Goal: Task Accomplishment & Management: Use online tool/utility

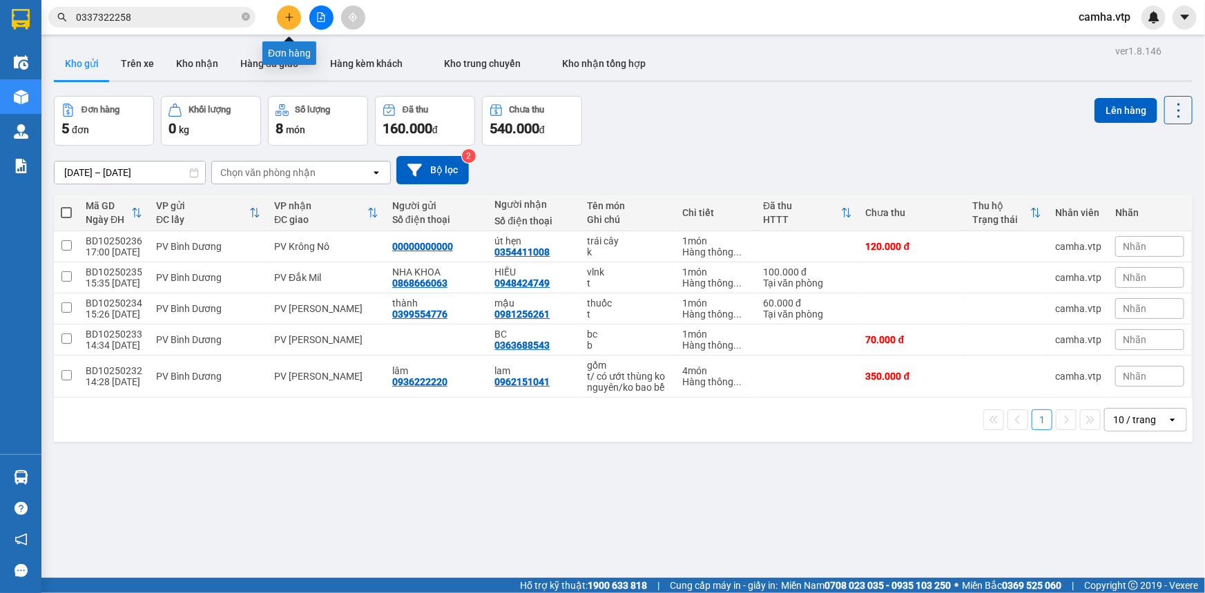
click at [293, 11] on button at bounding box center [289, 18] width 24 height 24
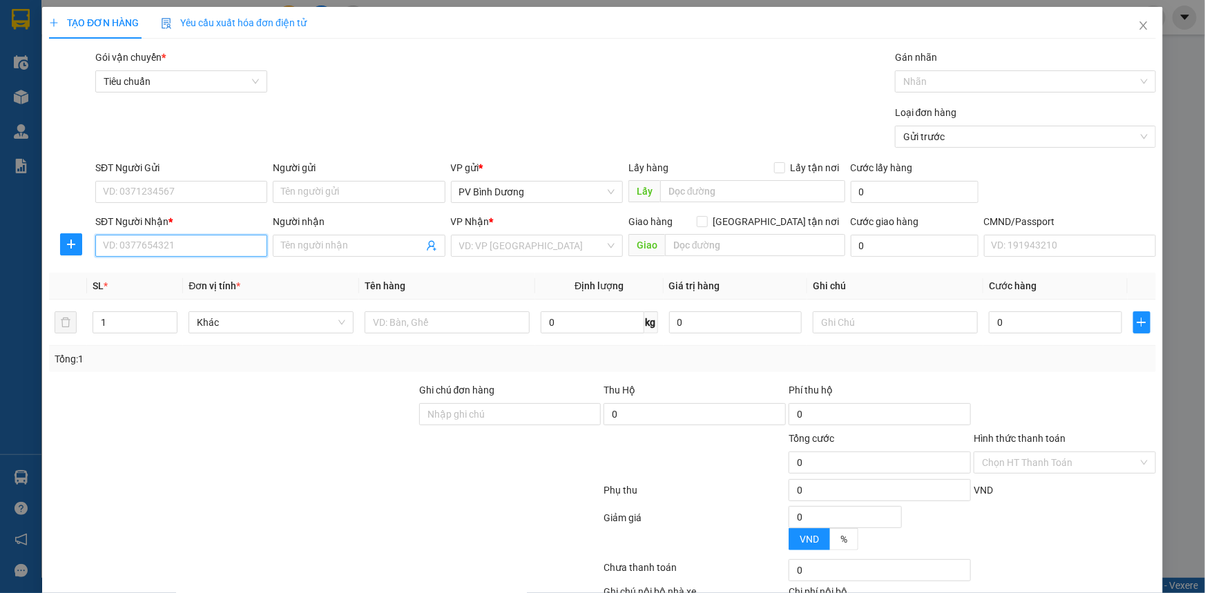
click at [158, 247] on input "SĐT Người Nhận *" at bounding box center [181, 246] width 172 height 22
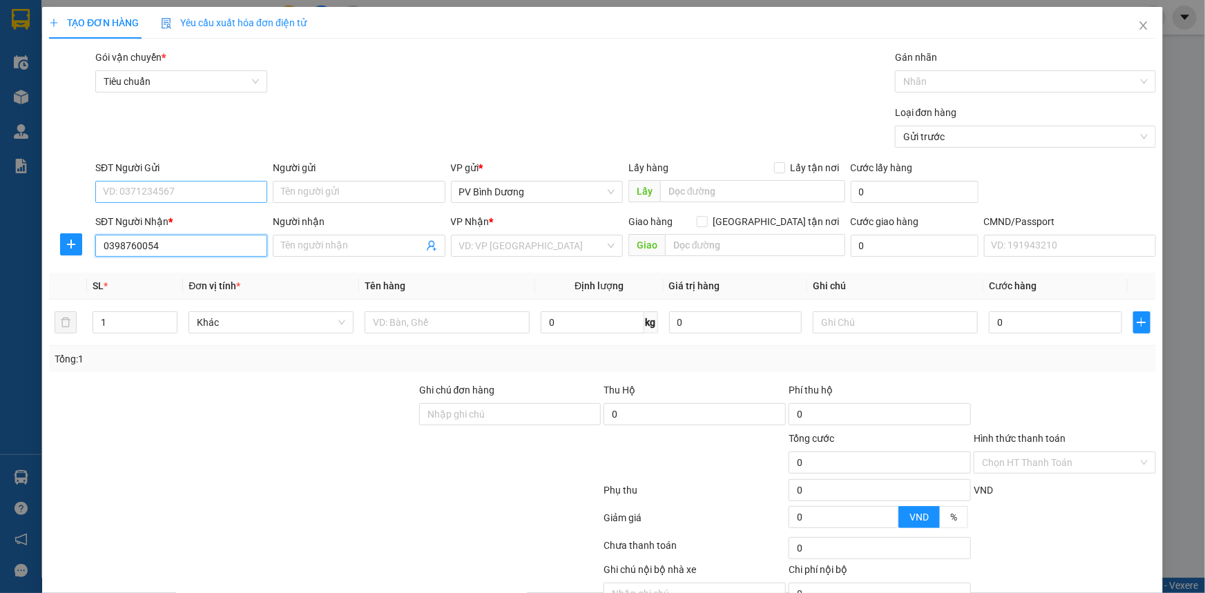
type input "0398760054"
click at [172, 195] on input "SĐT Người Gửi" at bounding box center [181, 192] width 172 height 22
click at [162, 218] on div "0962263943" at bounding box center [180, 219] width 154 height 15
type input "0962263943"
click at [495, 243] on input "search" at bounding box center [532, 246] width 146 height 21
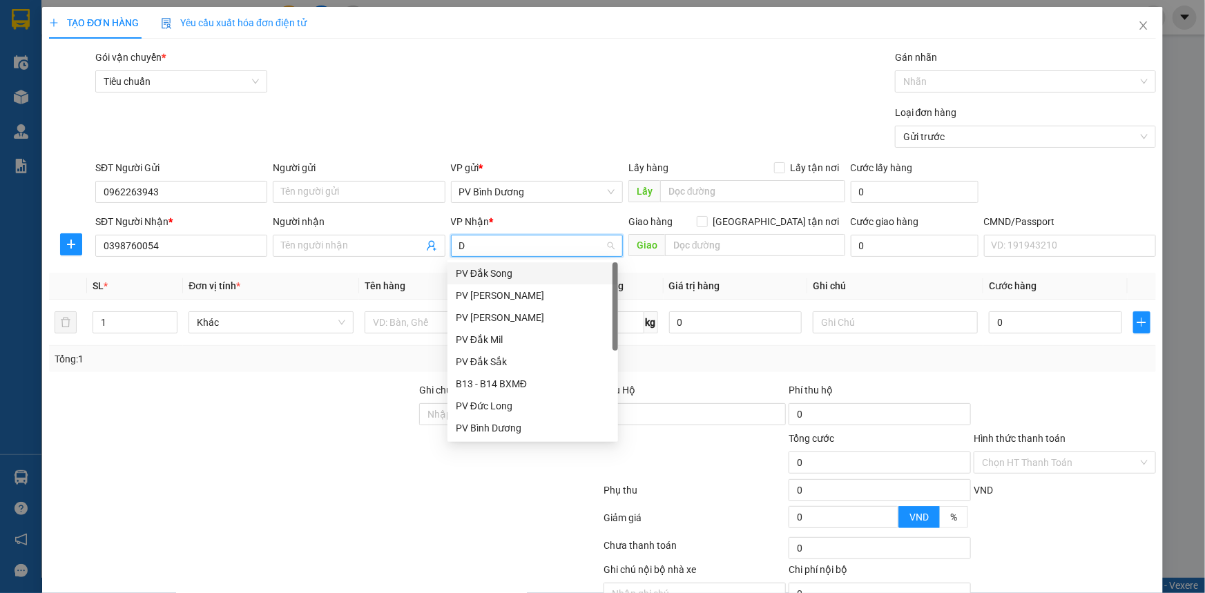
type input "DS"
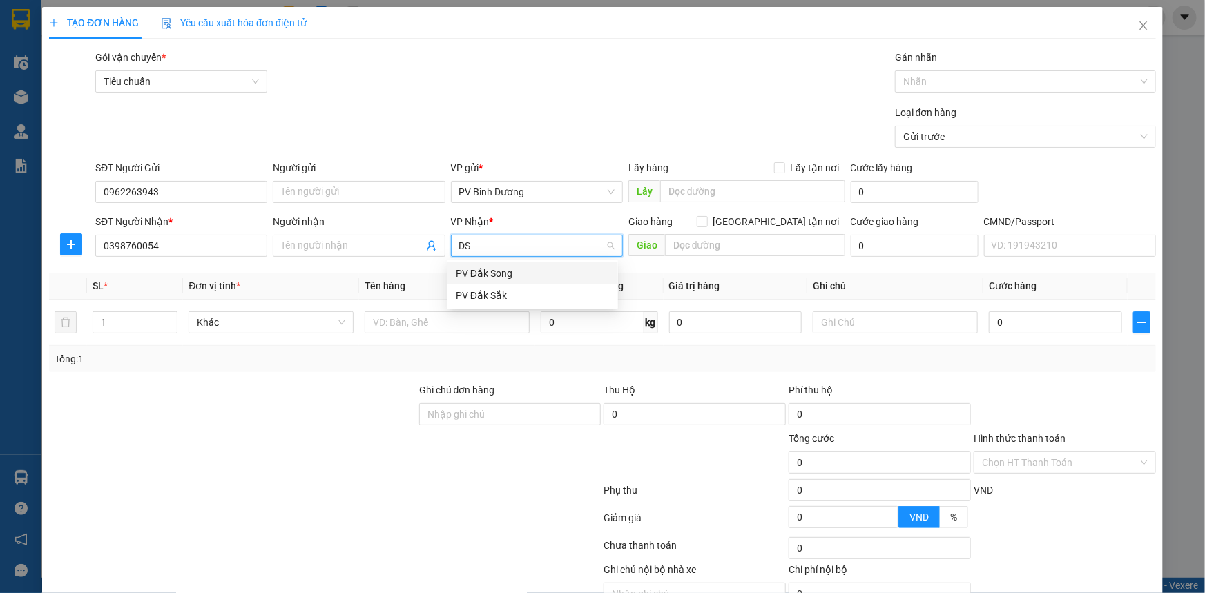
click at [467, 269] on div "PV Đắk Song" at bounding box center [533, 273] width 154 height 15
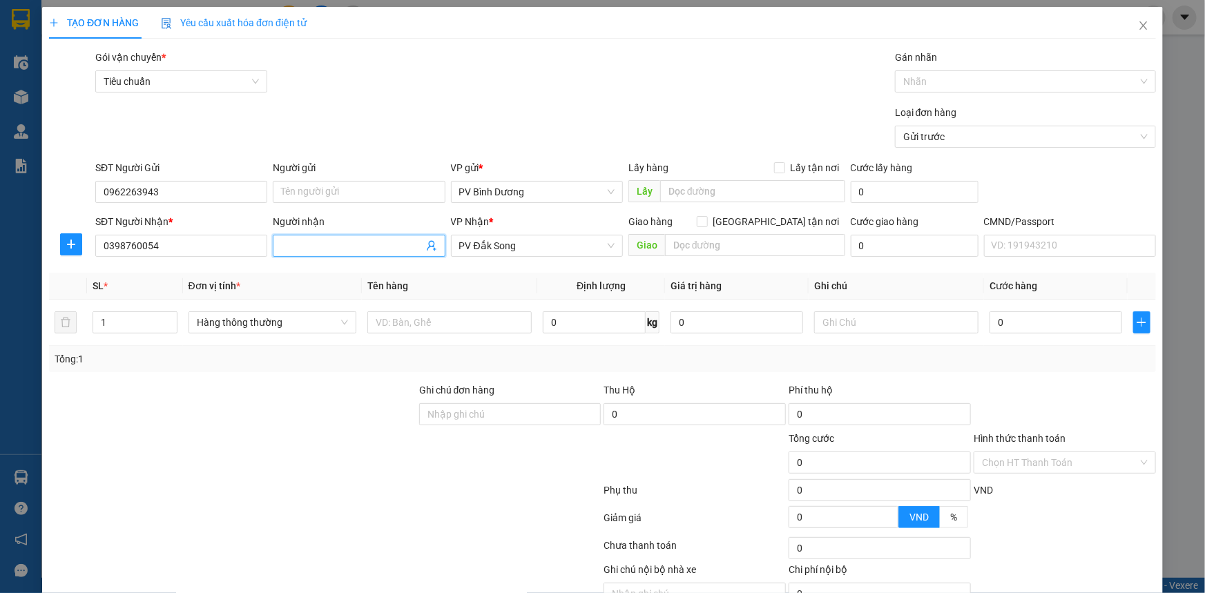
click at [347, 245] on input "Người nhận" at bounding box center [352, 245] width 142 height 15
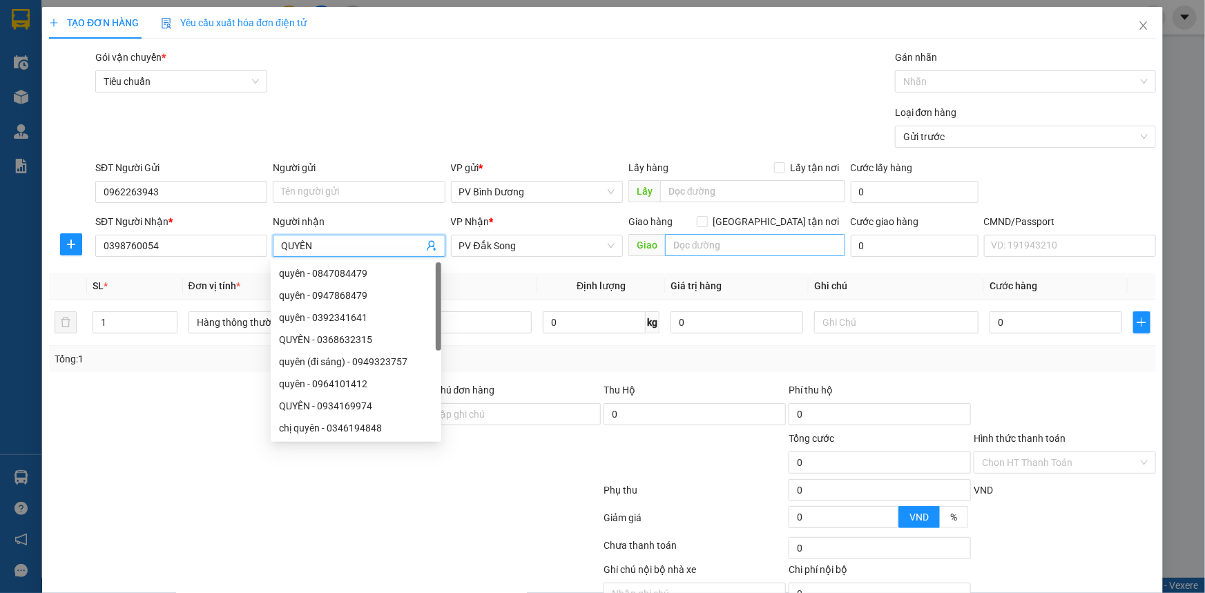
type input "QUYÊN"
click at [692, 249] on input "text" at bounding box center [755, 245] width 180 height 22
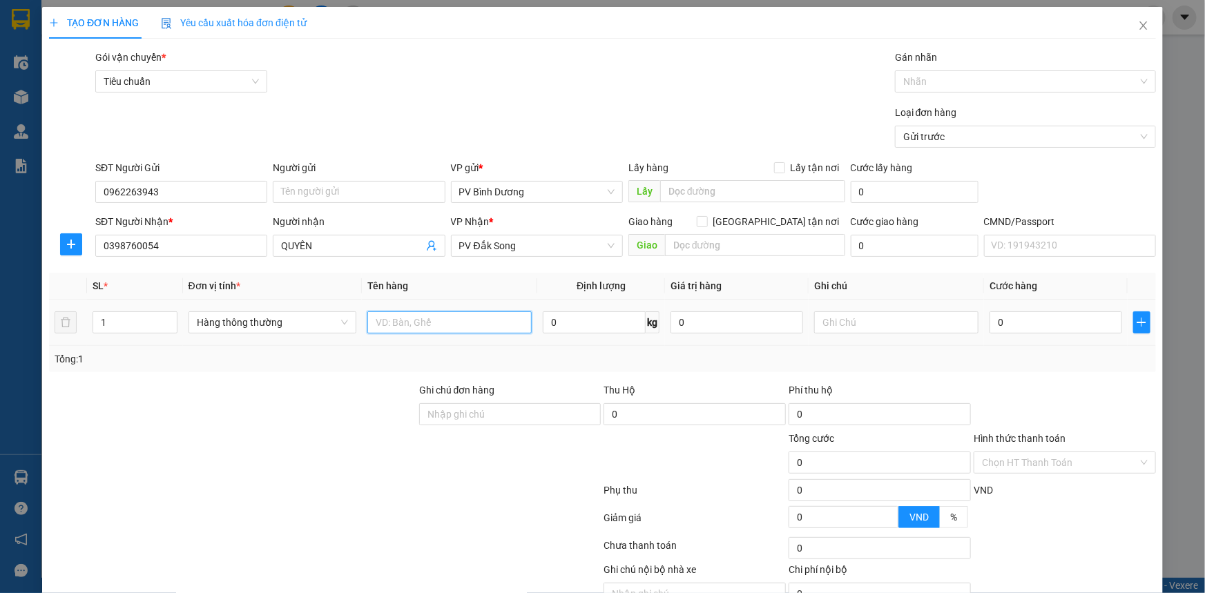
click at [477, 325] on input "text" at bounding box center [450, 323] width 164 height 22
type input "MÁY"
click at [820, 325] on input "text" at bounding box center [896, 323] width 164 height 22
type input "K"
click at [1009, 312] on input "0" at bounding box center [1056, 323] width 133 height 22
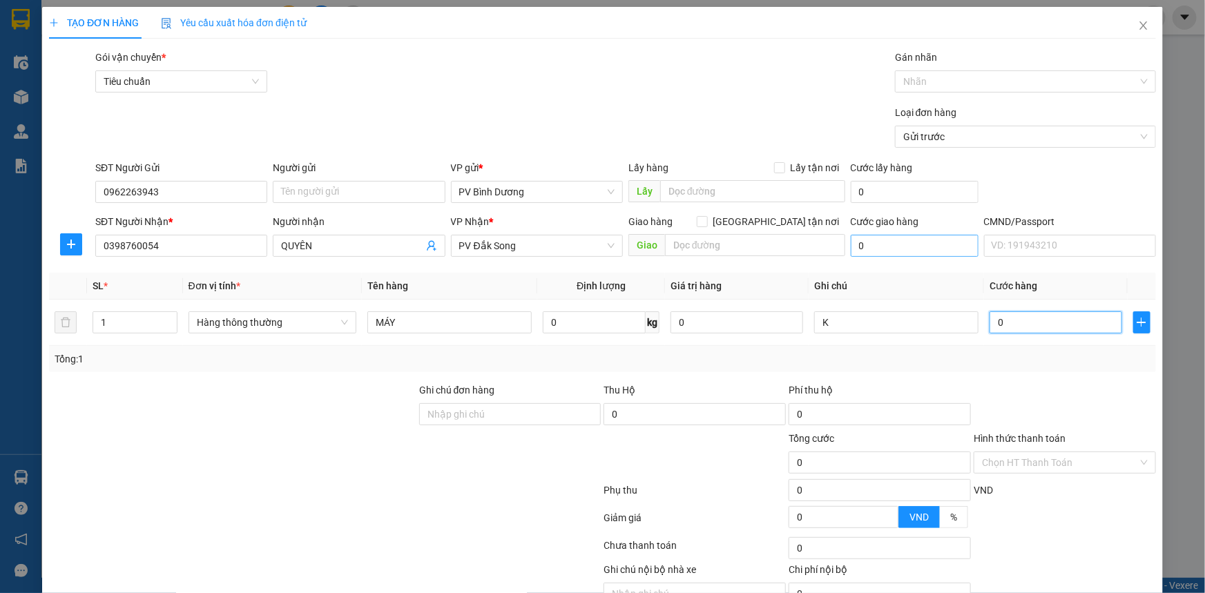
type input "5"
type input "50"
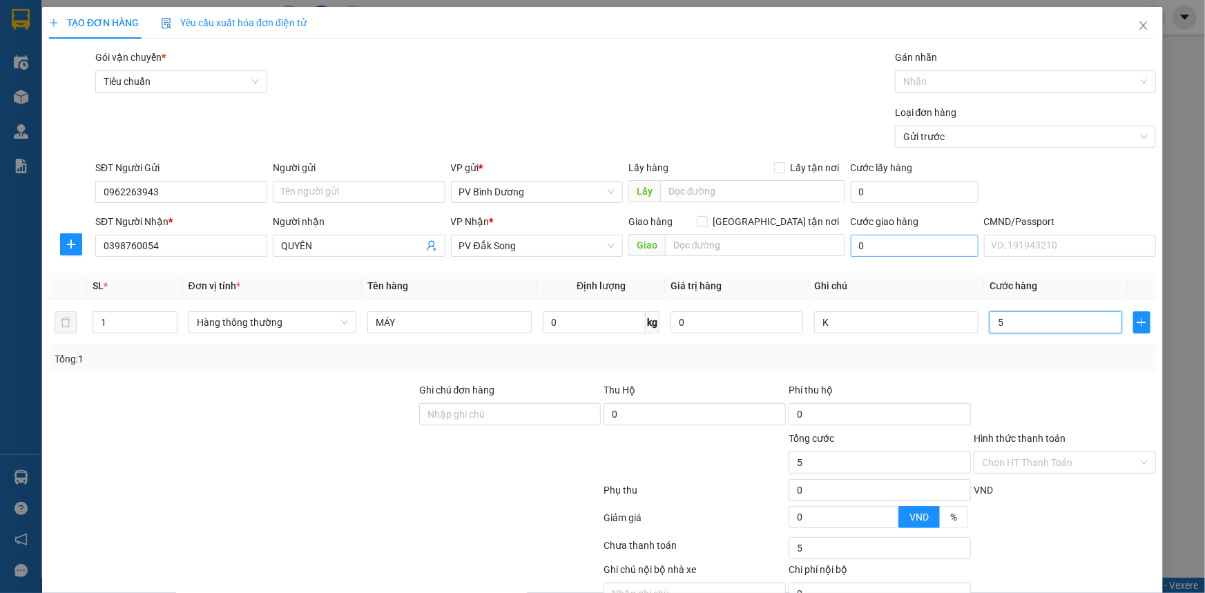
type input "50"
type input "500"
type input "5.000"
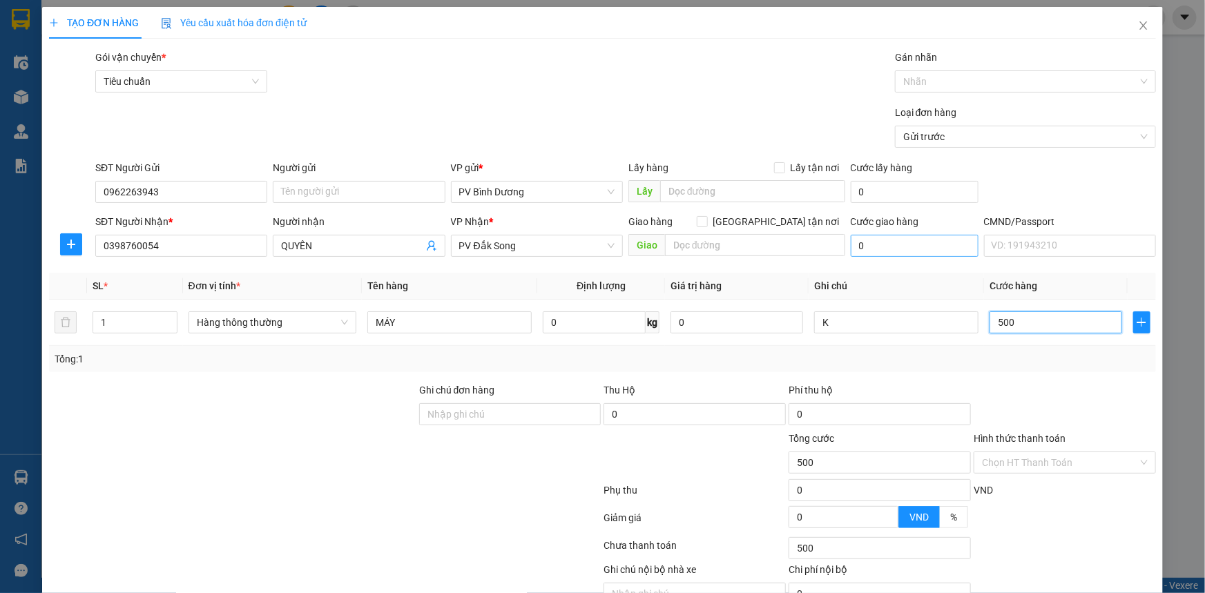
type input "5.000"
type input "50.000"
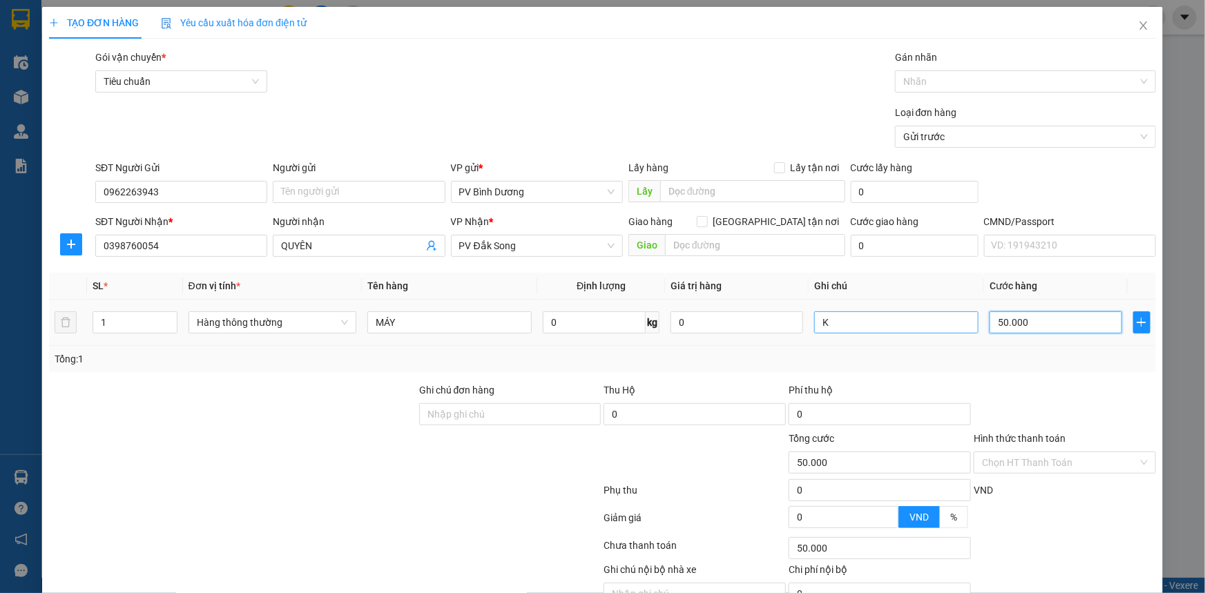
type input "50.000"
click at [877, 327] on input "K" at bounding box center [896, 323] width 164 height 22
type input "K/ KO BAO HƯ"
click at [1033, 464] on input "Hình thức thanh toán" at bounding box center [1060, 462] width 156 height 21
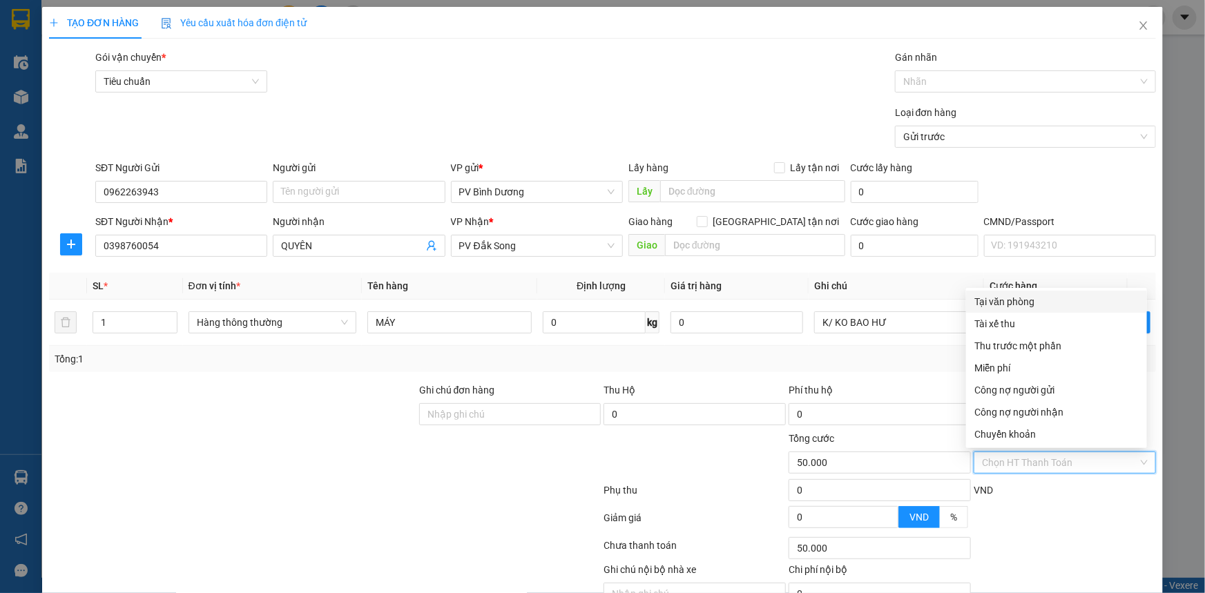
click at [1078, 305] on div "Tại văn phòng" at bounding box center [1057, 301] width 164 height 15
type input "0"
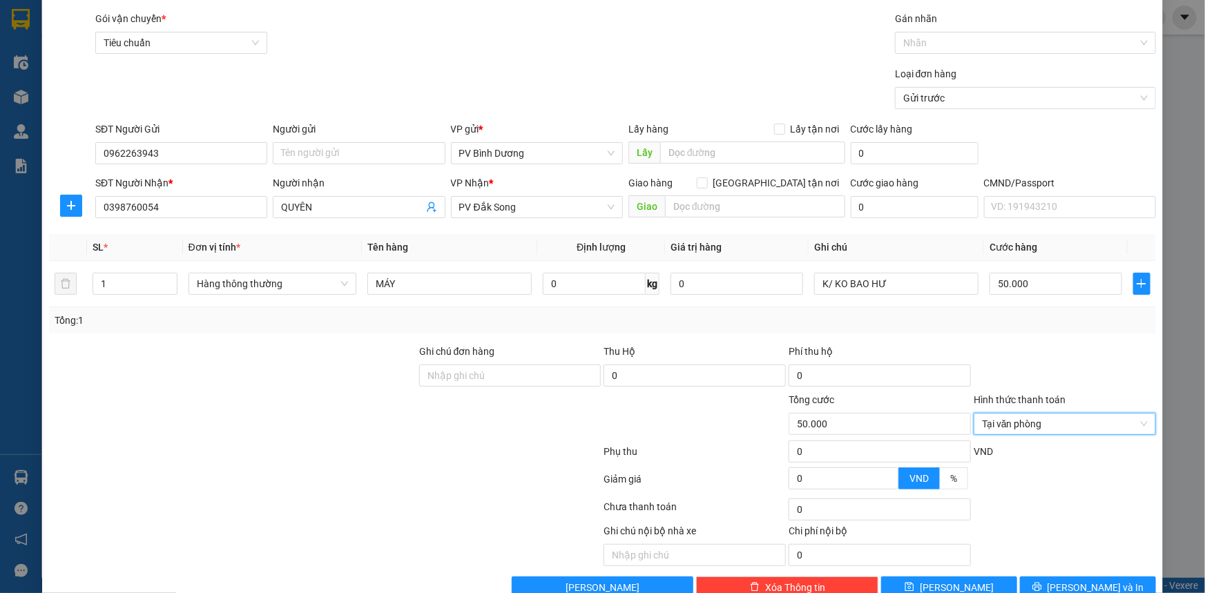
scroll to position [70, 0]
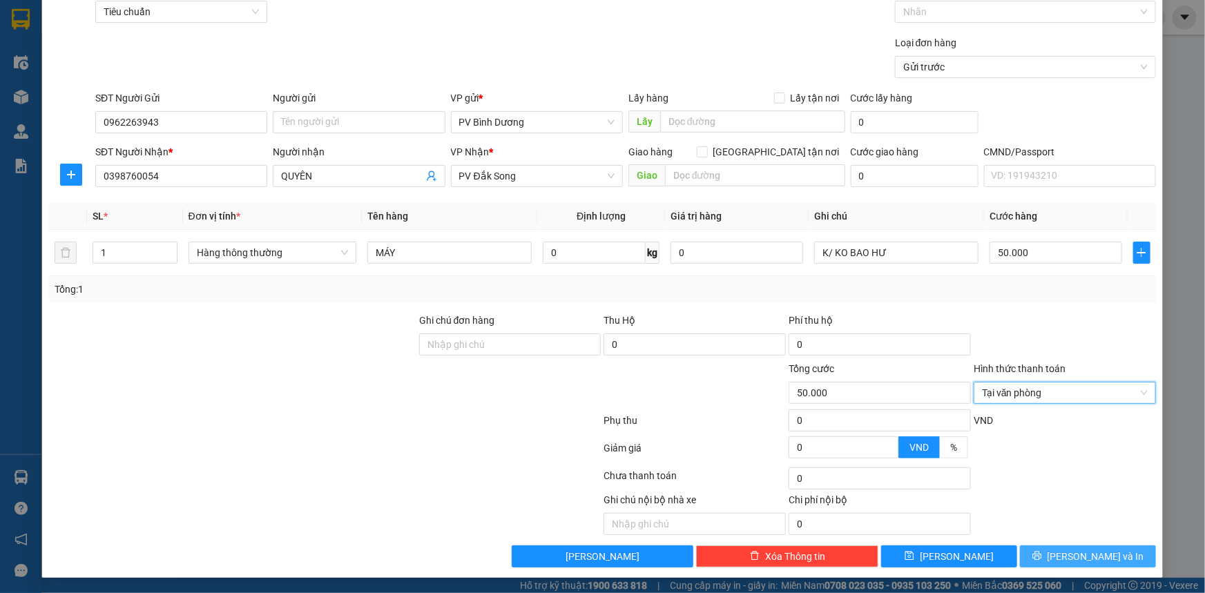
click at [1118, 553] on button "[PERSON_NAME] và In" at bounding box center [1088, 557] width 136 height 22
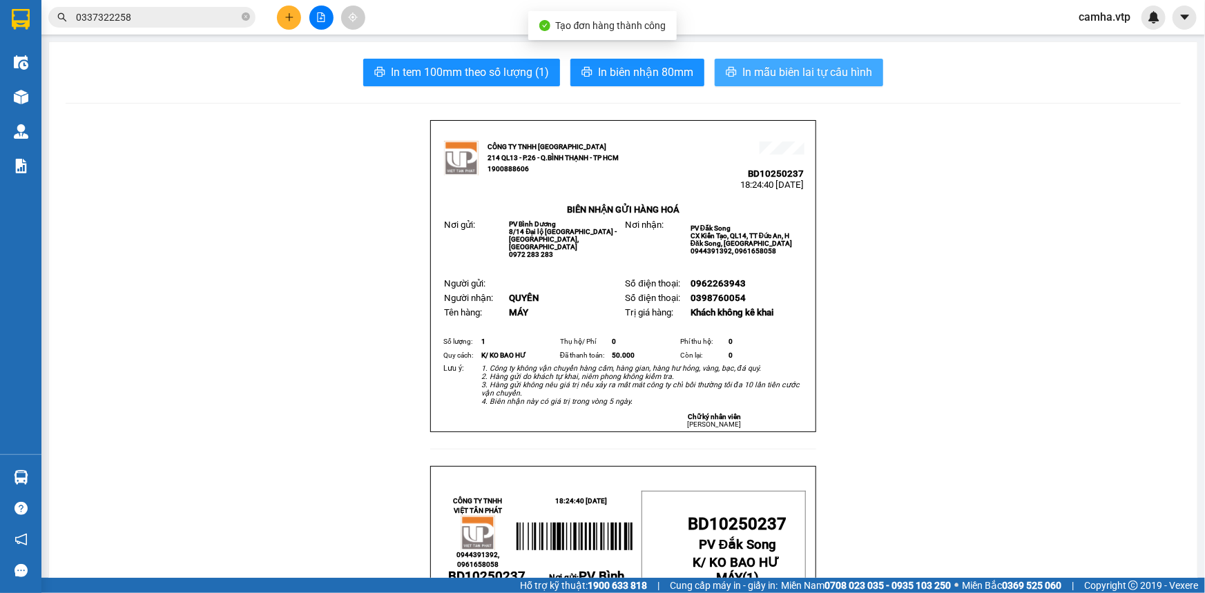
click at [810, 69] on span "In mẫu biên lai tự cấu hình" at bounding box center [808, 72] width 130 height 17
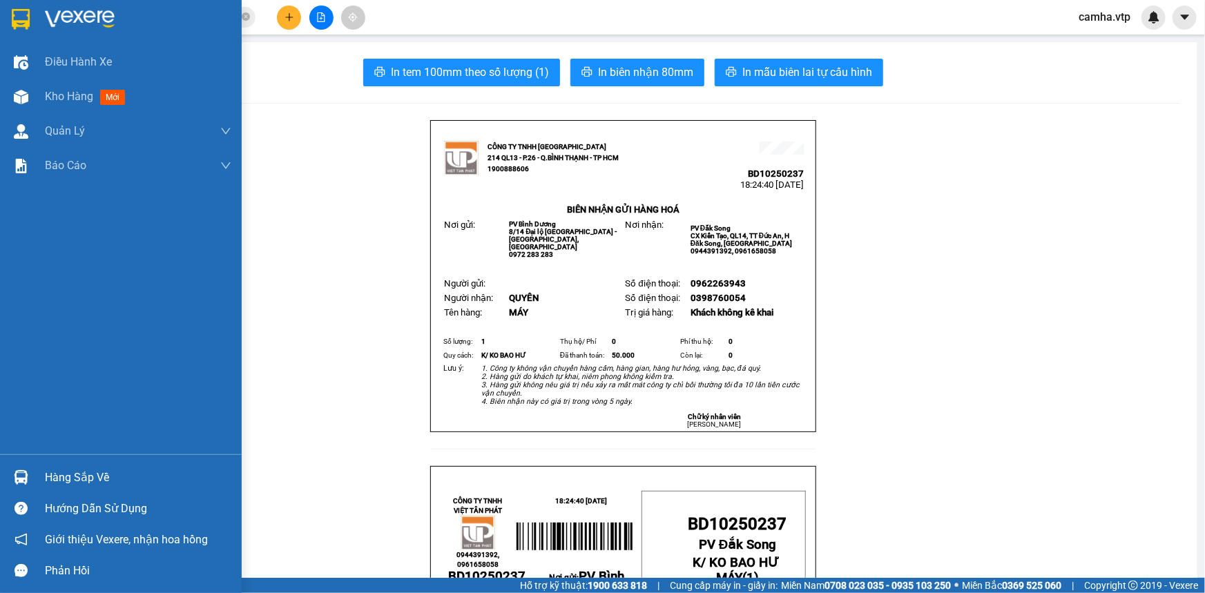
click at [21, 20] on img at bounding box center [21, 19] width 18 height 21
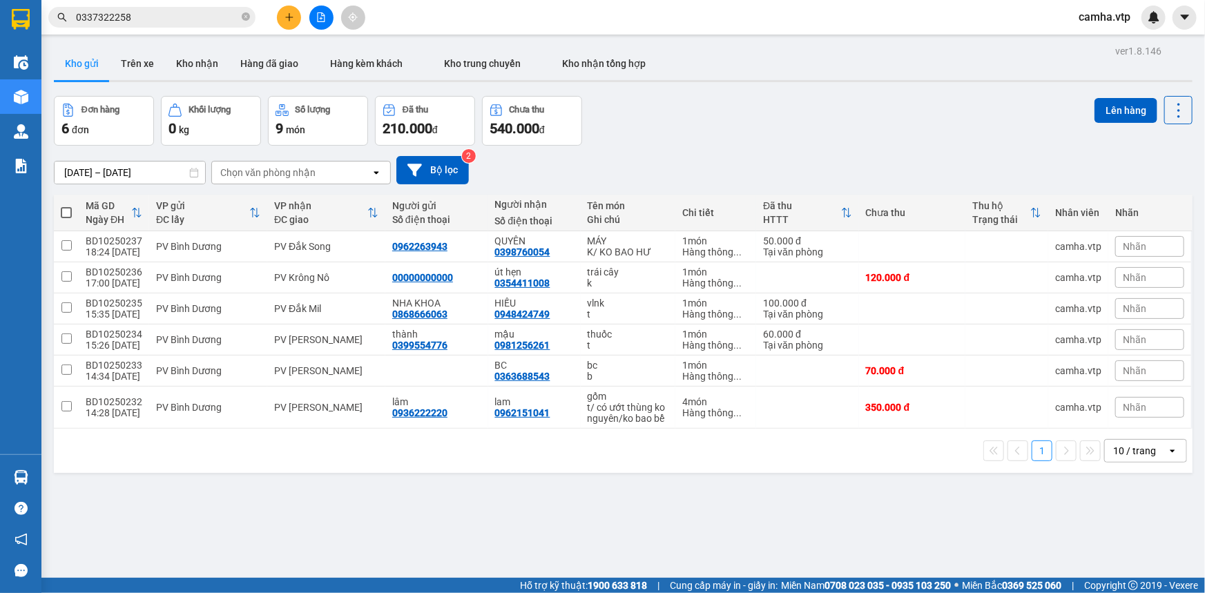
click at [734, 519] on div "ver 1.8.146 Kho gửi Trên xe Kho nhận Hàng đã giao Hàng kèm khách Kho trung chuy…" at bounding box center [623, 337] width 1150 height 593
click at [151, 19] on input "0337322258" at bounding box center [157, 17] width 163 height 15
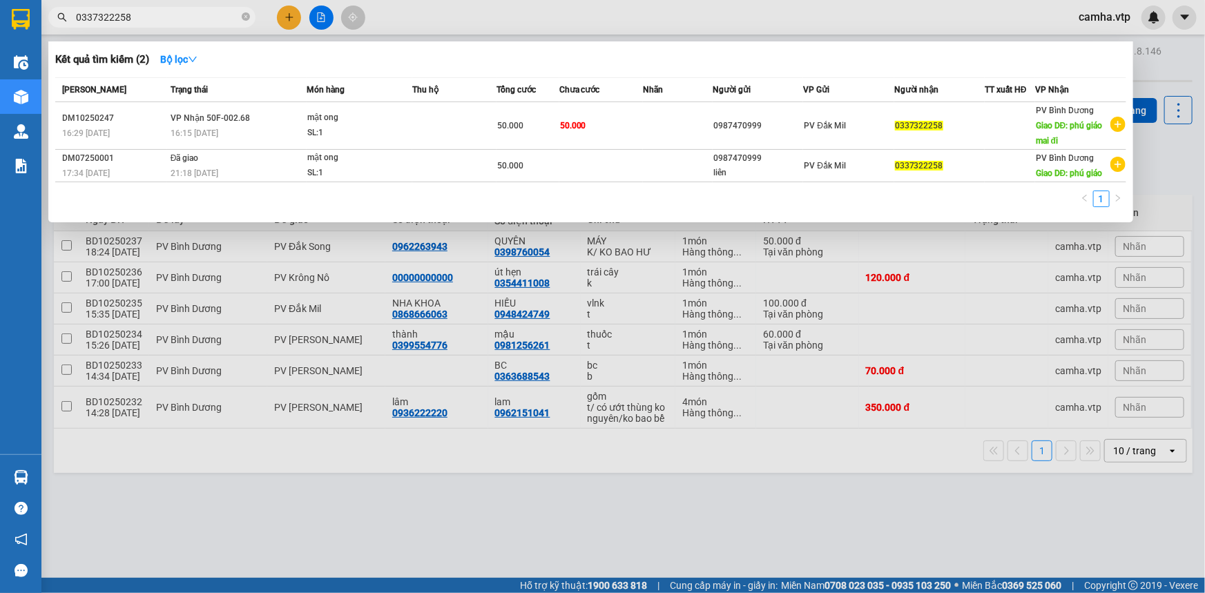
click at [151, 19] on input "0337322258" at bounding box center [157, 17] width 163 height 15
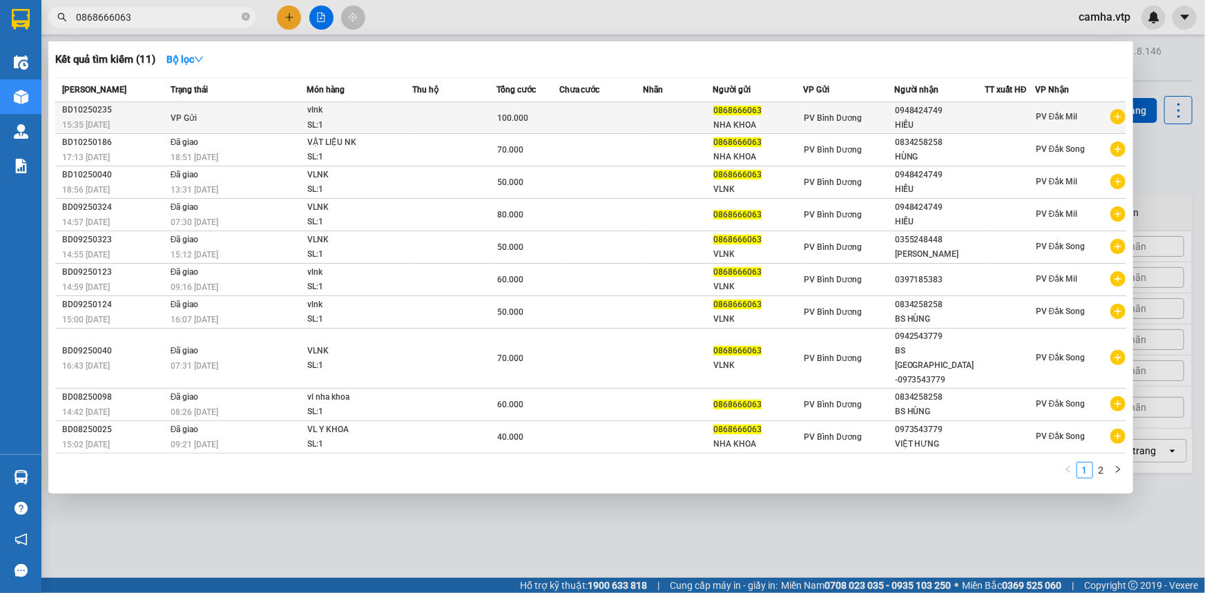
type input "0868666063"
click at [612, 124] on td at bounding box center [602, 118] width 84 height 32
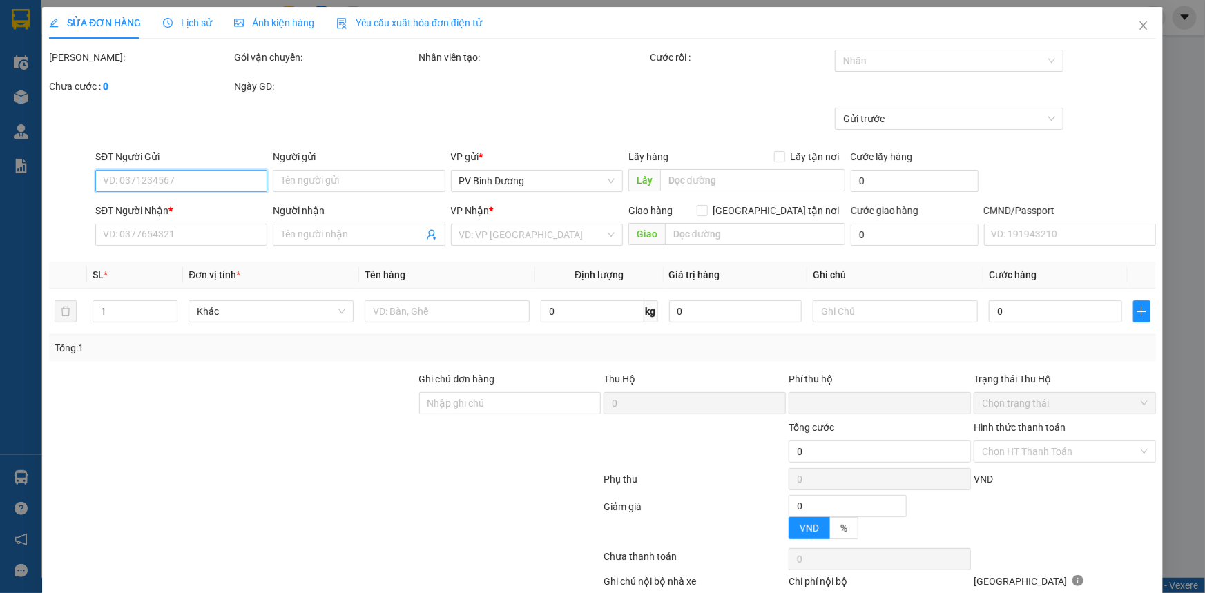
type input "0868666063"
type input "NHA KHOA"
type input "0948424749"
type input "HIẾU"
type input "0"
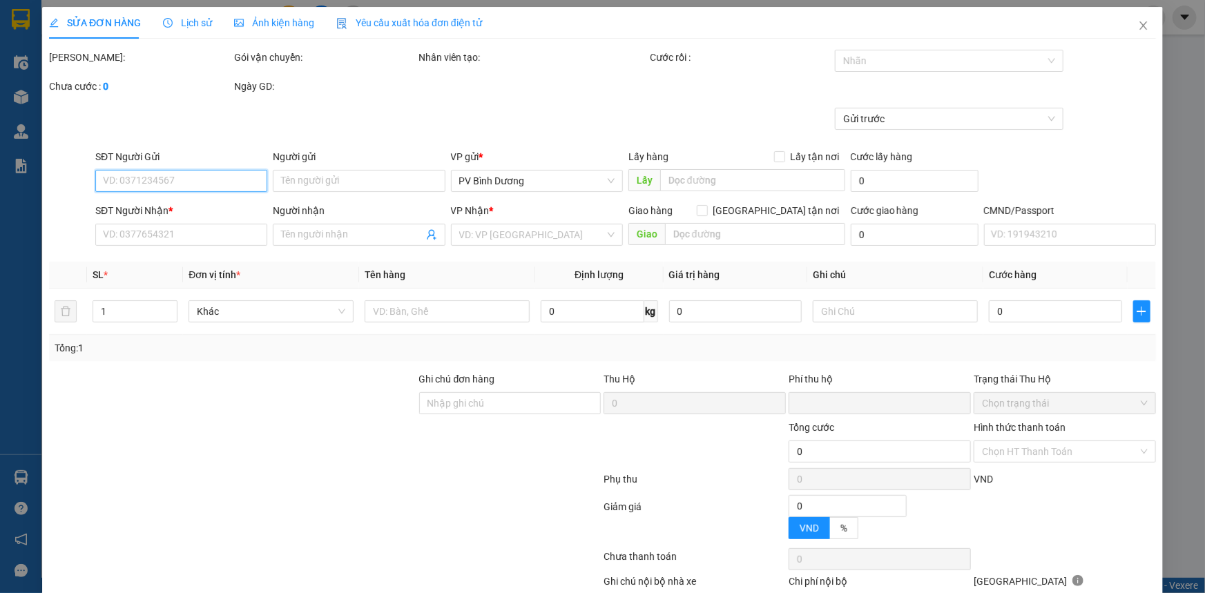
type input "100.000"
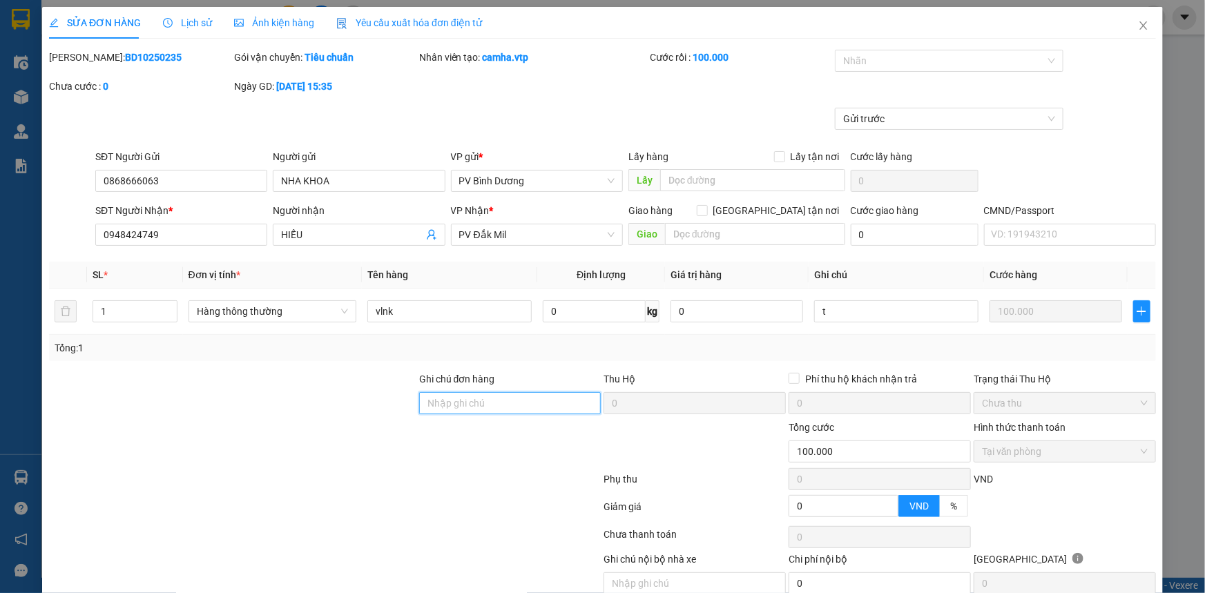
click at [461, 410] on input "Ghi chú đơn hàng" at bounding box center [510, 403] width 182 height 22
click at [489, 405] on input "0878668231" at bounding box center [510, 403] width 182 height 22
click at [528, 406] on input "0878668231/ tuấn" at bounding box center [510, 403] width 182 height 22
type input "0878668231/ tuấn"
click at [497, 454] on div at bounding box center [510, 444] width 185 height 48
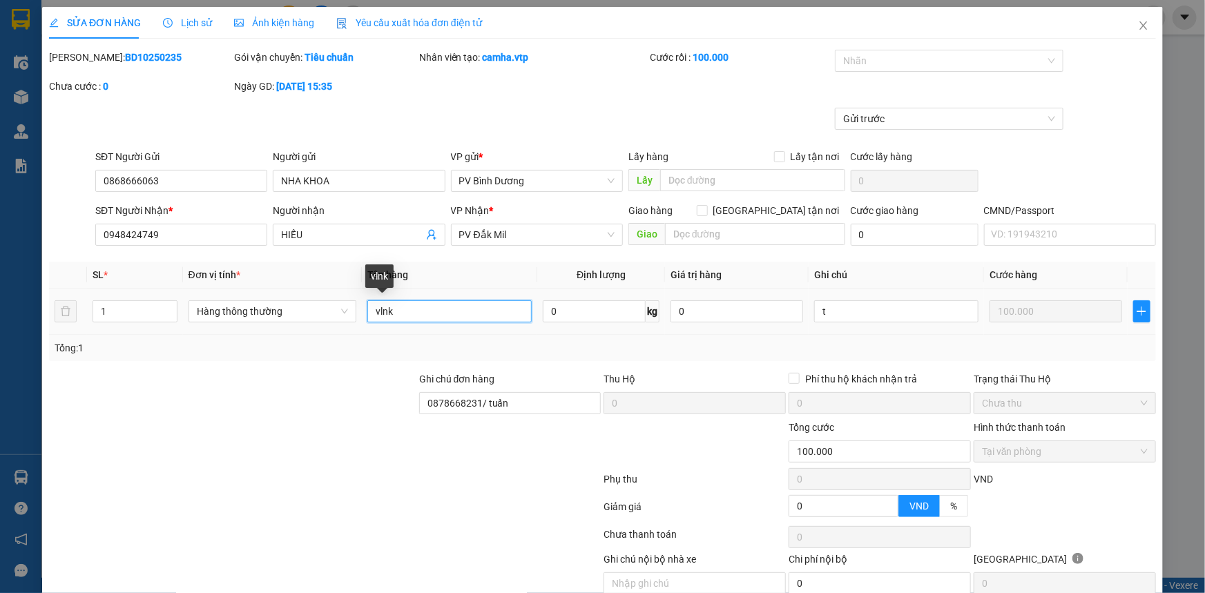
click at [476, 310] on input "vlnk" at bounding box center [450, 311] width 164 height 22
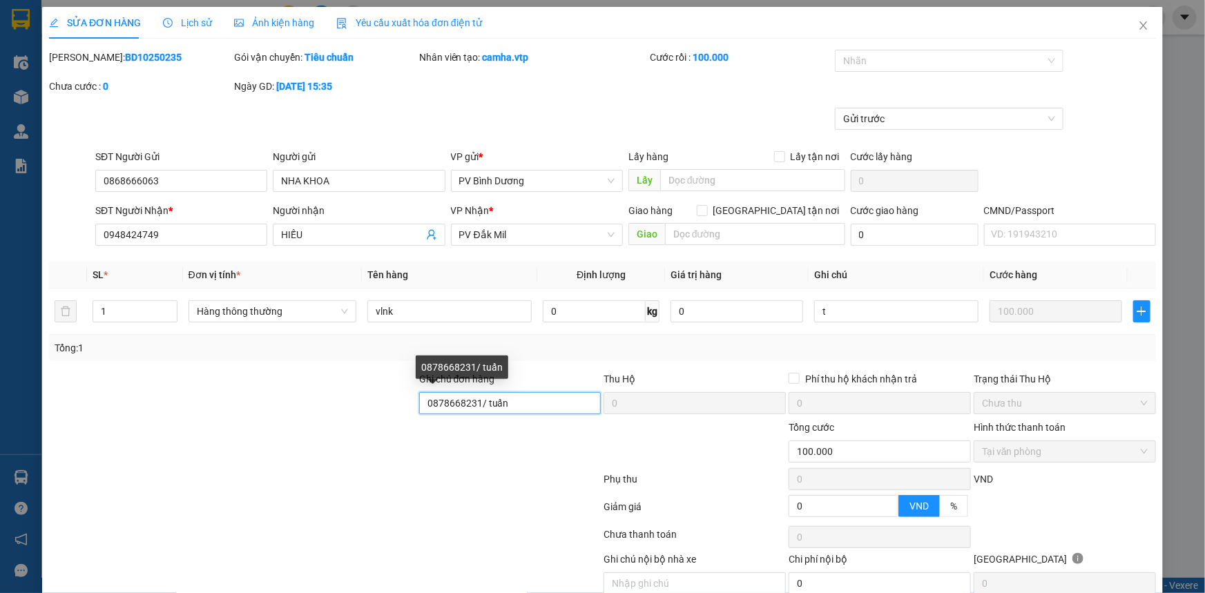
click at [560, 407] on input "0878668231/ tuấn" at bounding box center [510, 403] width 182 height 22
click at [539, 237] on span "PV Đắk Mil" at bounding box center [536, 235] width 155 height 21
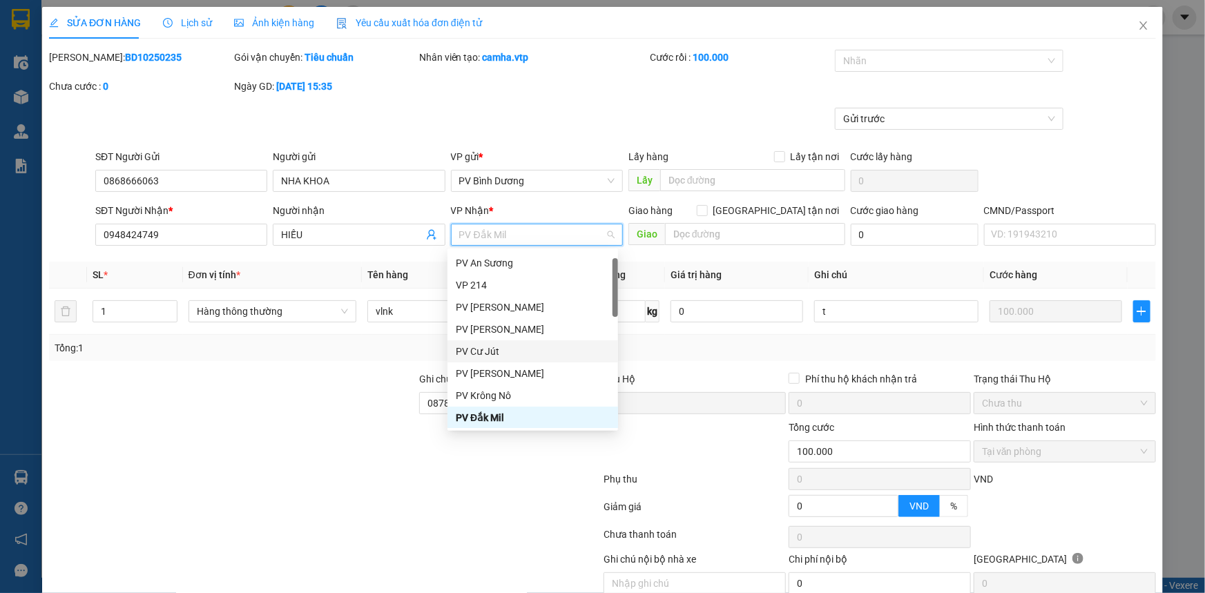
scroll to position [84, 0]
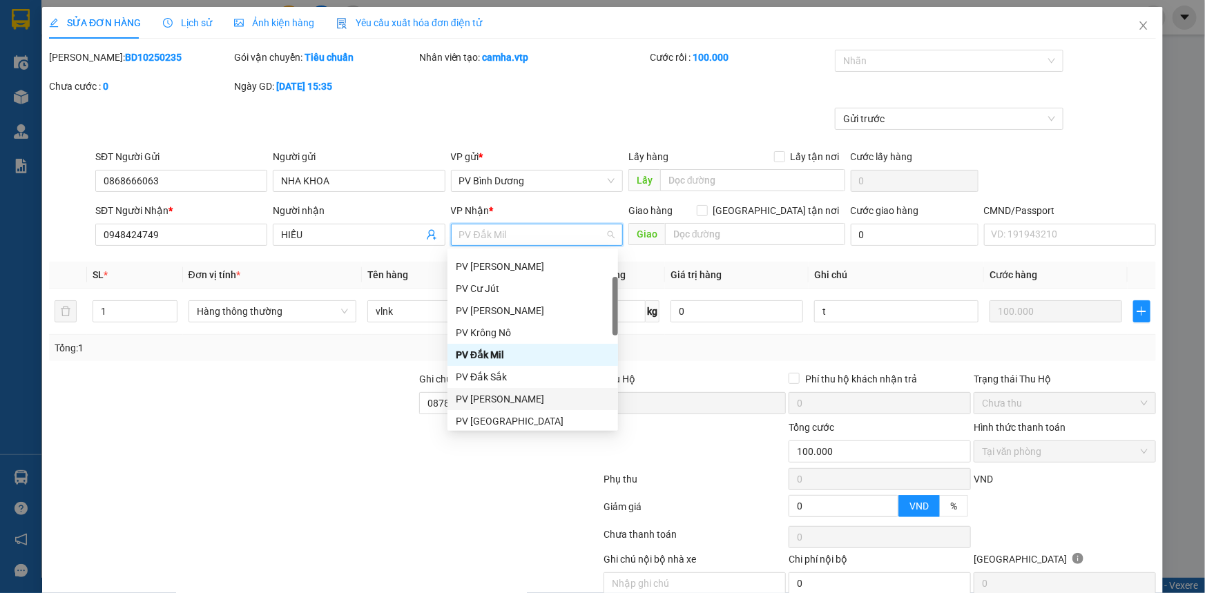
click at [512, 396] on div "PV [PERSON_NAME]" at bounding box center [533, 399] width 154 height 15
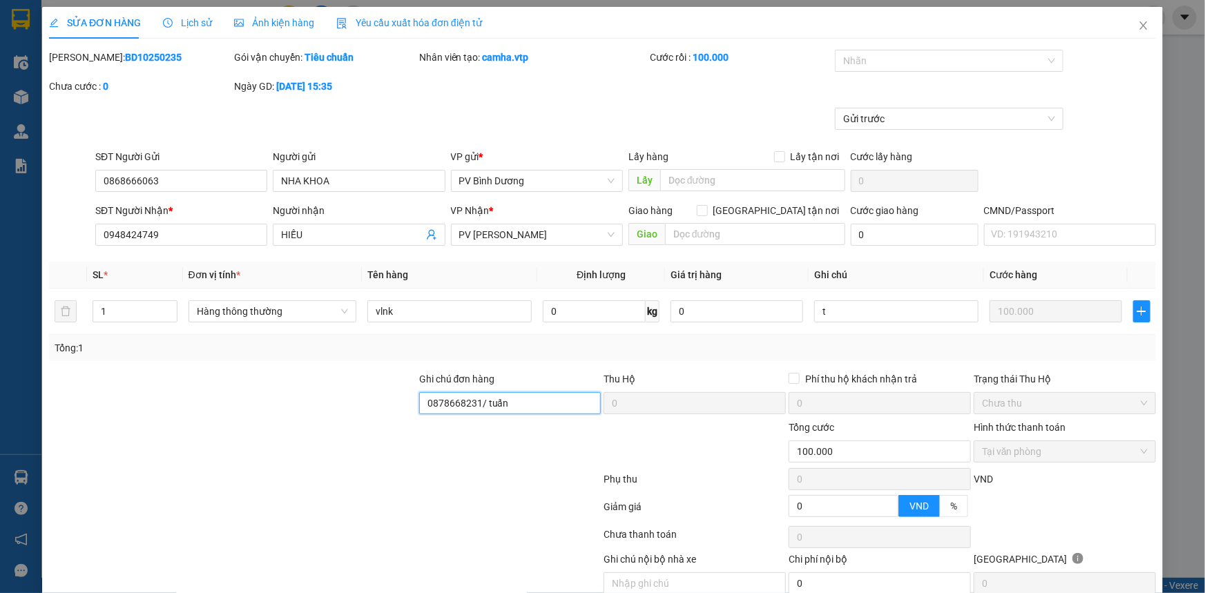
drag, startPoint x: 474, startPoint y: 401, endPoint x: 379, endPoint y: 406, distance: 94.8
click at [379, 406] on div "Ghi chú đơn hàng 0878668231/ tuấn Thu Hộ 0 Phí thu hộ khách nhận trả 0 Trạng th…" at bounding box center [603, 396] width 1110 height 48
drag, startPoint x: 177, startPoint y: 239, endPoint x: 3, endPoint y: 259, distance: 175.2
click at [3, 259] on div "SỬA ĐƠN HÀNG Lịch sử Ảnh kiện hàng Yêu cầu xuất hóa đơn điện tử Total Paid Fee …" at bounding box center [602, 296] width 1205 height 593
click at [528, 238] on span "PV [PERSON_NAME]" at bounding box center [536, 235] width 155 height 21
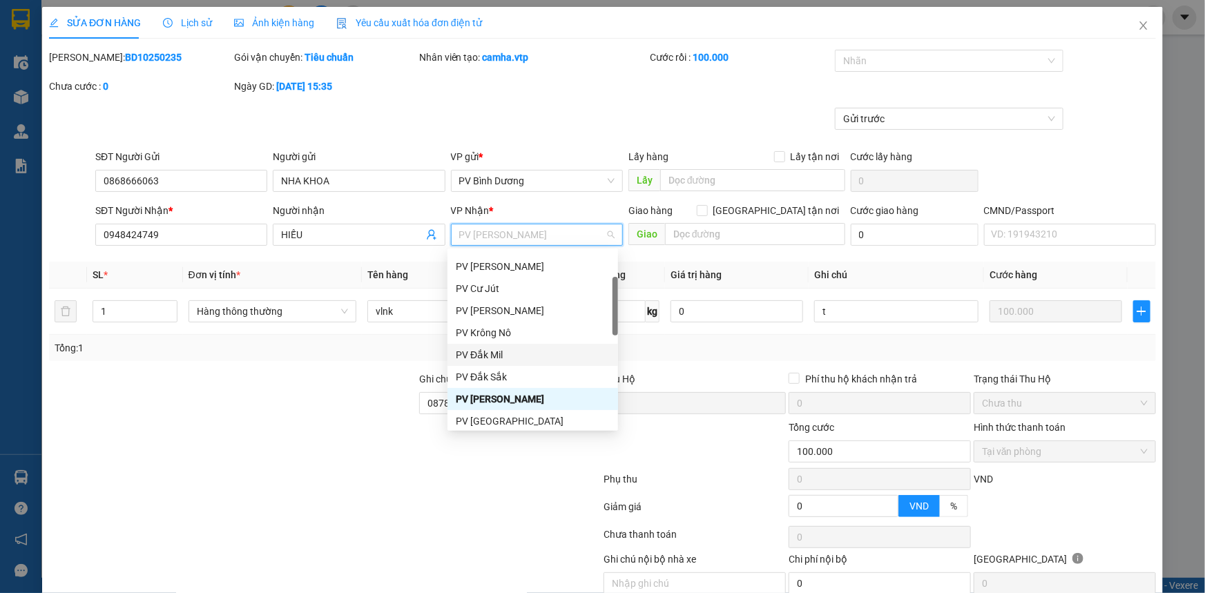
click at [506, 356] on div "PV Đắk Mil" at bounding box center [533, 354] width 154 height 15
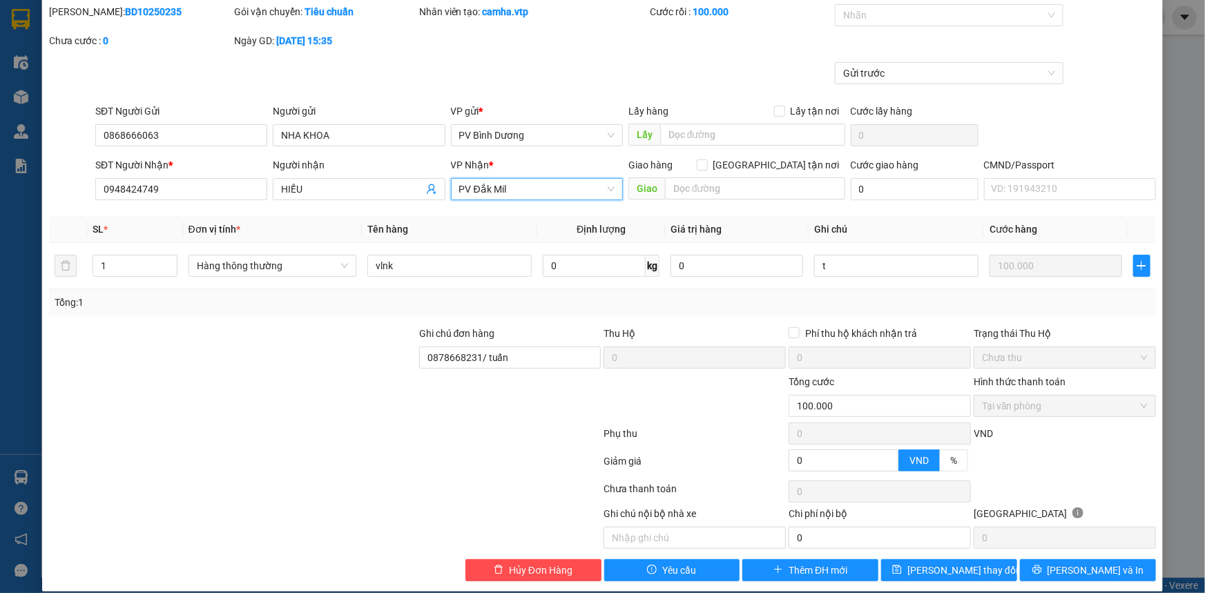
scroll to position [59, 0]
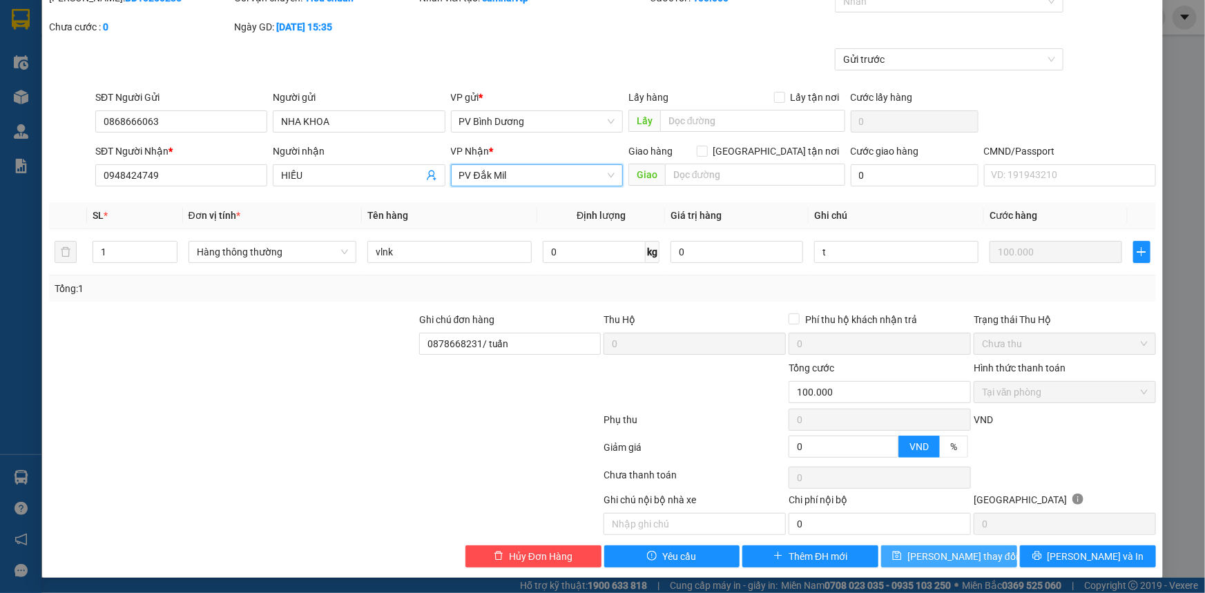
click at [939, 556] on span "[PERSON_NAME] thay đổi" at bounding box center [963, 556] width 111 height 15
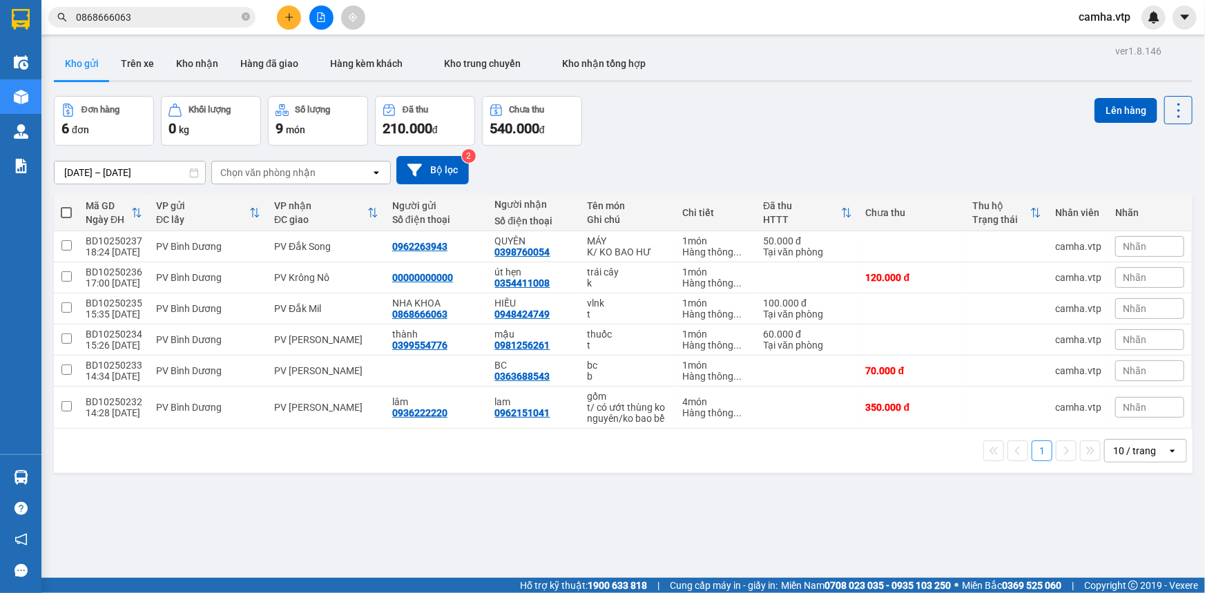
drag, startPoint x: 411, startPoint y: 524, endPoint x: 423, endPoint y: 524, distance: 12.4
click at [411, 524] on div "ver 1.8.146 Kho gửi Trên xe Kho nhận Hàng đã giao Hàng kèm khách Kho trung chuy…" at bounding box center [623, 337] width 1150 height 593
drag, startPoint x: 695, startPoint y: 525, endPoint x: 691, endPoint y: 549, distance: 24.4
click at [695, 526] on div "ver 1.8.146 Kho gửi Trên xe Kho nhận Hàng đã giao Hàng kèm khách Kho trung chuy…" at bounding box center [623, 337] width 1150 height 593
drag, startPoint x: 660, startPoint y: 566, endPoint x: 651, endPoint y: 566, distance: 9.0
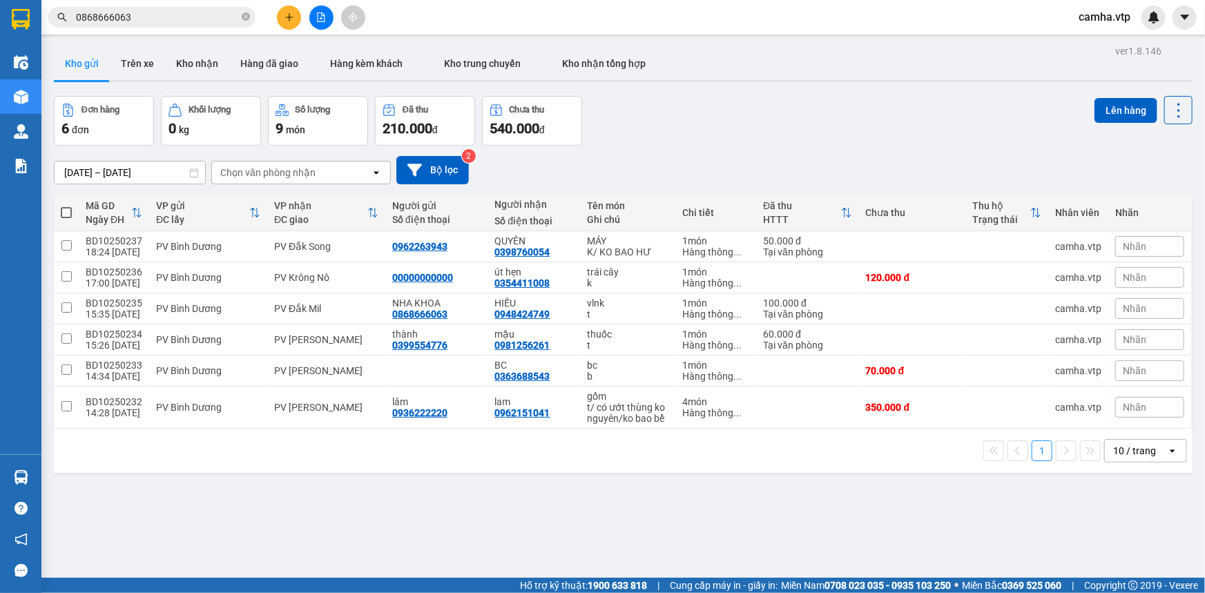
click at [659, 566] on div "ver 1.8.146 Kho gửi Trên xe Kho nhận Hàng đã giao Hàng kèm khách Kho trung chuy…" at bounding box center [623, 337] width 1150 height 593
click at [625, 501] on div "ver 1.8.146 Kho gửi Trên xe Kho nhận Hàng đã giao Hàng kèm khách Kho trung chuy…" at bounding box center [623, 337] width 1150 height 593
drag, startPoint x: 820, startPoint y: 515, endPoint x: 408, endPoint y: 504, distance: 411.8
click at [812, 517] on div "ver 1.8.146 Kho gửi Trên xe Kho nhận Hàng đã giao Hàng kèm khách Kho trung chuy…" at bounding box center [623, 337] width 1150 height 593
click at [371, 478] on div "ver 1.8.146 Kho gửi Trên xe Kho nhận Hàng đã giao Hàng kèm khách Kho trung chuy…" at bounding box center [623, 337] width 1150 height 593
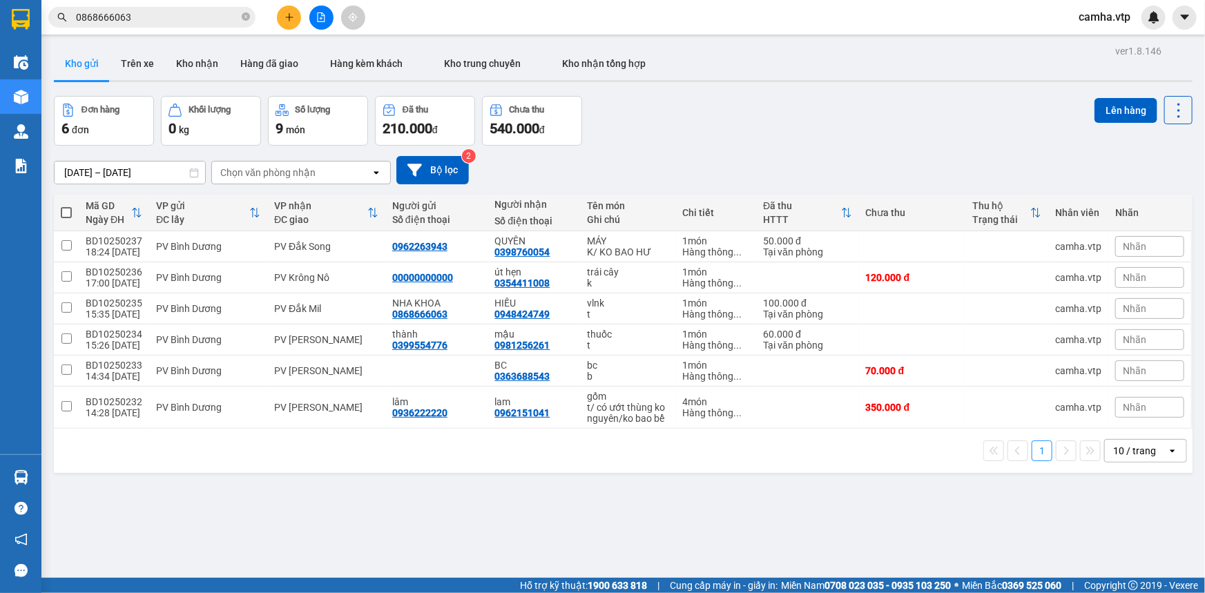
click at [180, 18] on input "0868666063" at bounding box center [157, 17] width 163 height 15
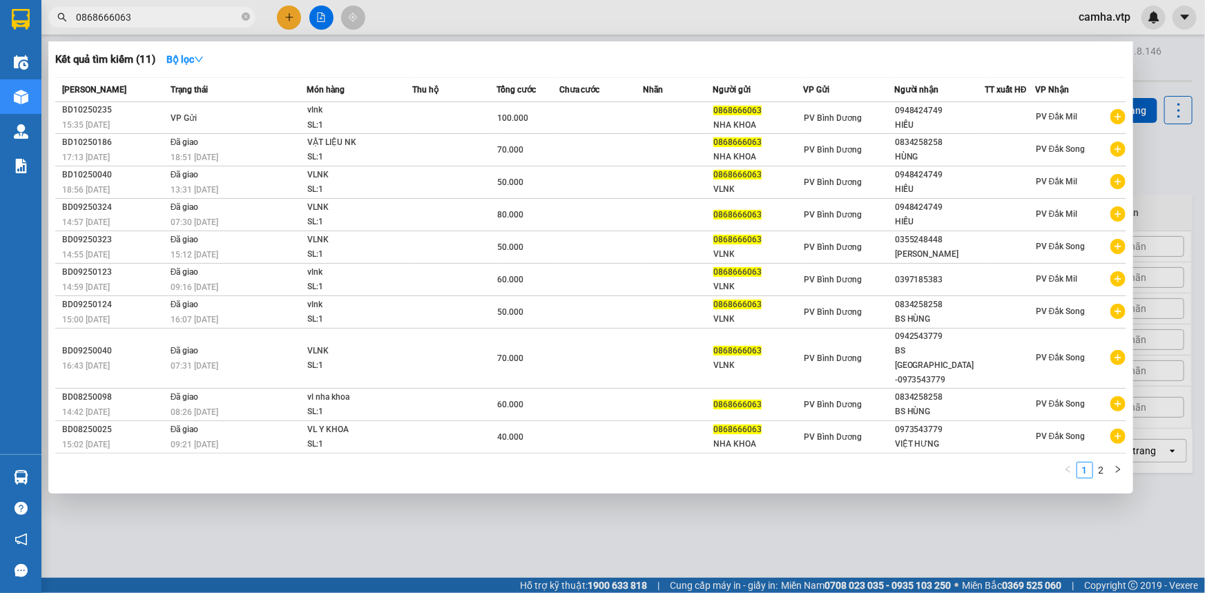
click at [195, 10] on input "0868666063" at bounding box center [157, 17] width 163 height 15
click at [525, 539] on div at bounding box center [602, 296] width 1205 height 593
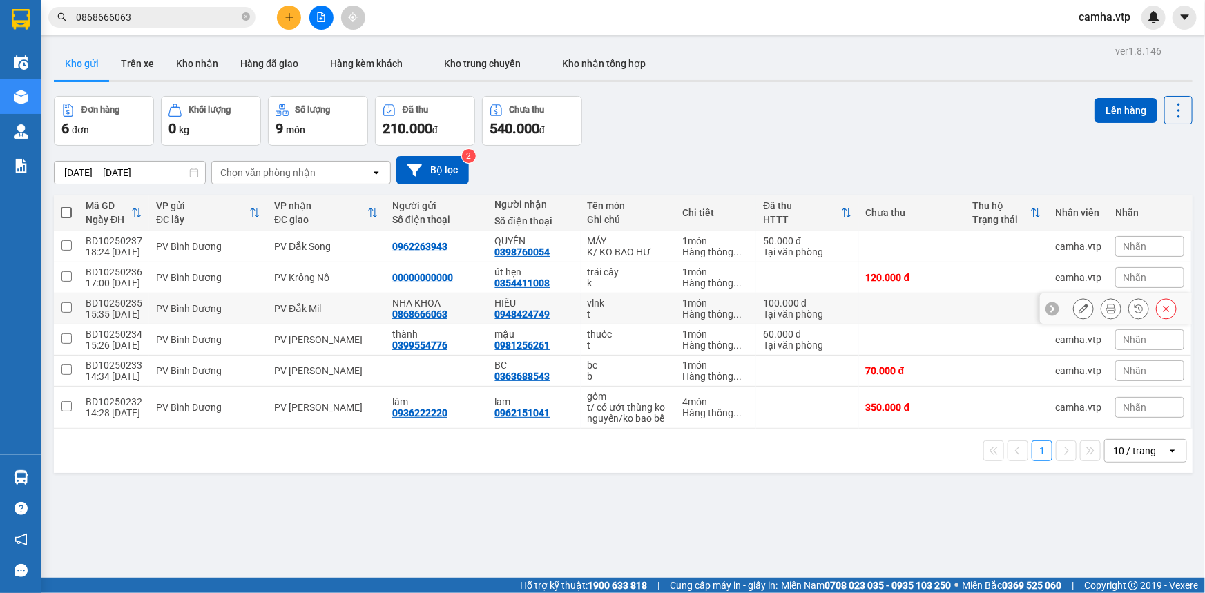
click at [614, 316] on div "t" at bounding box center [628, 314] width 81 height 11
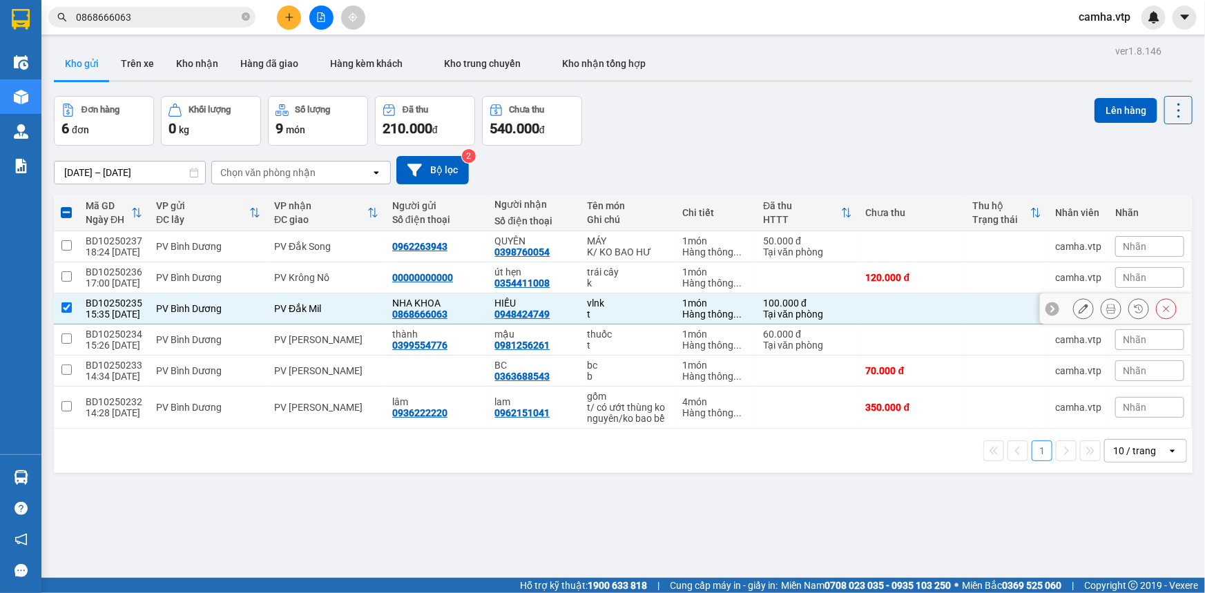
click at [60, 307] on td at bounding box center [66, 309] width 25 height 31
checkbox input "false"
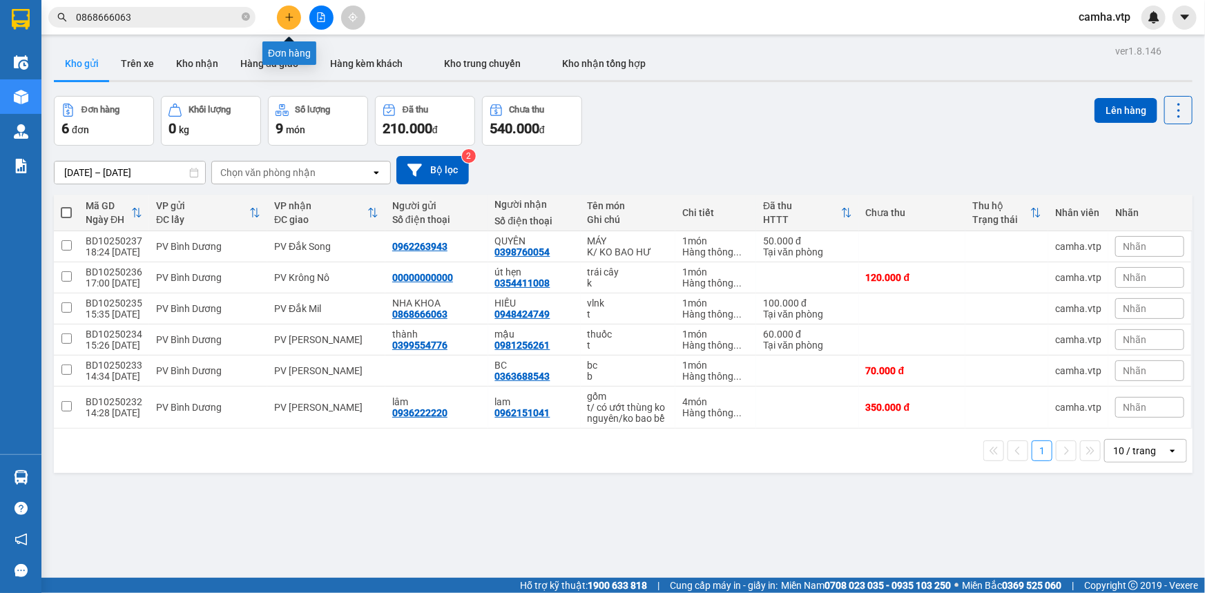
click at [283, 12] on button at bounding box center [289, 18] width 24 height 24
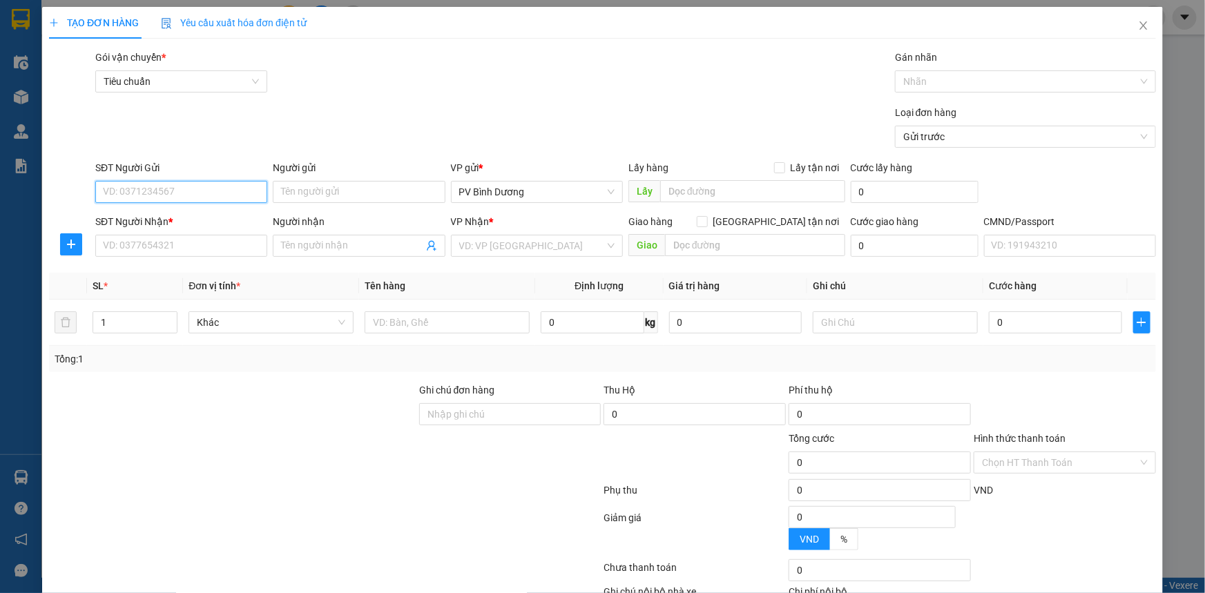
click at [191, 196] on input "SĐT Người Gửi" at bounding box center [181, 192] width 172 height 22
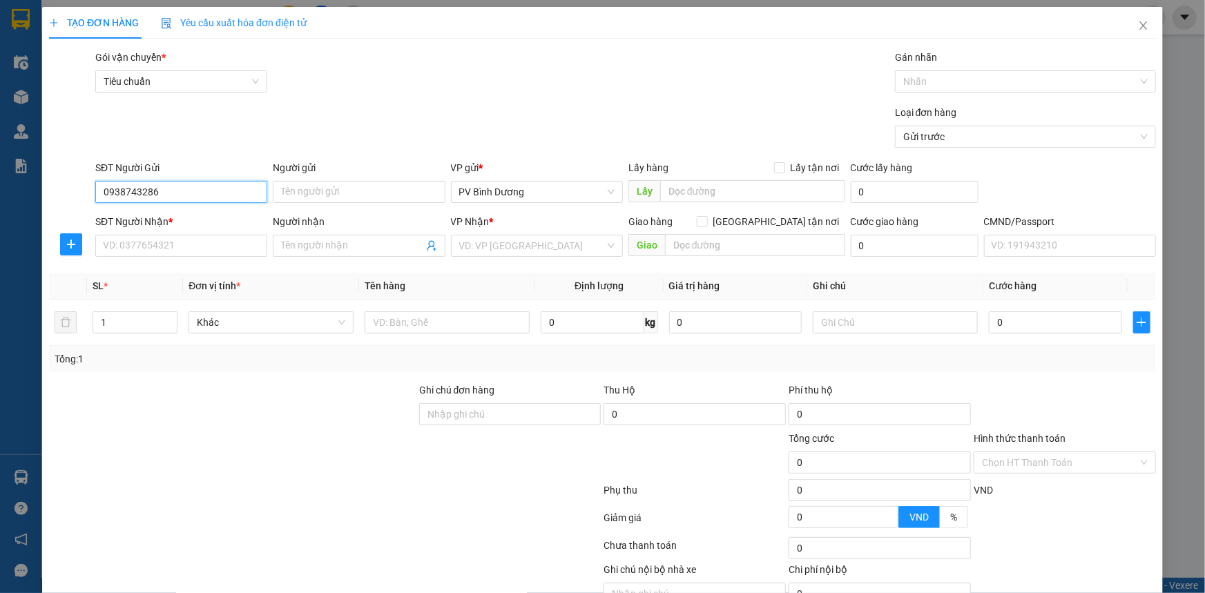
type input "0938743286"
click at [183, 258] on div "SĐT Người Nhận * VD: 0377654321" at bounding box center [181, 238] width 172 height 48
click at [187, 255] on input "SĐT Người Nhận *" at bounding box center [181, 246] width 172 height 22
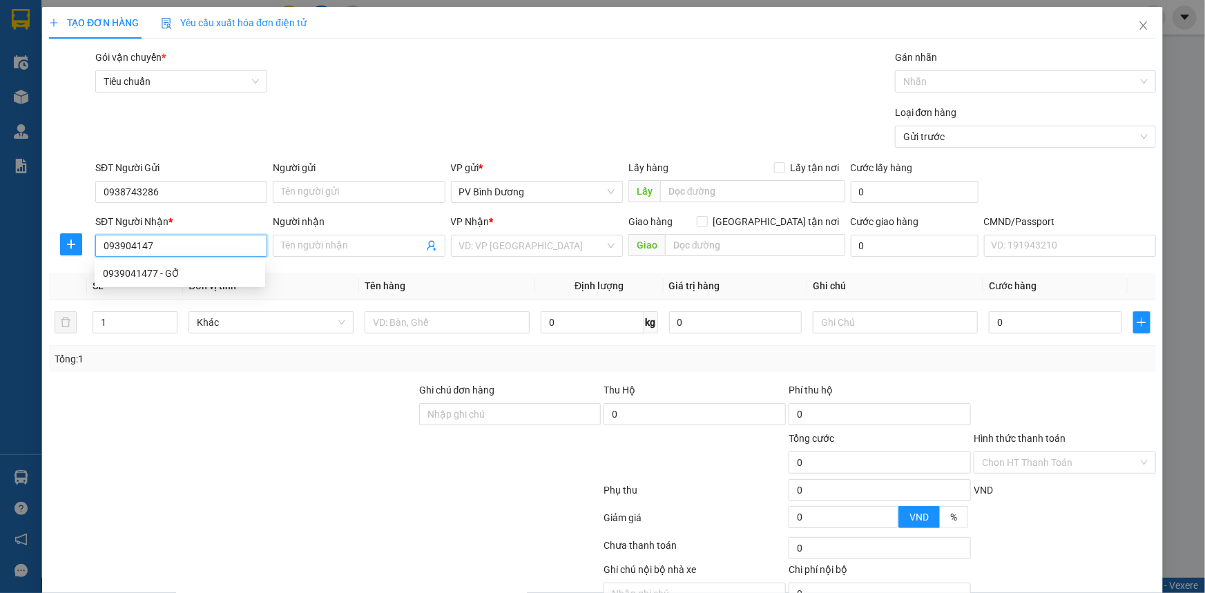
type input "0939041477"
click at [189, 280] on div "0939041477 - GỖ" at bounding box center [180, 273] width 154 height 15
type input "GỖ"
type input "0939041477"
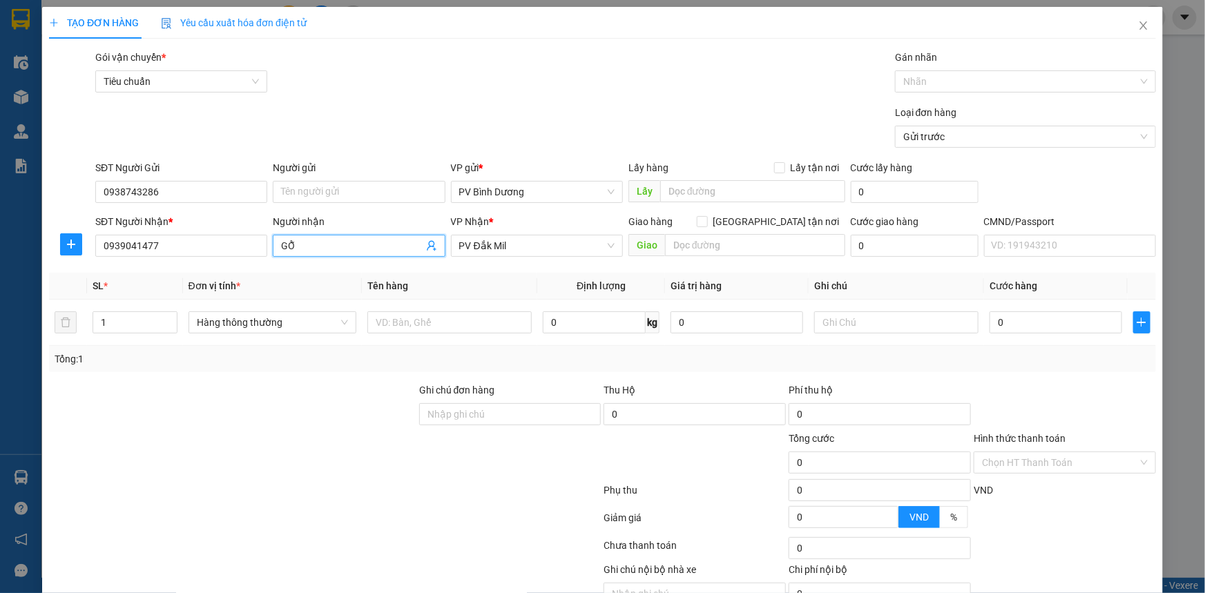
drag, startPoint x: 338, startPoint y: 245, endPoint x: 205, endPoint y: 290, distance: 140.9
click at [207, 290] on div "Transit Pickup Surcharge Ids Transit Deliver Surcharge Ids Transit Deliver Surc…" at bounding box center [602, 344] width 1107 height 588
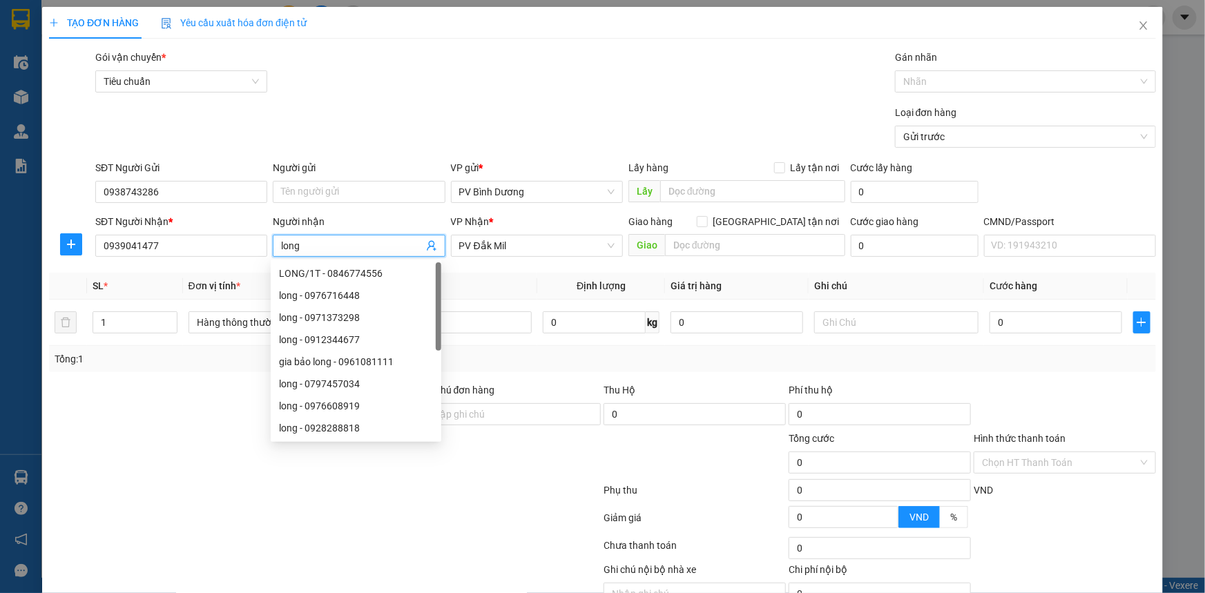
type input "long"
click at [227, 479] on div at bounding box center [325, 493] width 555 height 28
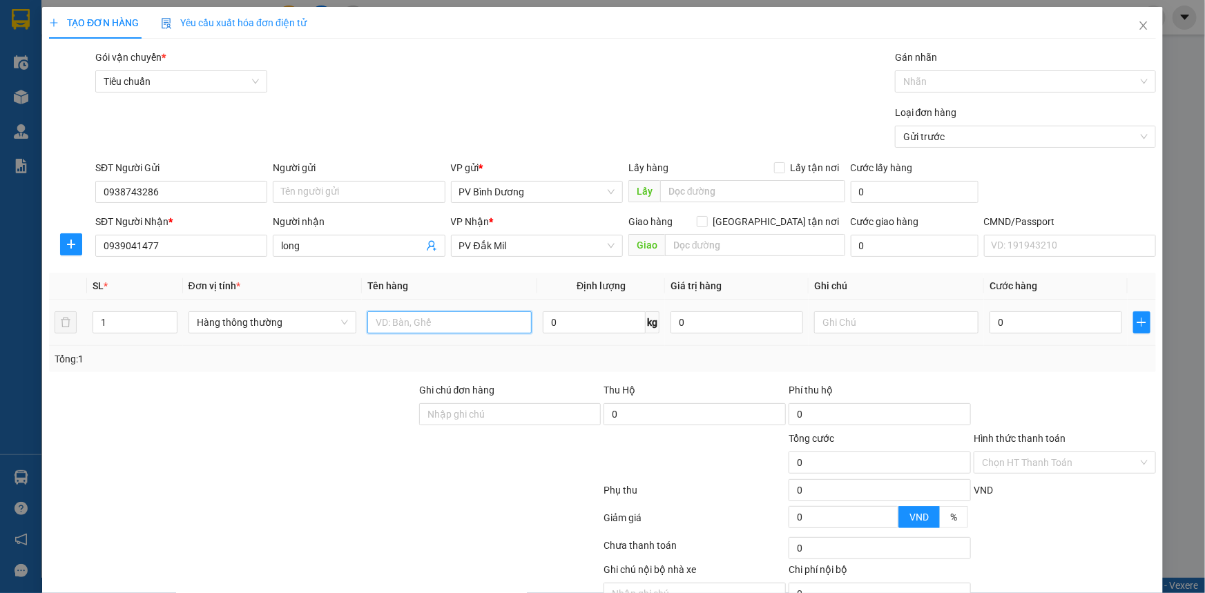
click at [401, 321] on input "text" at bounding box center [450, 323] width 164 height 22
type input "d"
type input "đt"
click at [826, 319] on input "text" at bounding box center [896, 323] width 164 height 22
type input "hộp"
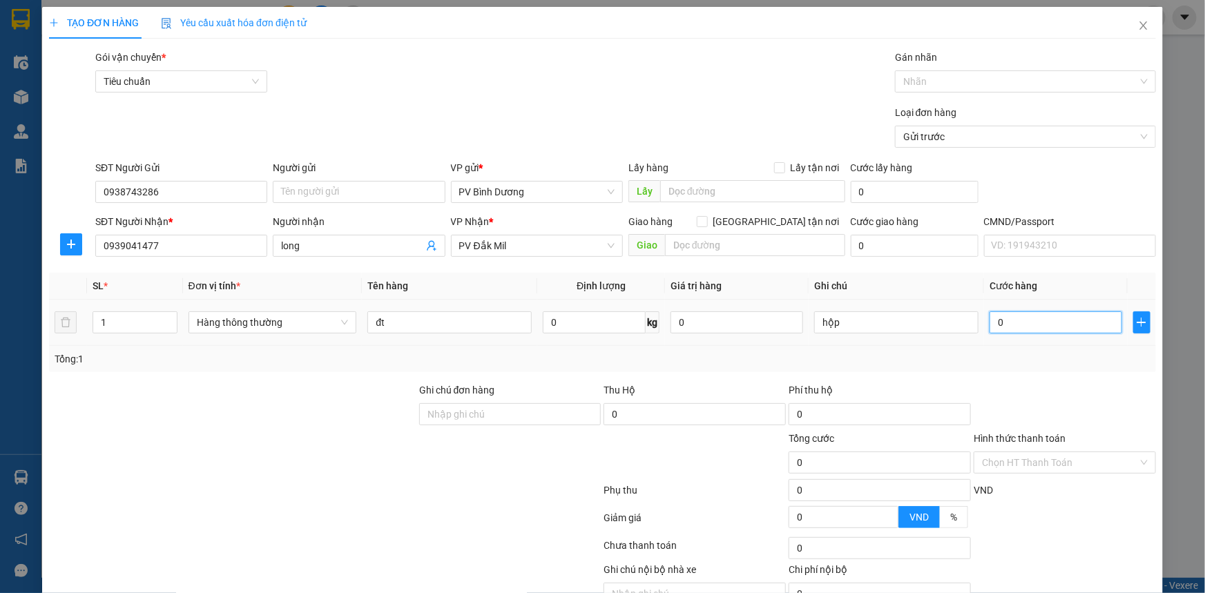
click at [996, 318] on input "0" at bounding box center [1056, 323] width 133 height 22
type input "3"
type input "30"
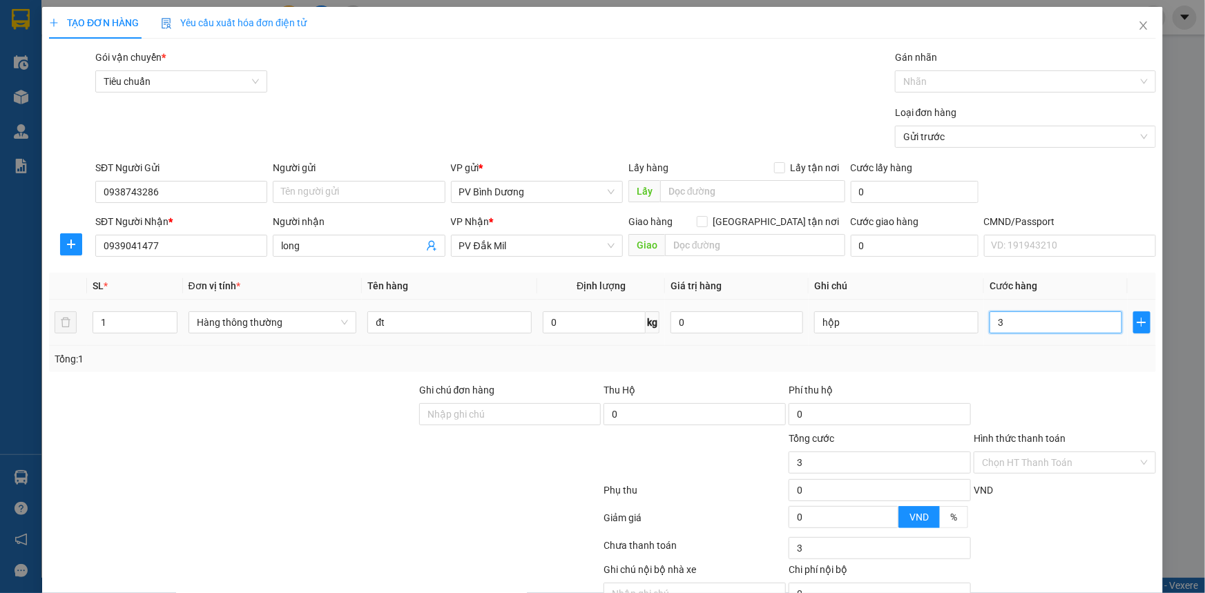
type input "30"
type input "300"
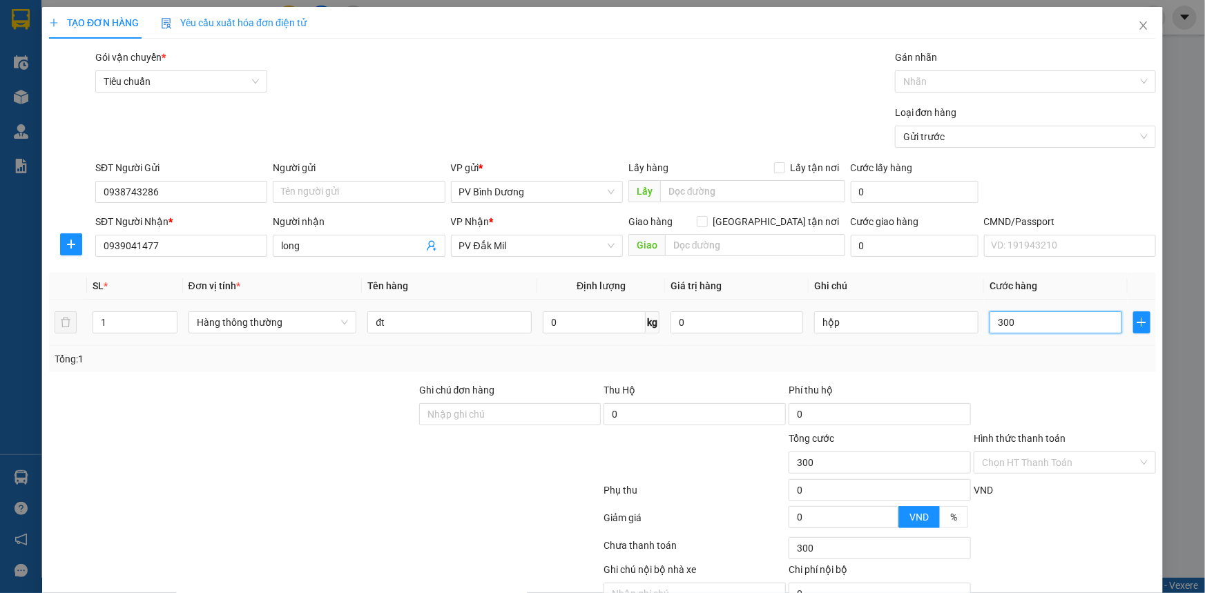
type input "3.000"
type input "30.000"
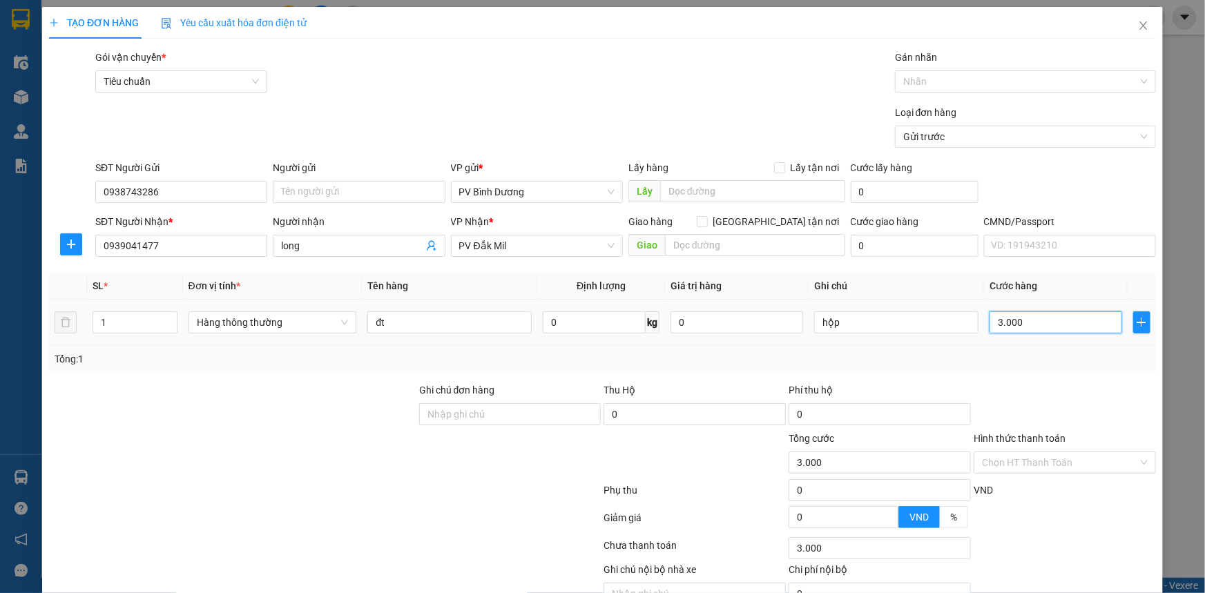
type input "30.000"
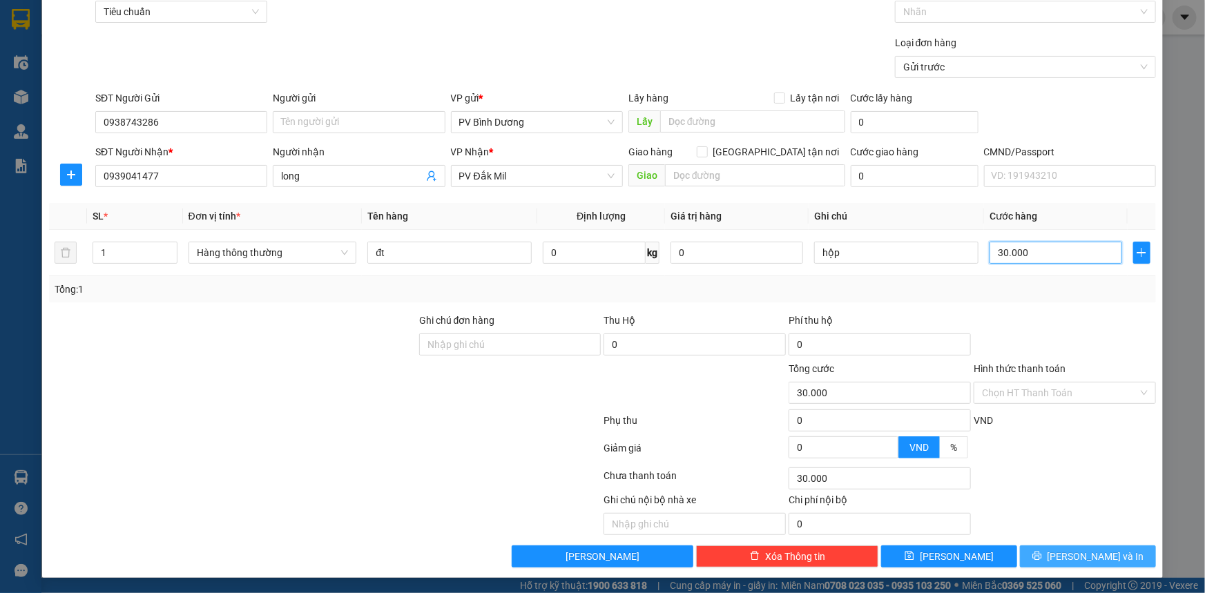
type input "30.000"
click at [1078, 554] on span "[PERSON_NAME] và In" at bounding box center [1096, 556] width 97 height 15
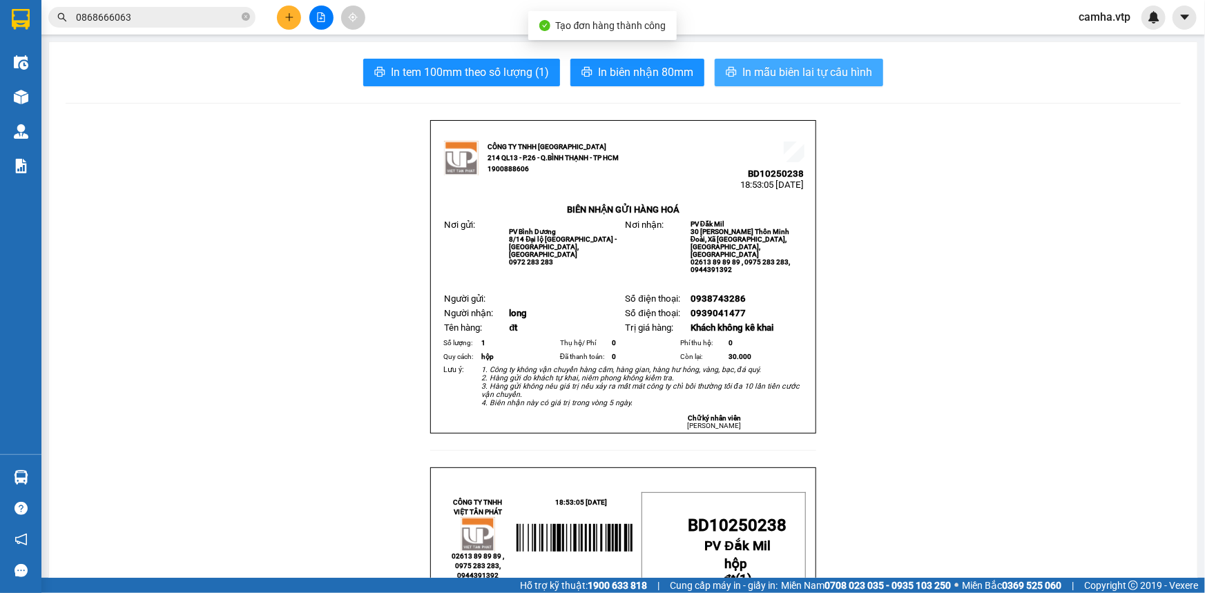
click at [808, 74] on span "In mẫu biên lai tự cấu hình" at bounding box center [808, 72] width 130 height 17
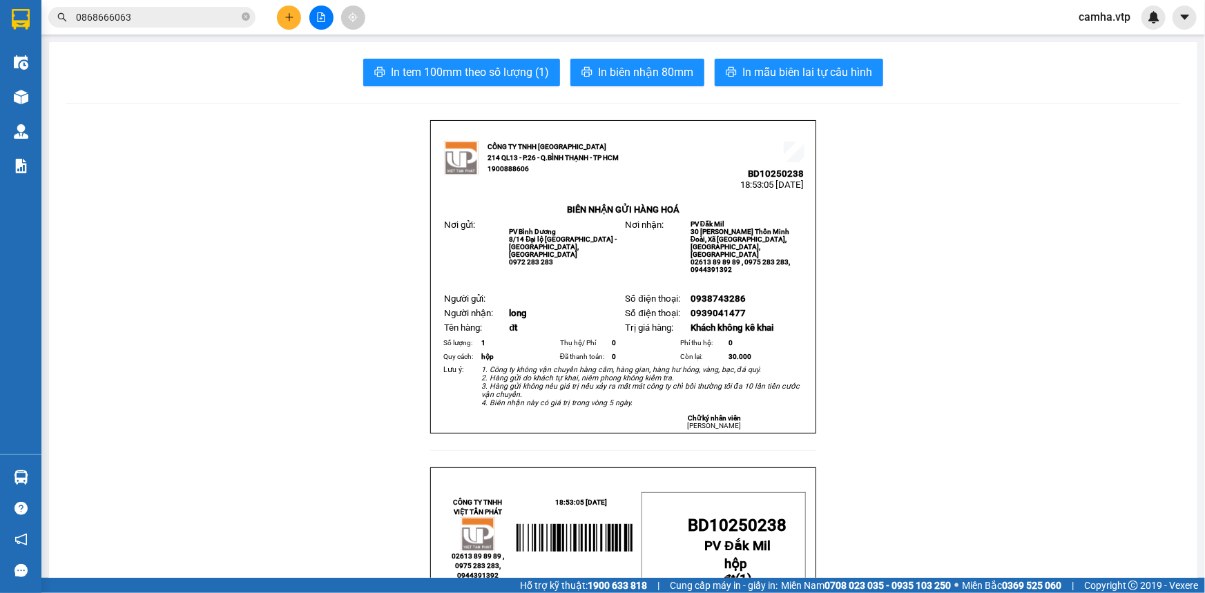
drag, startPoint x: 1048, startPoint y: 239, endPoint x: 359, endPoint y: 132, distance: 697.7
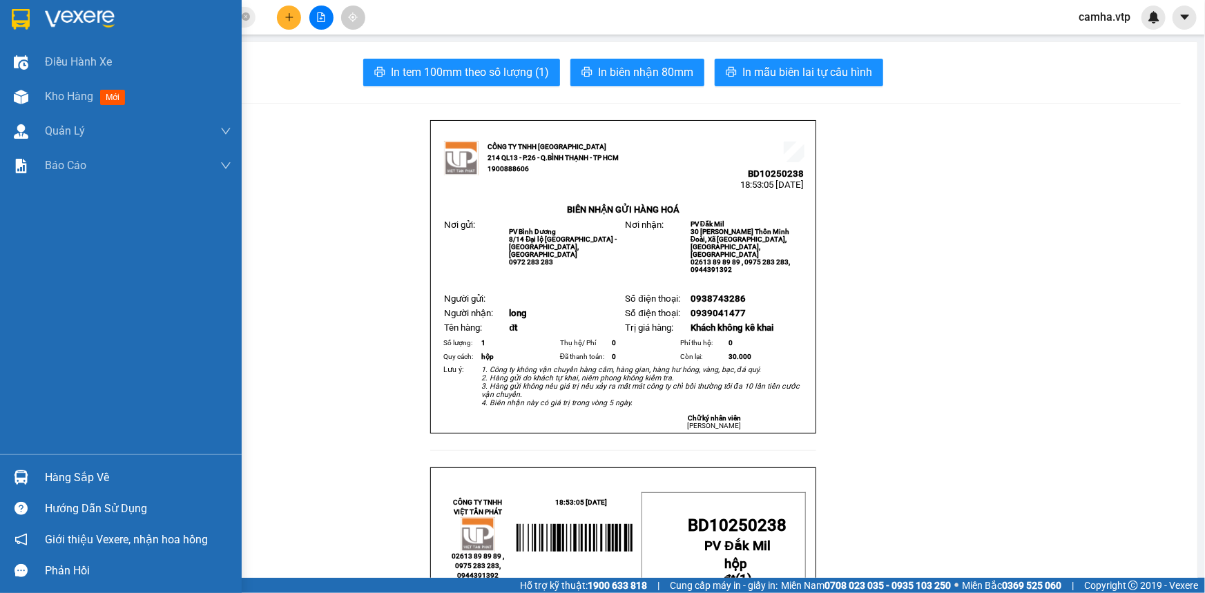
click at [28, 25] on img at bounding box center [21, 19] width 18 height 21
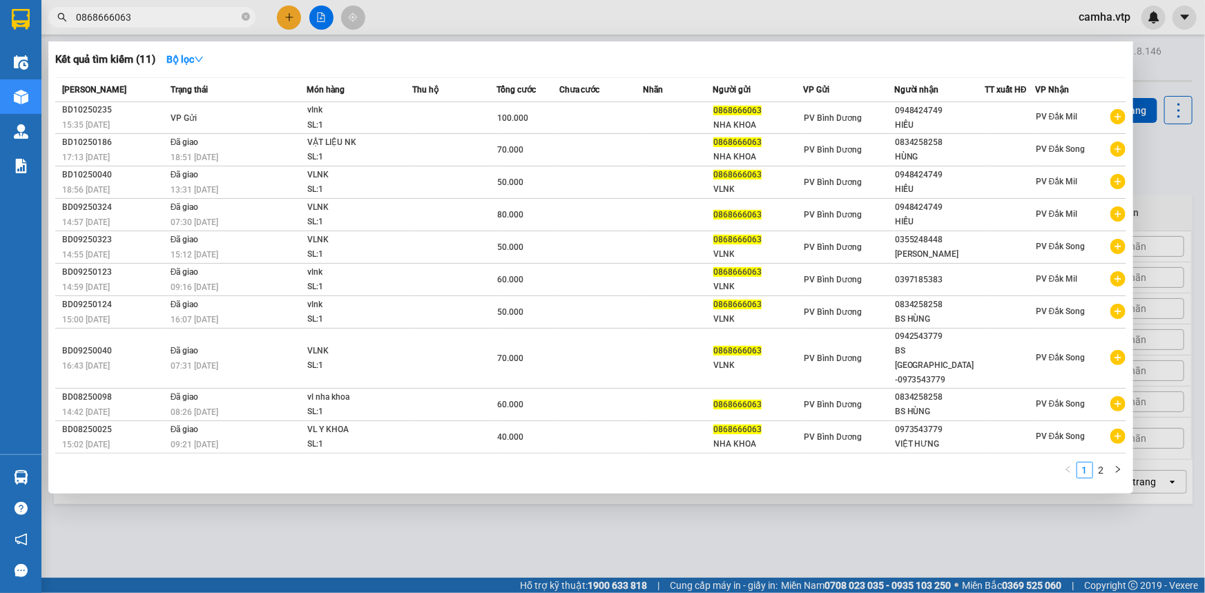
click at [158, 18] on input "0868666063" at bounding box center [157, 17] width 163 height 15
drag, startPoint x: 144, startPoint y: 17, endPoint x: 1, endPoint y: 40, distance: 144.9
click at [1, 40] on section "Kết quả tìm kiếm ( 11 ) Bộ lọc Mã ĐH Trạng thái Món hàng Thu hộ Tổng cước Chưa …" at bounding box center [602, 296] width 1205 height 593
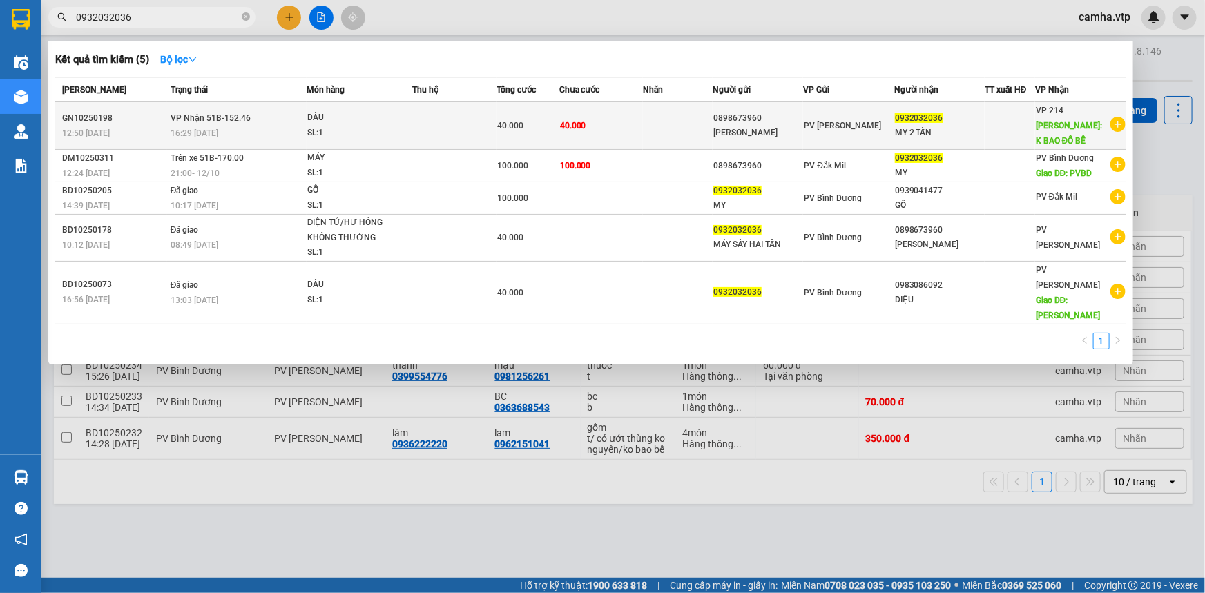
type input "0932032036"
click at [712, 132] on td at bounding box center [678, 126] width 70 height 48
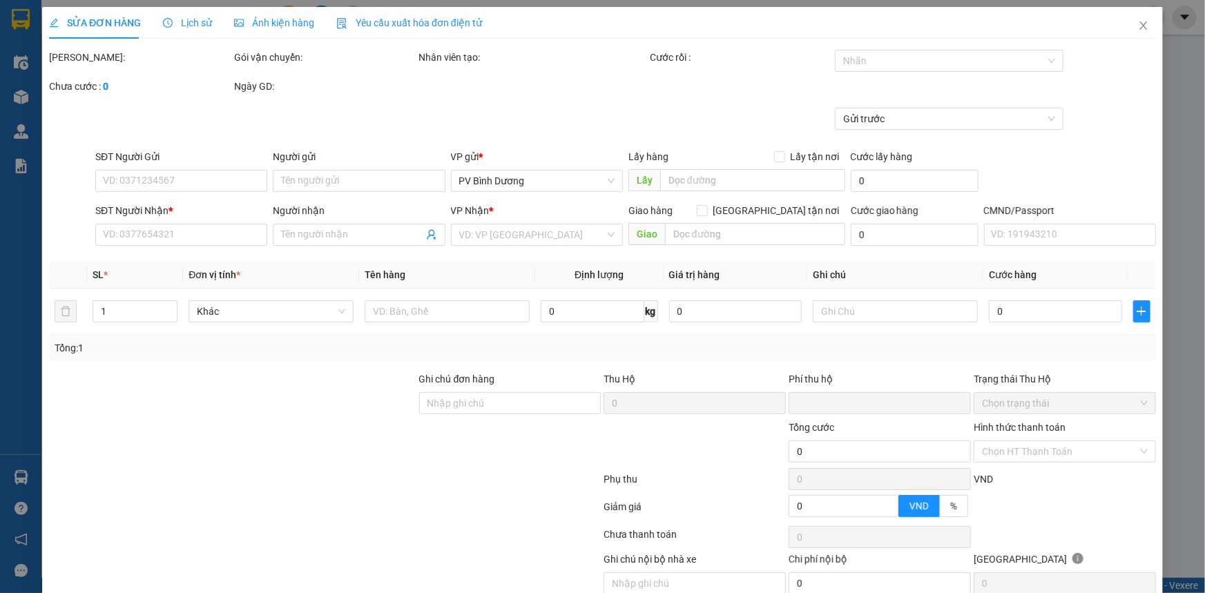
type input "2.000"
type input "0898673960"
type input "[PERSON_NAME]"
type input "0932032036"
type input "MY 2 TẤN"
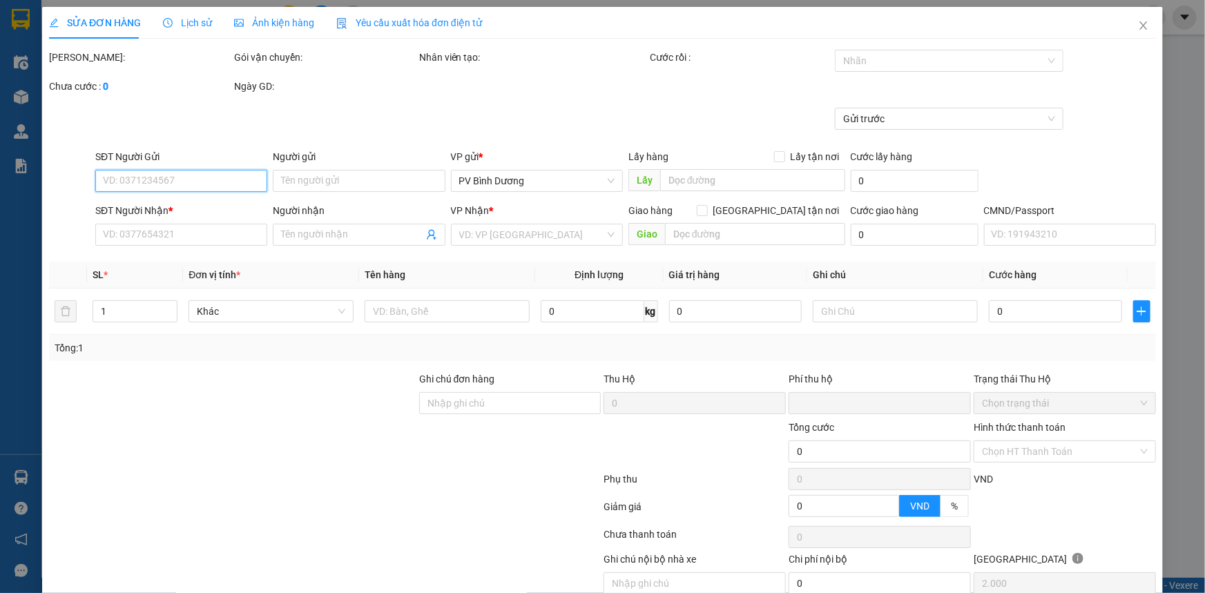
type input "K BAO ĐỔ BỂ"
type input "0"
type input "40.000"
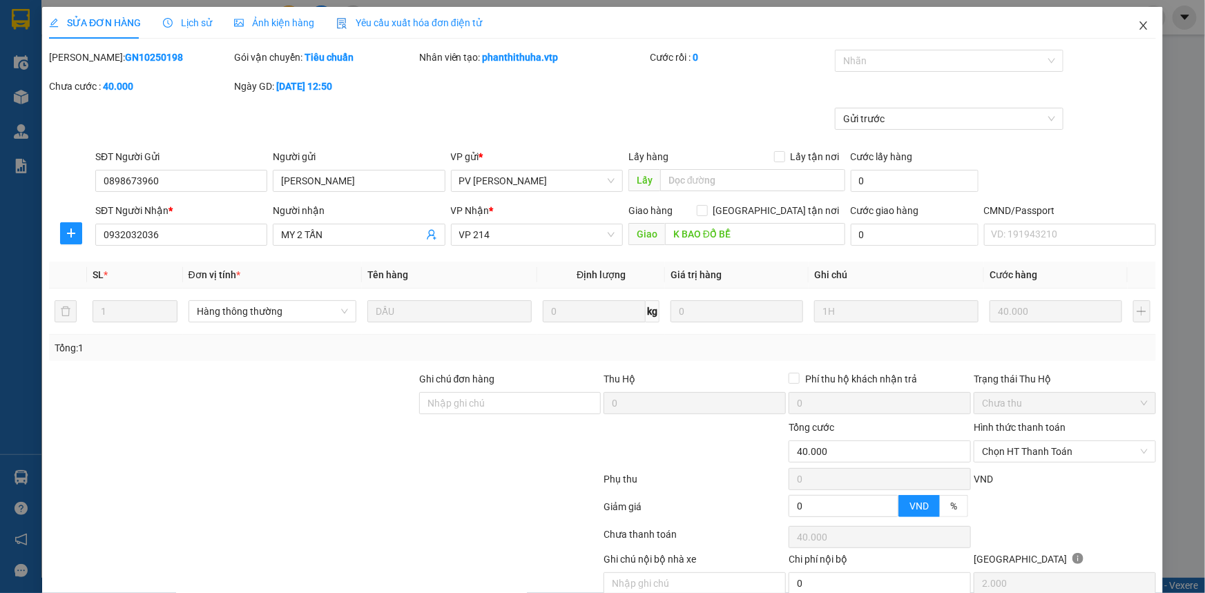
click at [1140, 27] on icon "close" at bounding box center [1143, 25] width 11 height 11
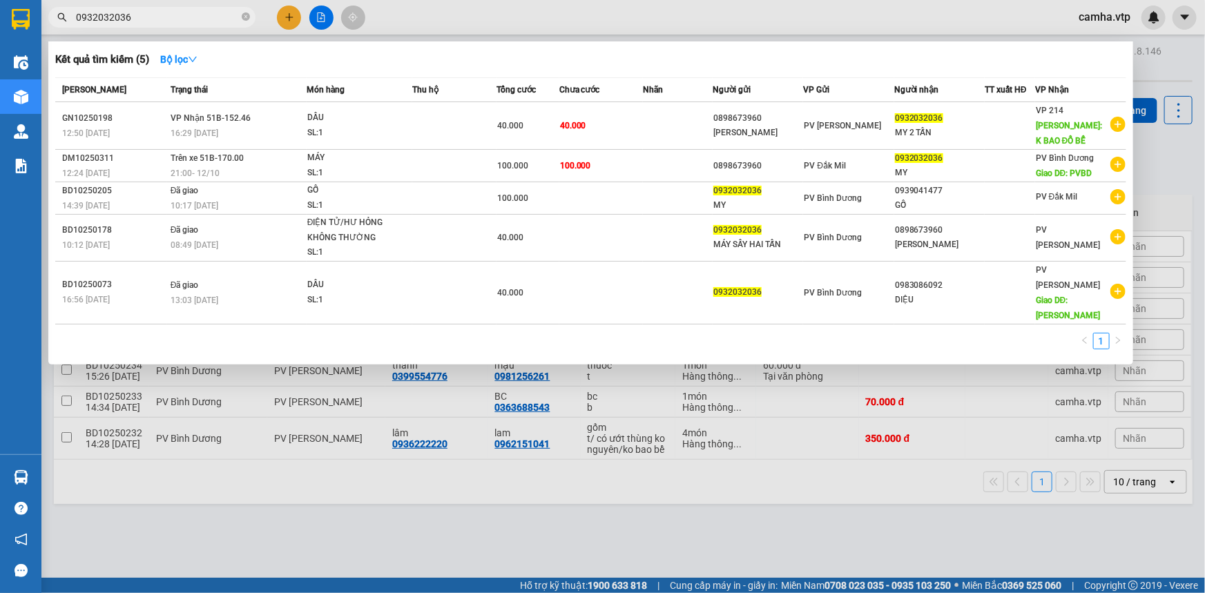
click at [163, 17] on input "0932032036" at bounding box center [157, 17] width 163 height 15
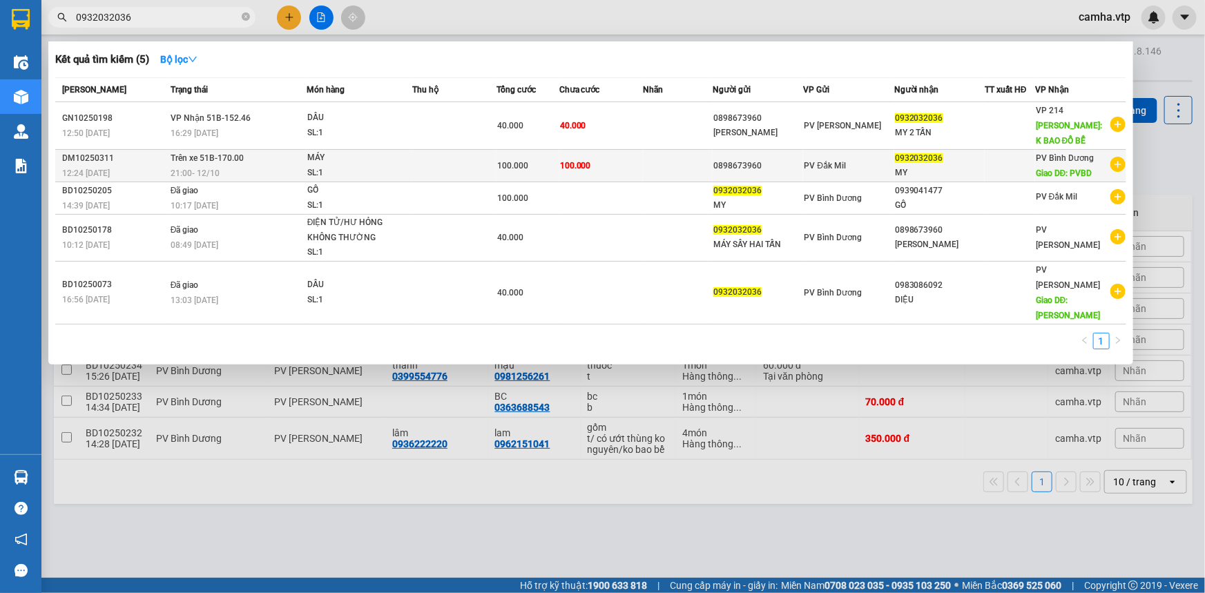
click at [707, 150] on td at bounding box center [678, 166] width 70 height 32
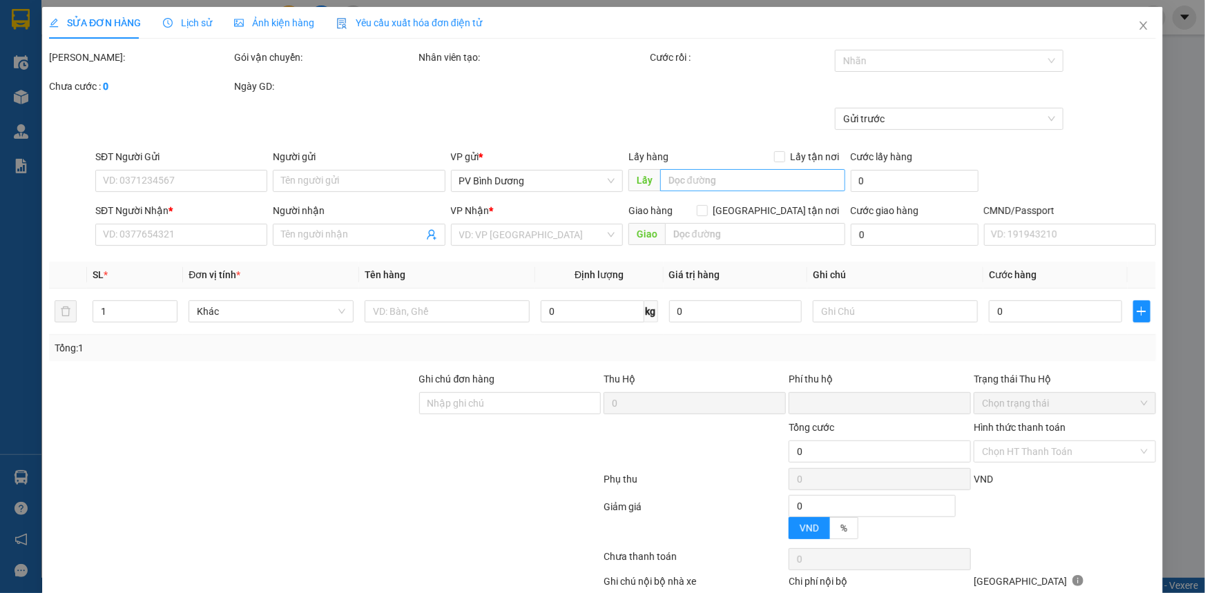
type input "0898673960"
type input "0932032036"
type input "MY"
type input "PVBD"
type input "0"
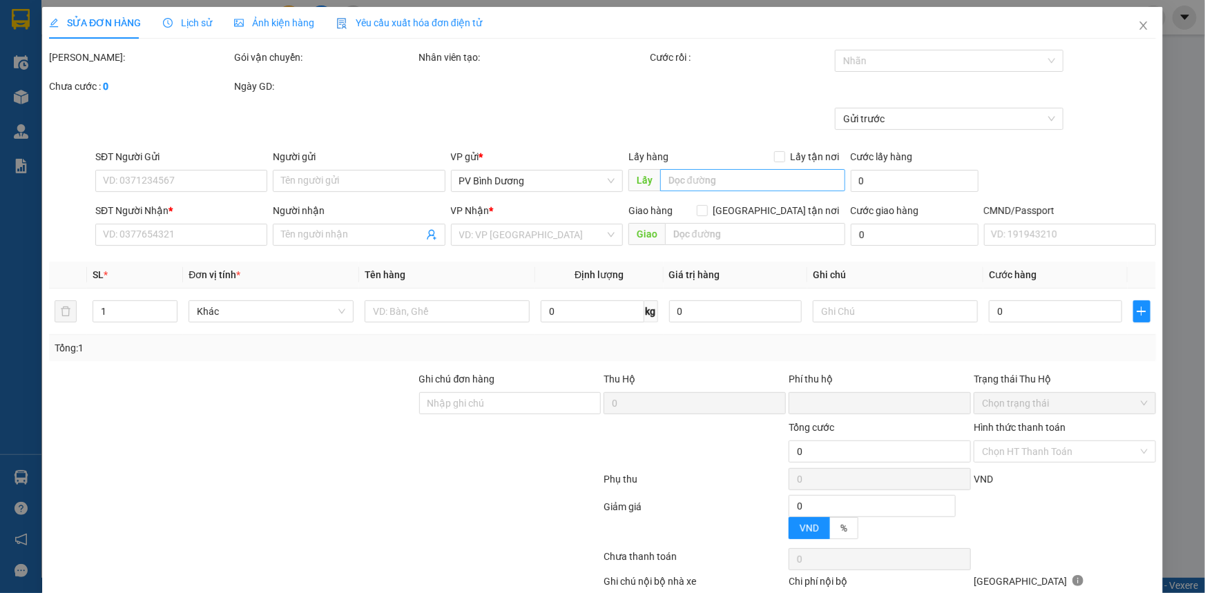
type input "100.000"
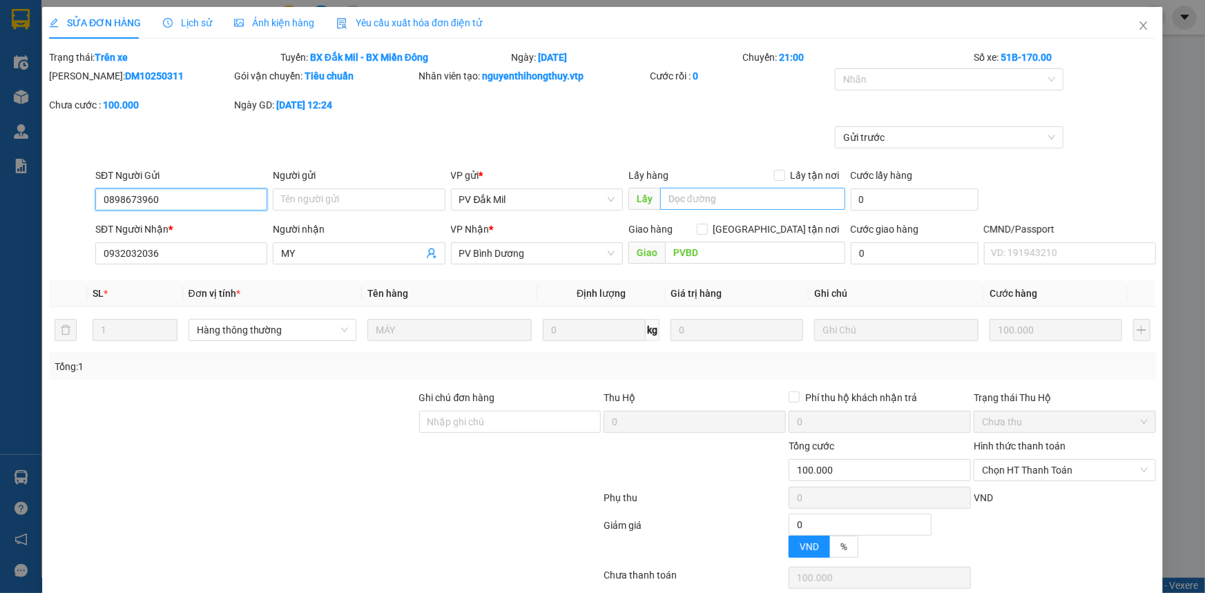
type input "5.000"
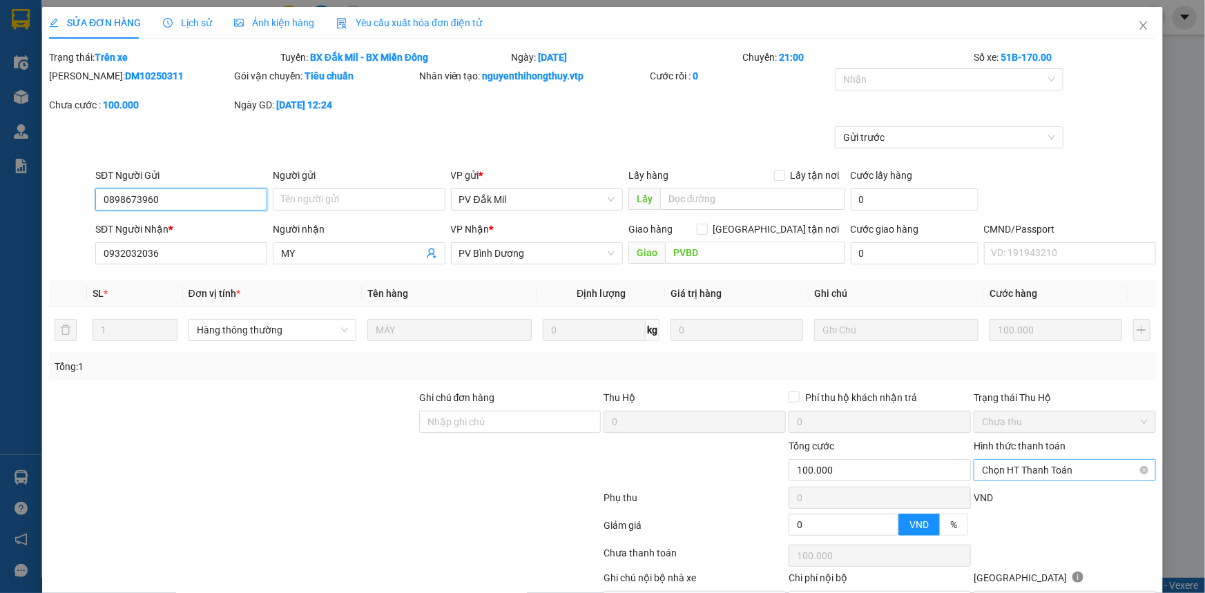
click at [1005, 466] on span "Chọn HT Thanh Toán" at bounding box center [1065, 470] width 166 height 21
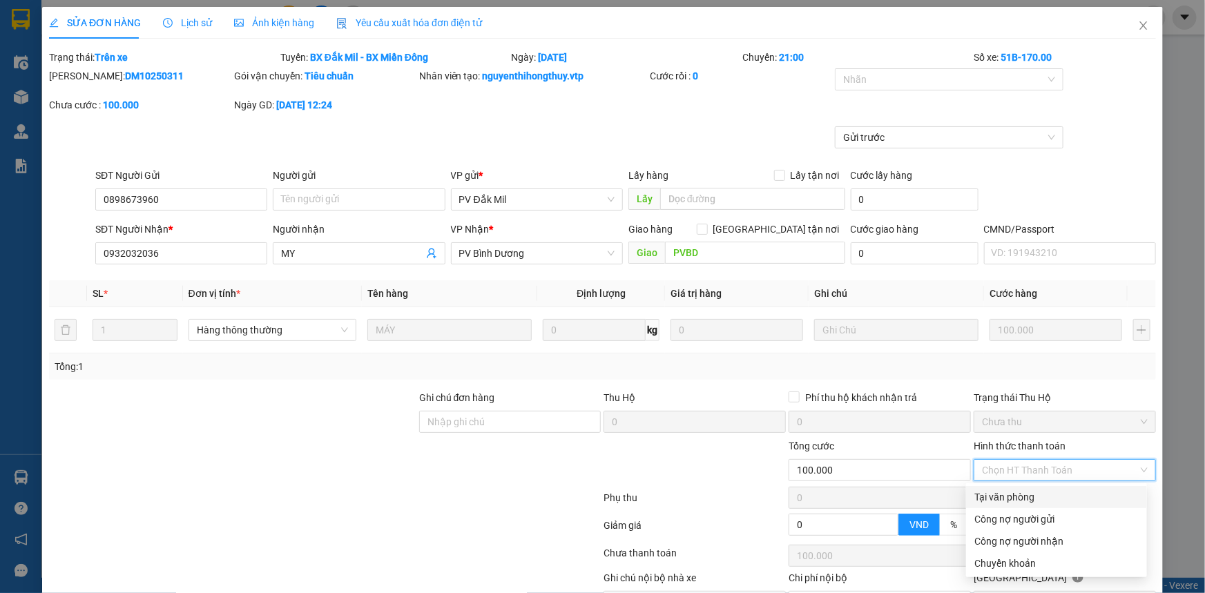
click at [993, 495] on div "Tại văn phòng" at bounding box center [1057, 497] width 164 height 15
type input "0"
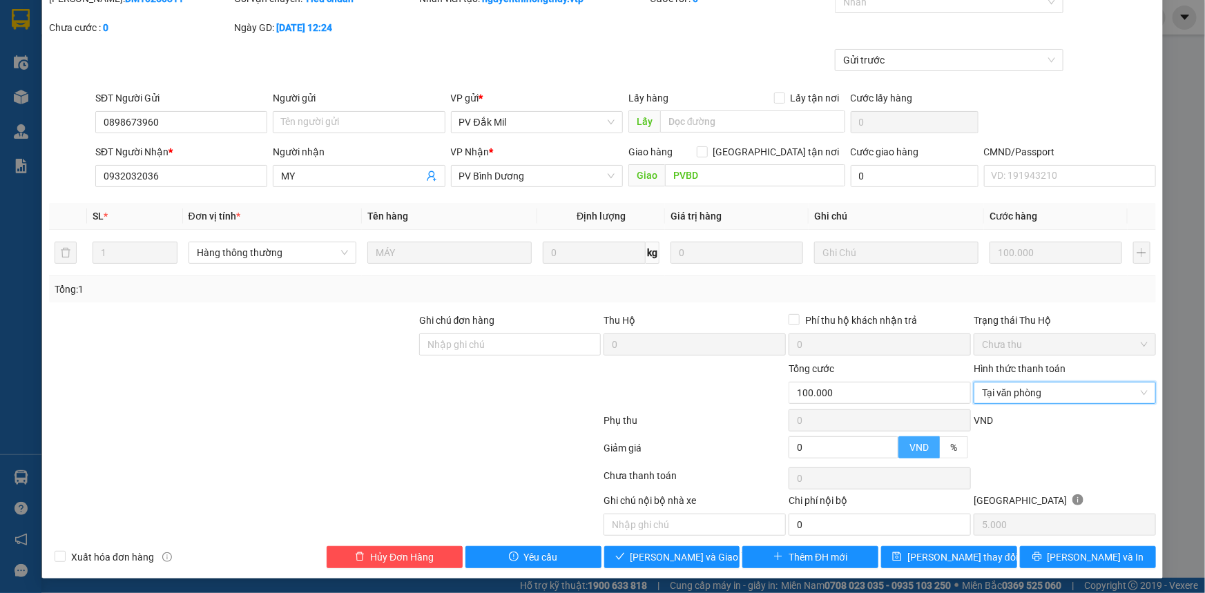
scroll to position [78, 0]
click at [690, 552] on span "[PERSON_NAME] và Giao hàng" at bounding box center [697, 556] width 133 height 15
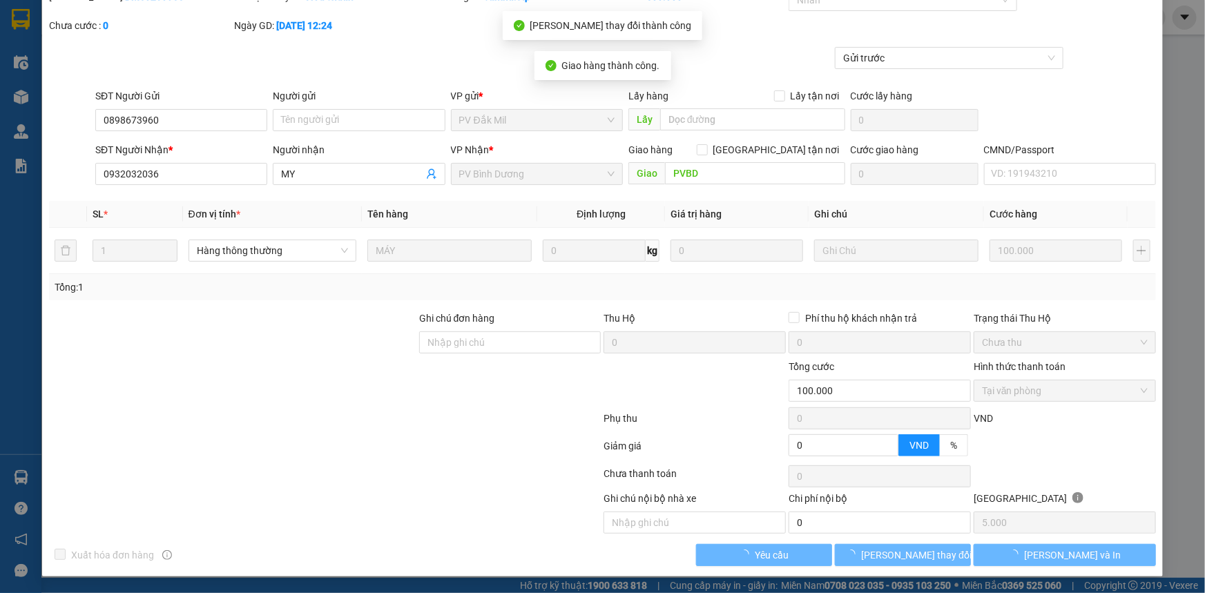
scroll to position [59, 0]
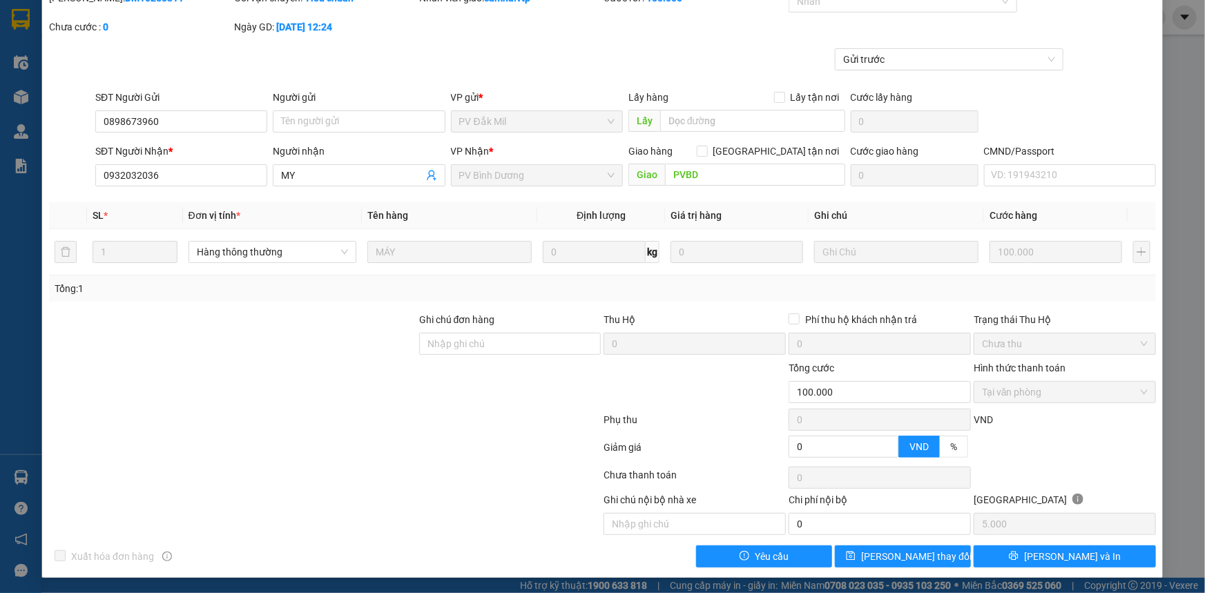
click at [334, 372] on div at bounding box center [233, 385] width 370 height 48
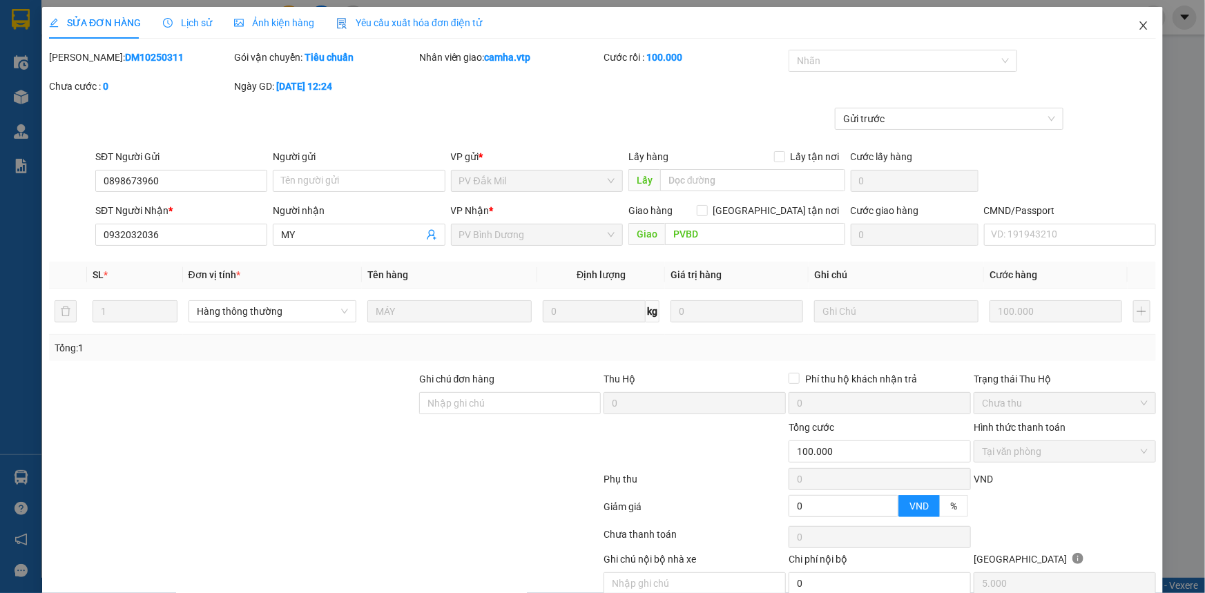
click at [1138, 30] on icon "close" at bounding box center [1143, 25] width 11 height 11
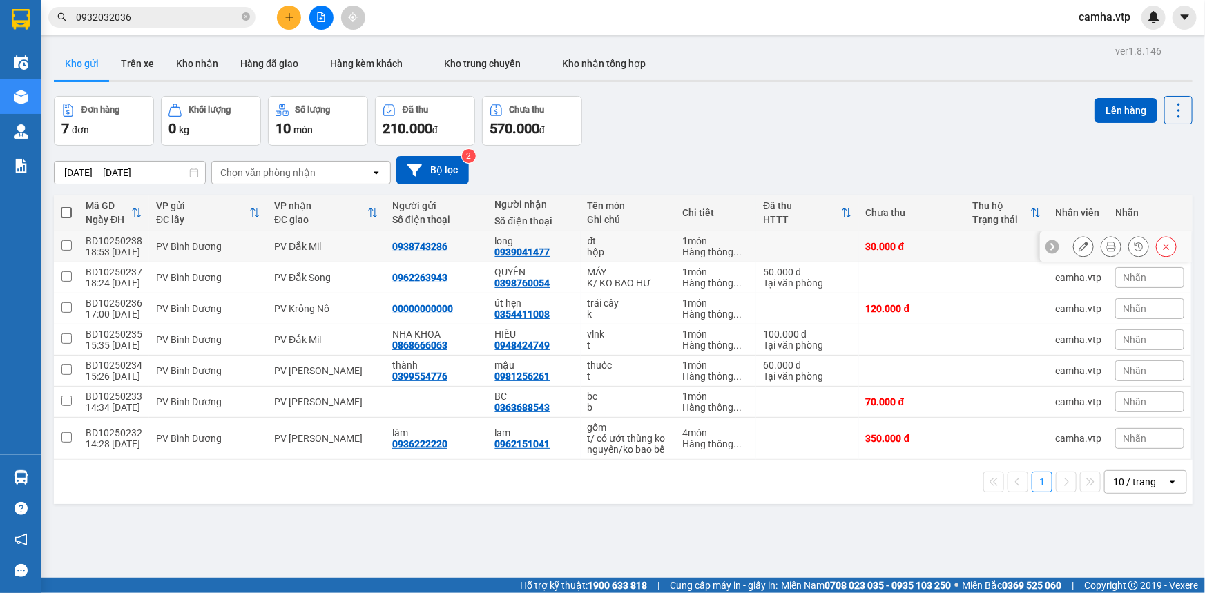
click at [834, 256] on td at bounding box center [807, 246] width 103 height 31
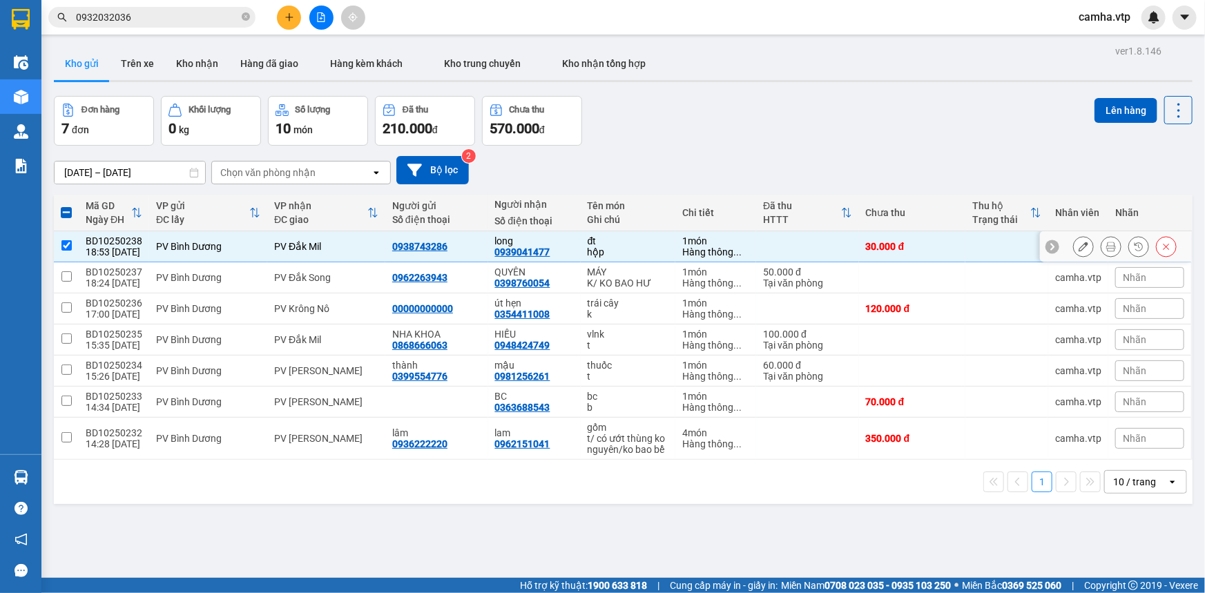
click at [68, 246] on input "checkbox" at bounding box center [66, 245] width 10 height 10
checkbox input "false"
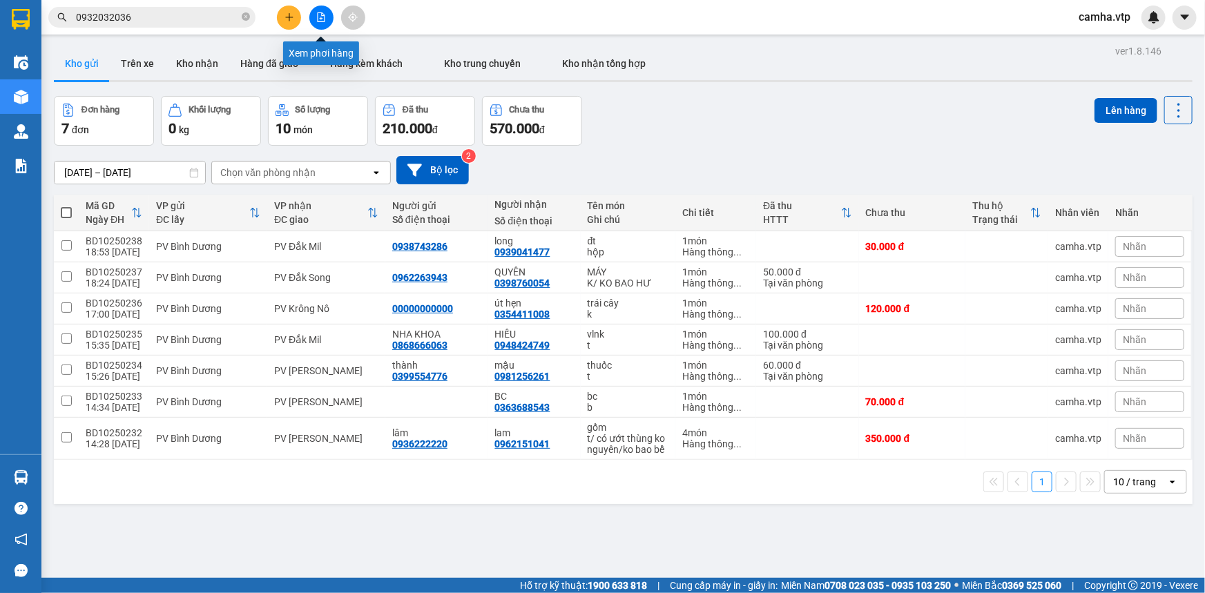
click at [316, 18] on icon "file-add" at bounding box center [321, 17] width 10 height 10
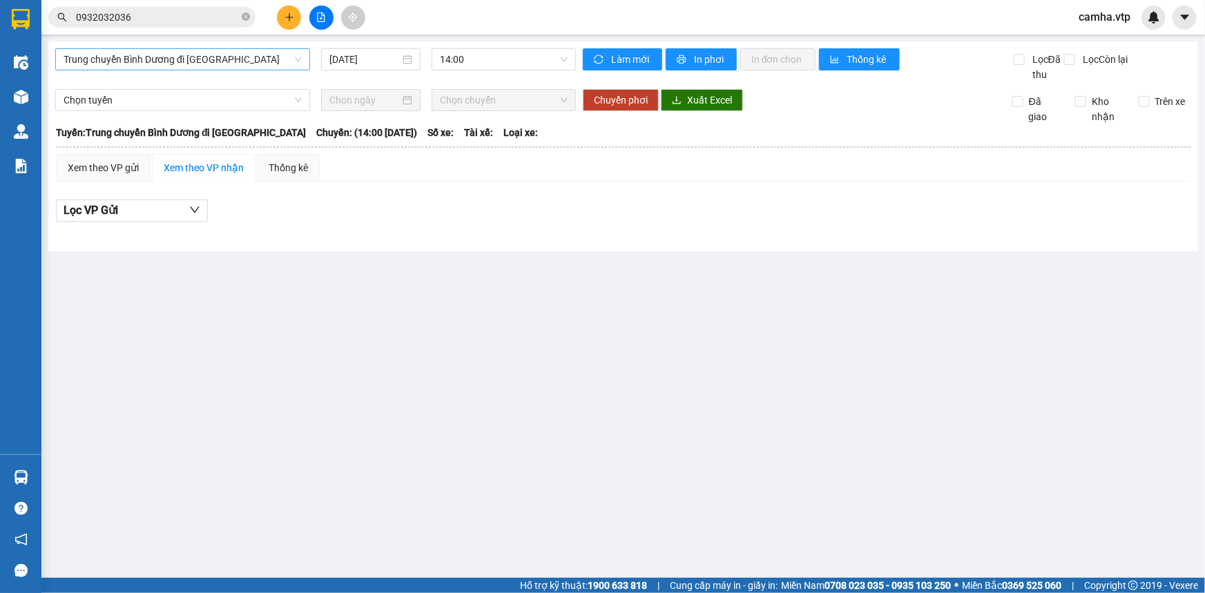
click at [142, 54] on span "Trung chuyển Bình Dương đi [GEOGRAPHIC_DATA]" at bounding box center [183, 59] width 238 height 21
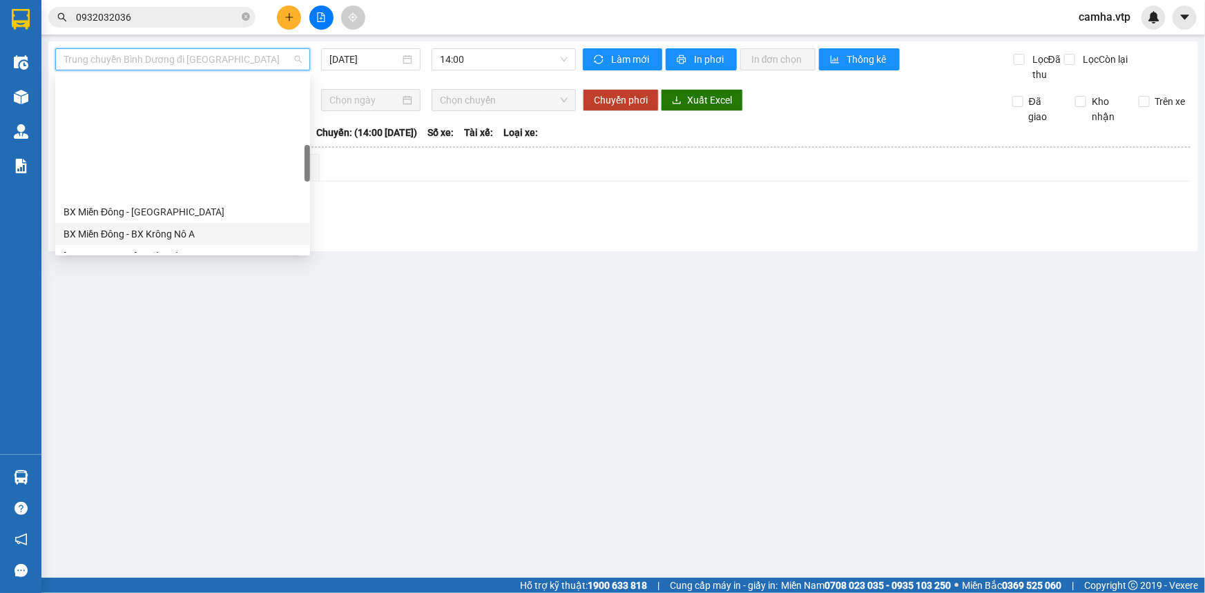
scroll to position [376, 0]
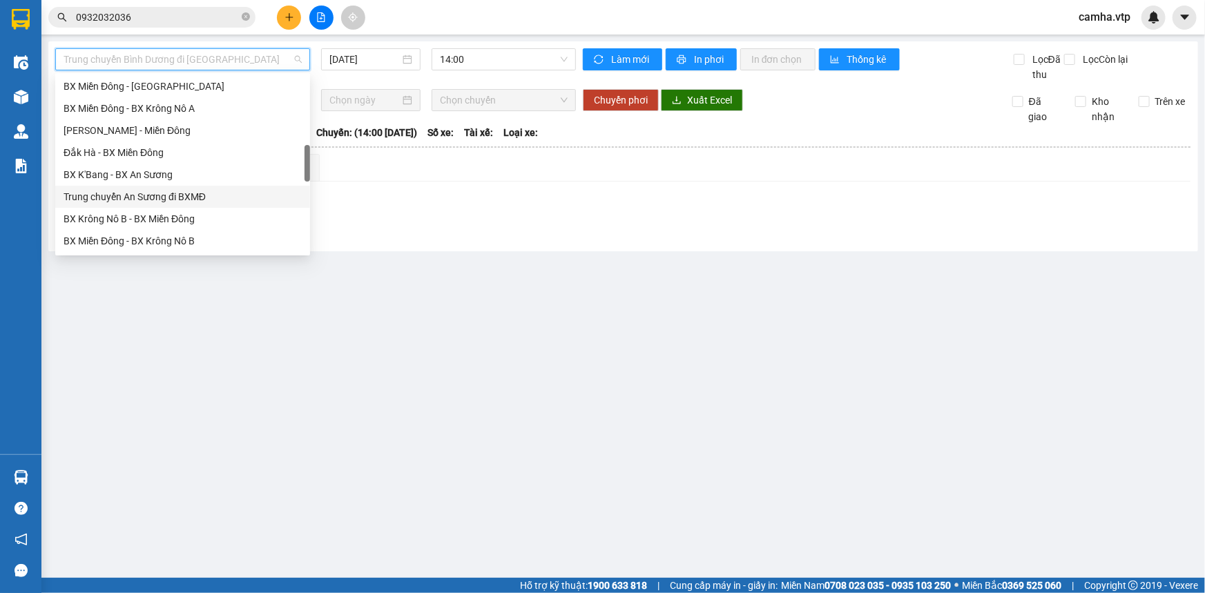
click at [193, 196] on div "Trung chuyển An Sương đi BXMĐ" at bounding box center [183, 196] width 238 height 15
type input "[DATE]"
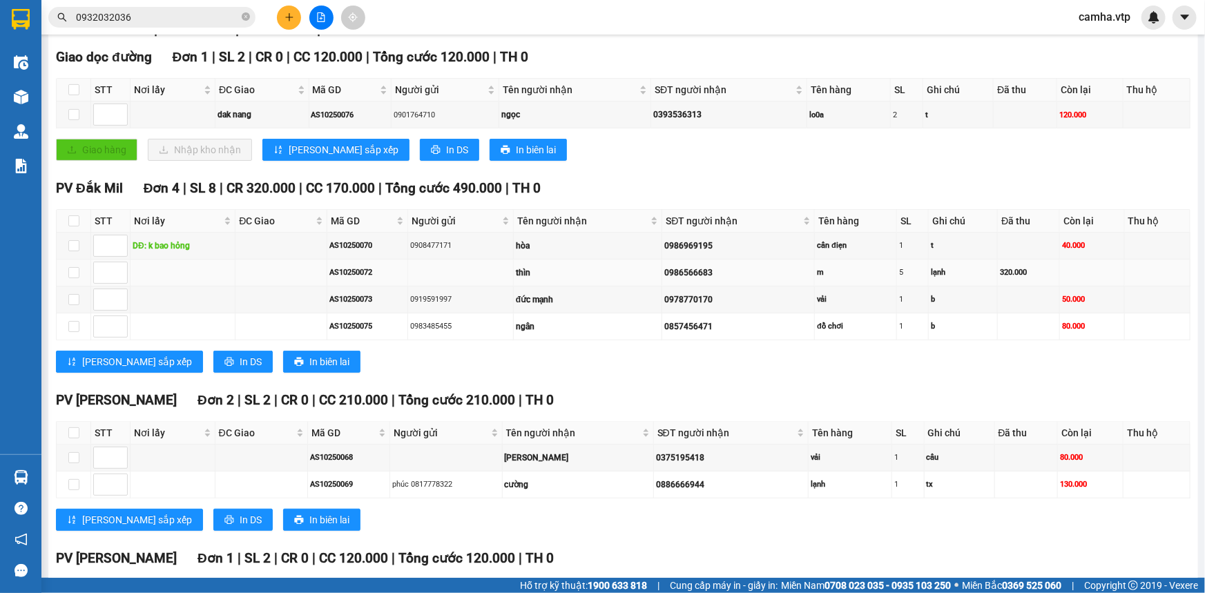
scroll to position [188, 0]
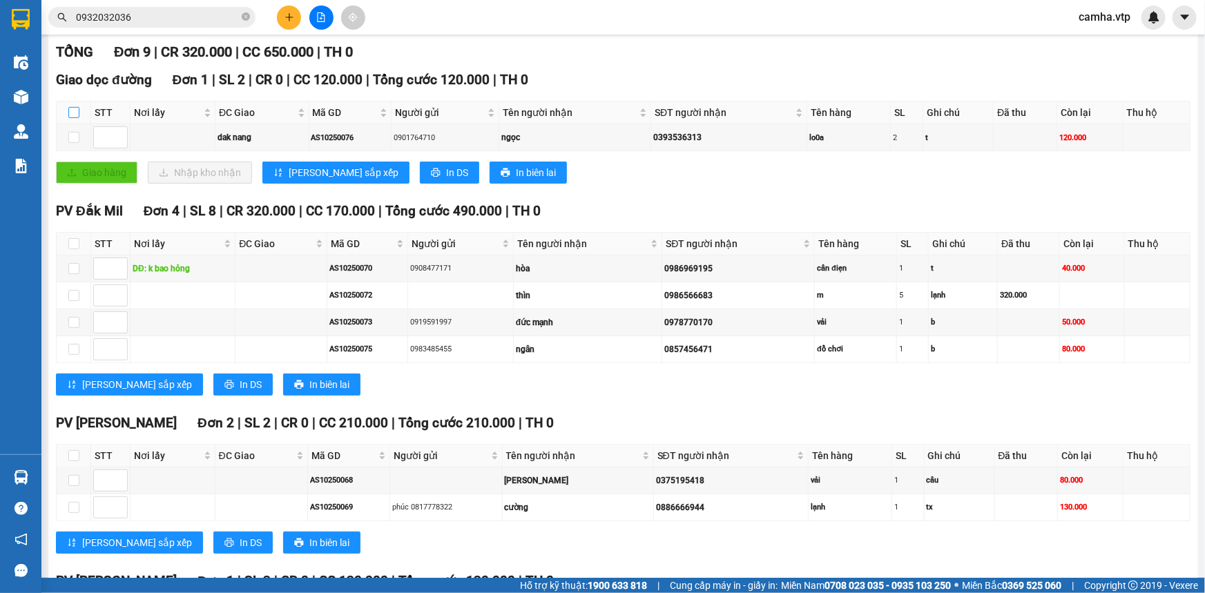
click at [74, 113] on input "checkbox" at bounding box center [73, 112] width 11 height 11
checkbox input "true"
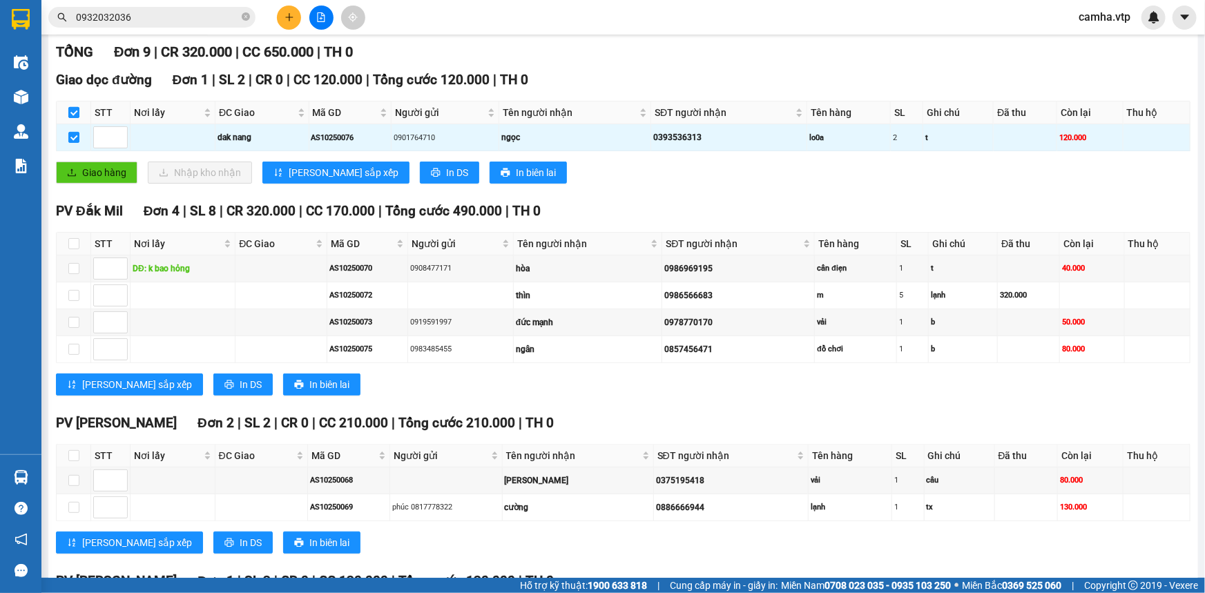
click at [74, 113] on input "checkbox" at bounding box center [73, 112] width 11 height 11
checkbox input "false"
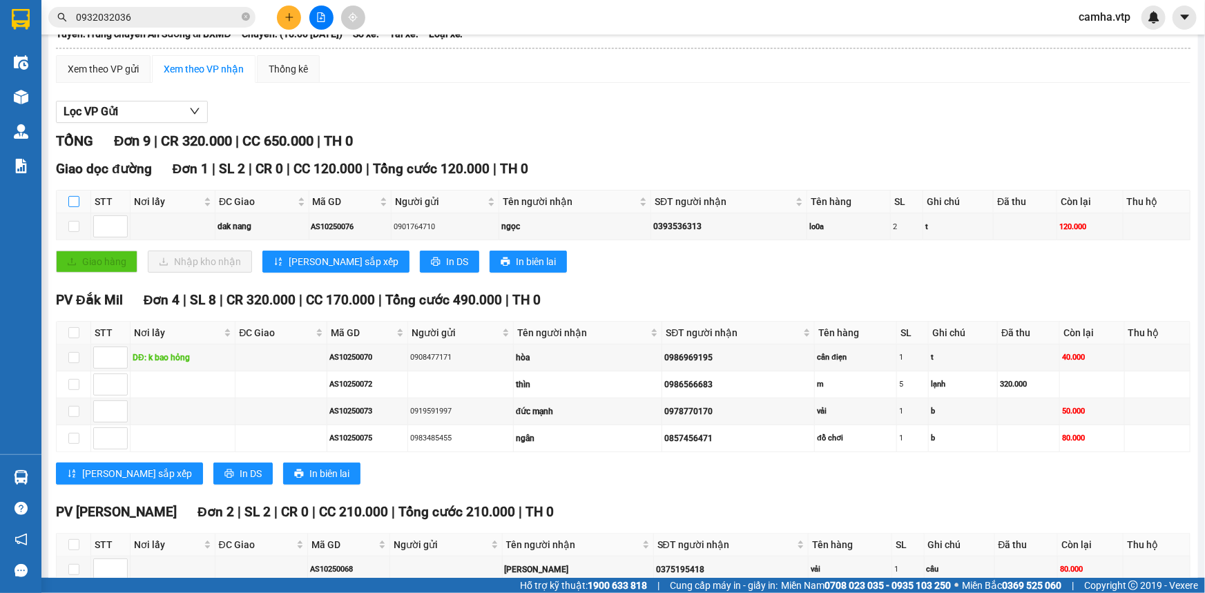
scroll to position [0, 0]
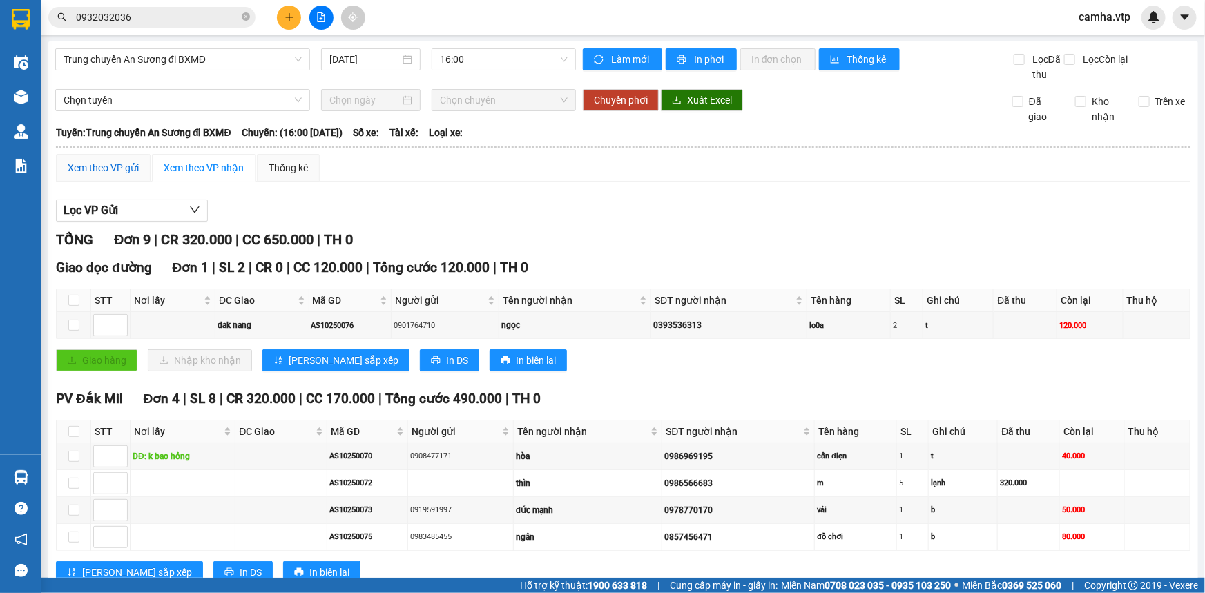
click at [108, 172] on div "Xem theo VP gửi" at bounding box center [103, 167] width 71 height 15
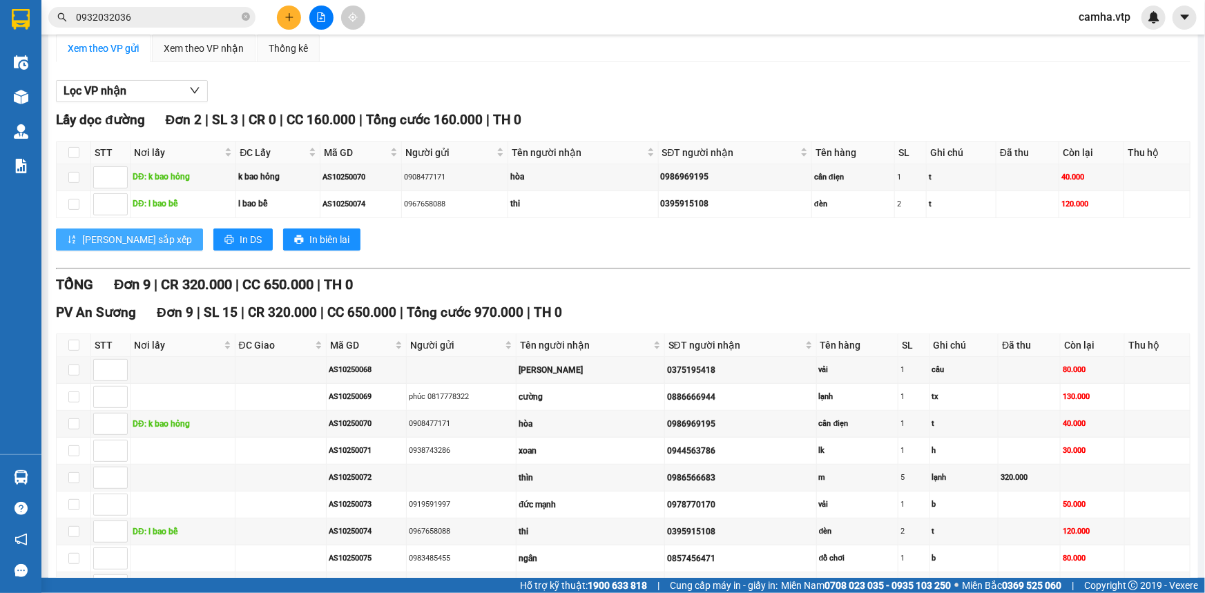
scroll to position [125, 0]
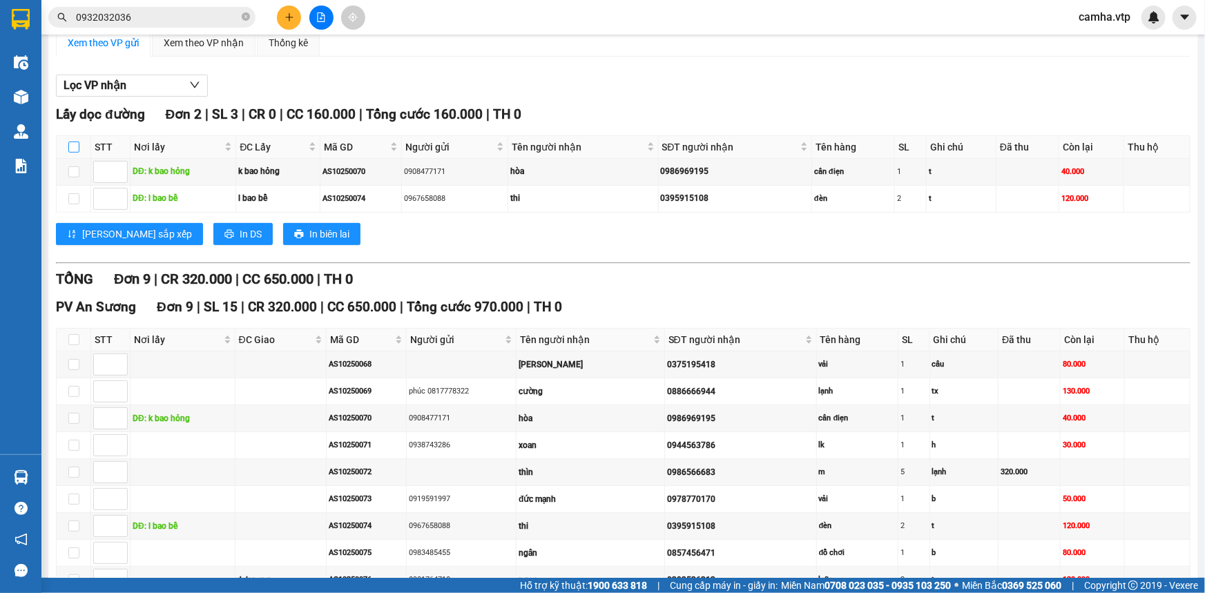
click at [75, 146] on input "checkbox" at bounding box center [73, 147] width 11 height 11
checkbox input "true"
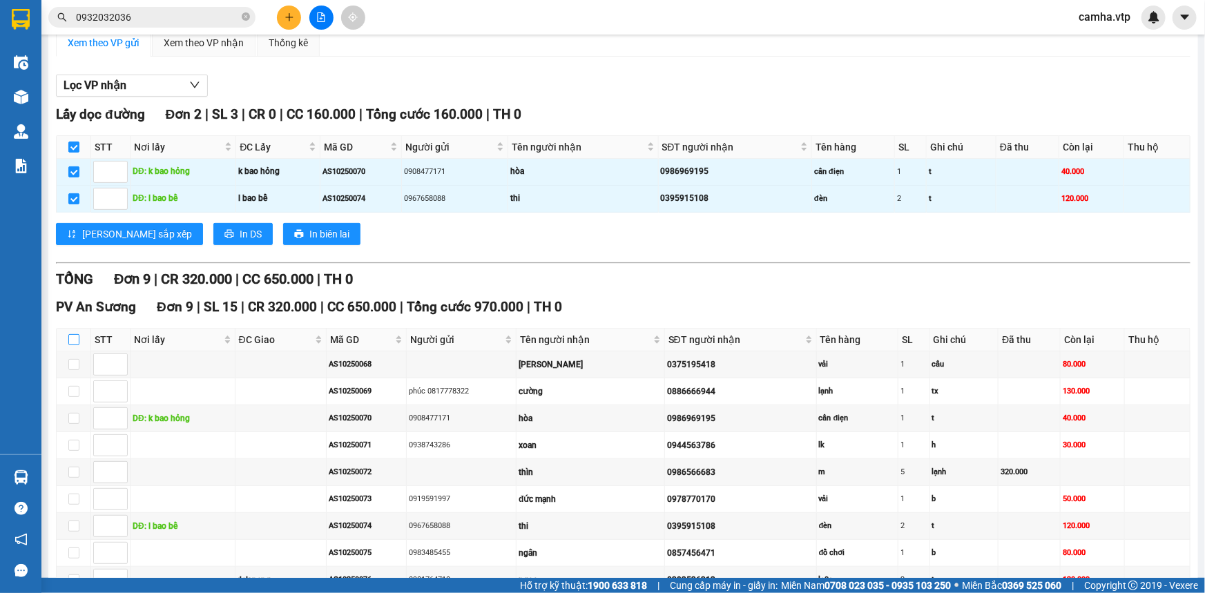
click at [74, 338] on input "checkbox" at bounding box center [73, 339] width 11 height 11
checkbox input "true"
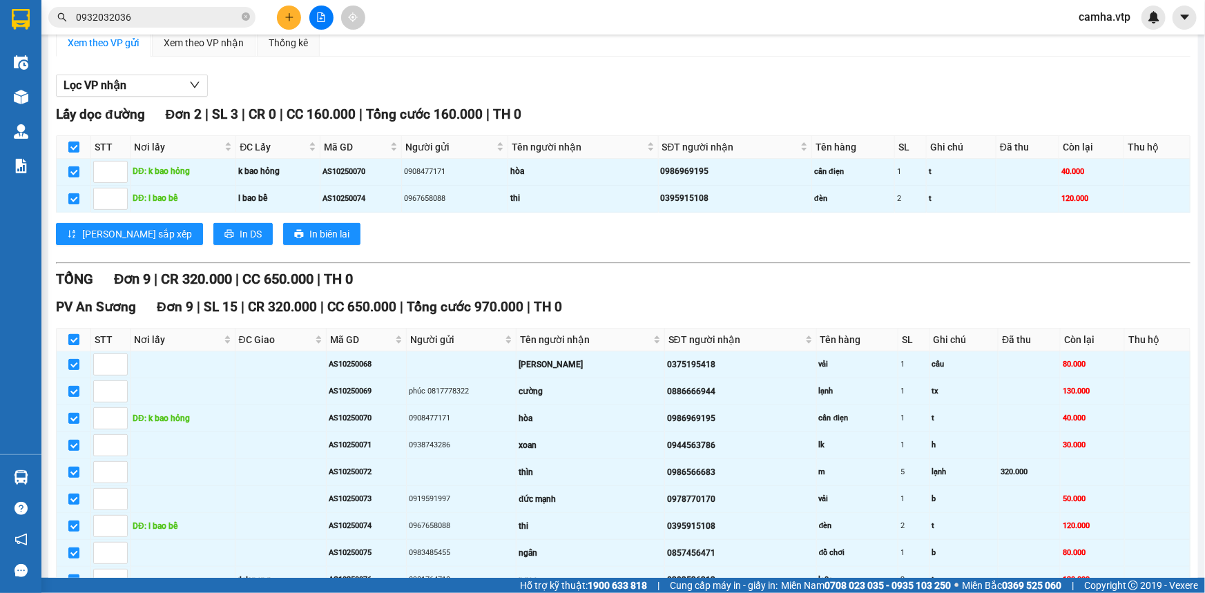
checkbox input "true"
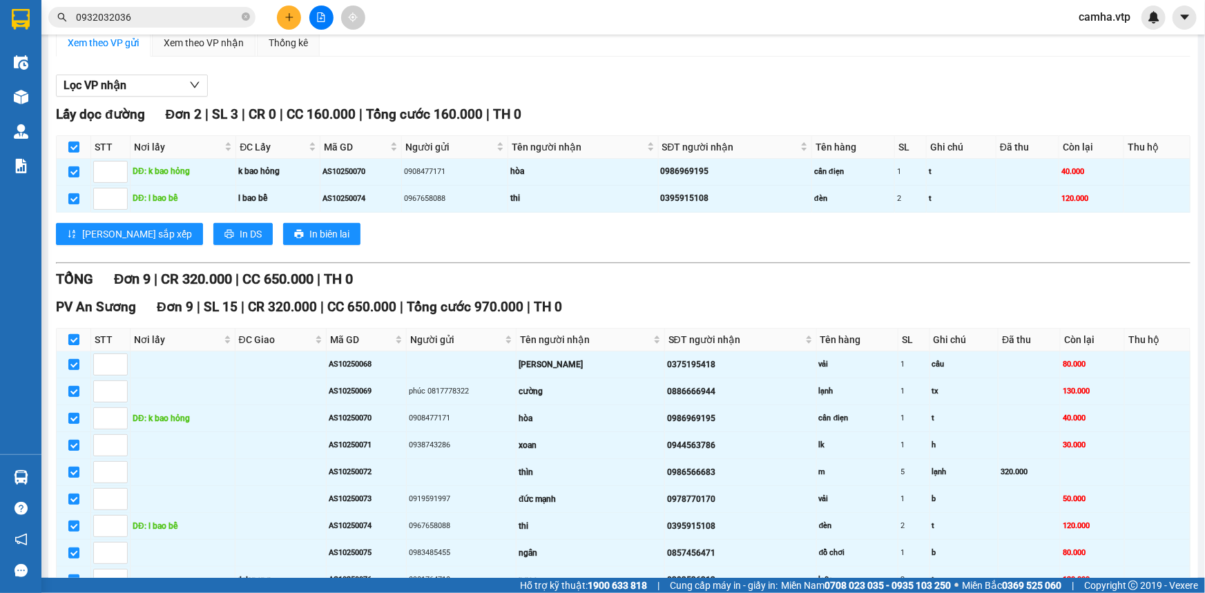
checkbox input "true"
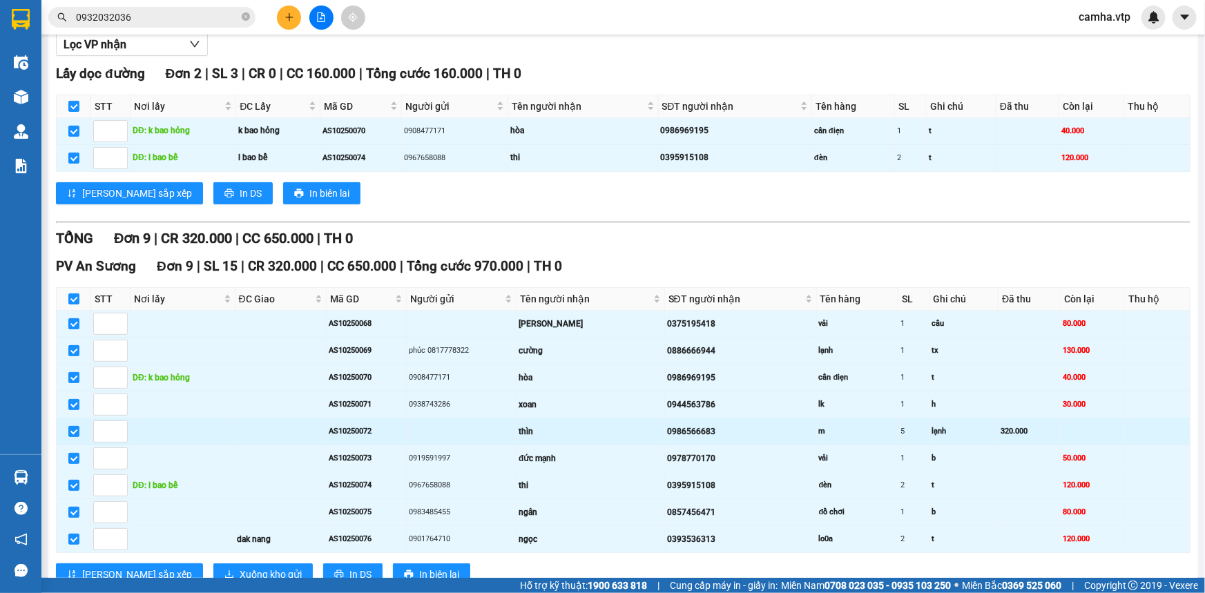
scroll to position [209, 0]
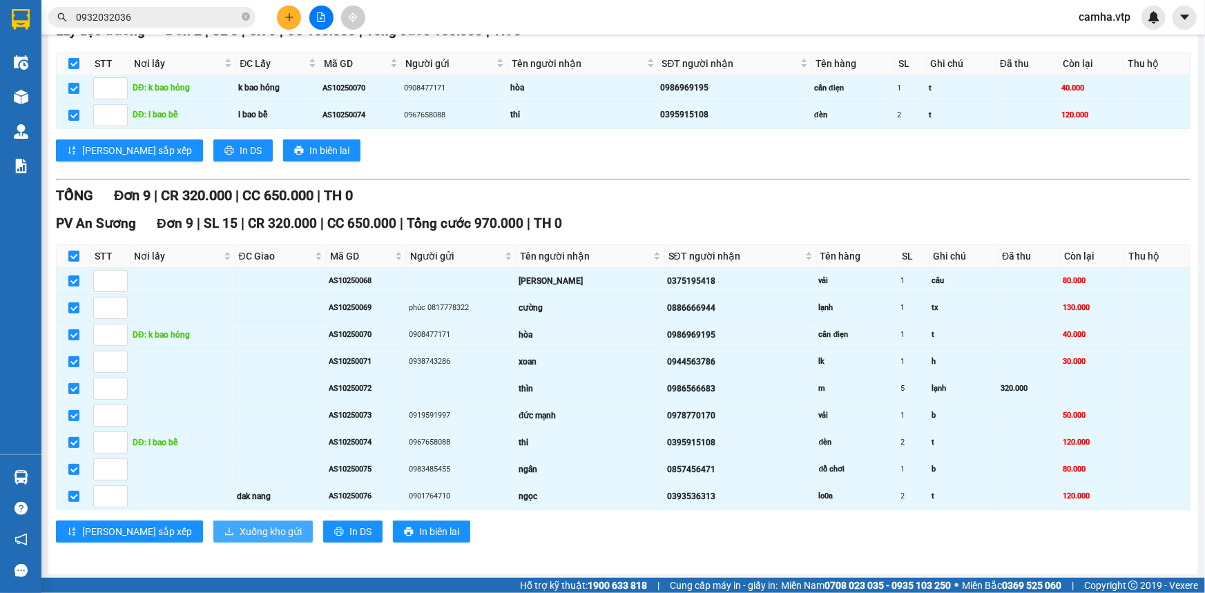
click at [240, 526] on span "Xuống kho gửi" at bounding box center [271, 531] width 62 height 15
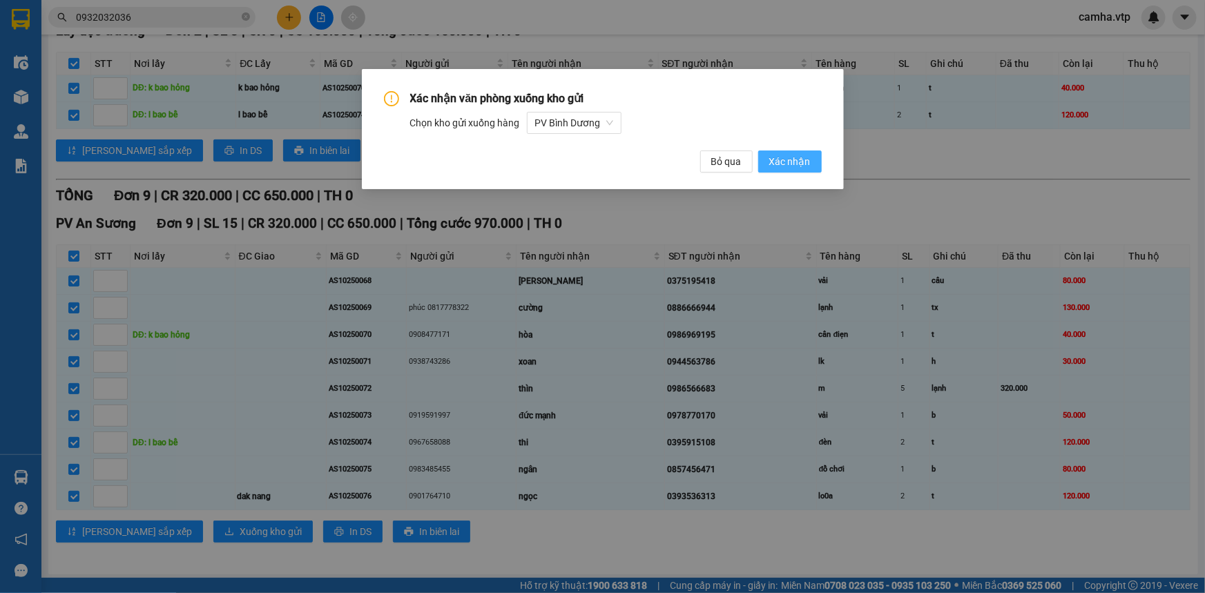
click at [804, 164] on span "Xác nhận" at bounding box center [790, 161] width 41 height 15
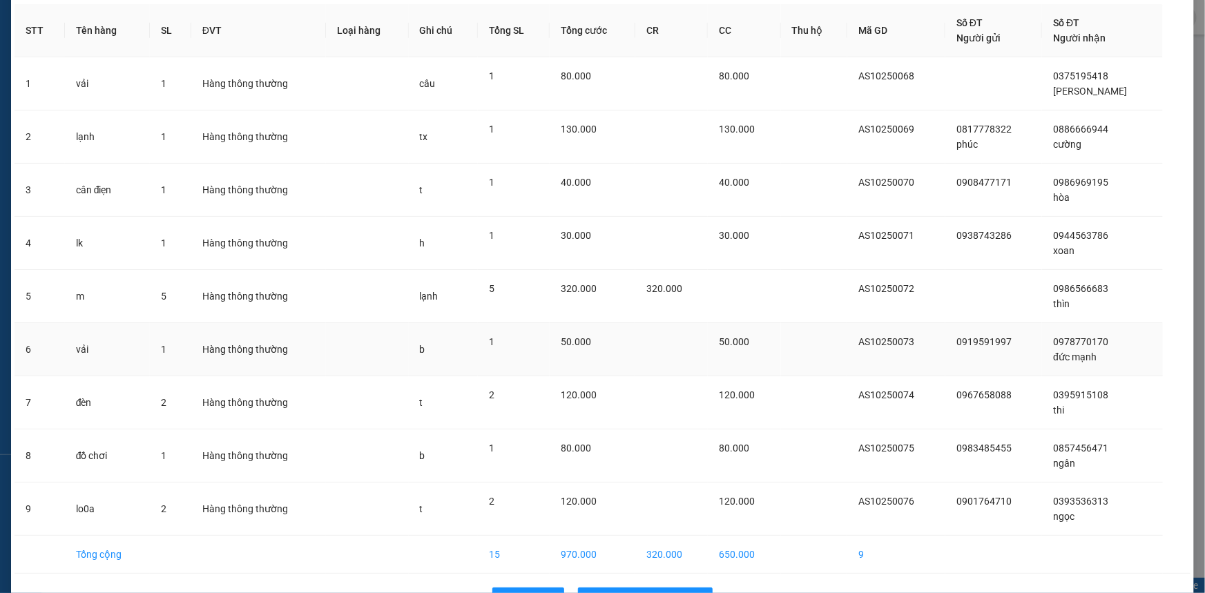
scroll to position [101, 0]
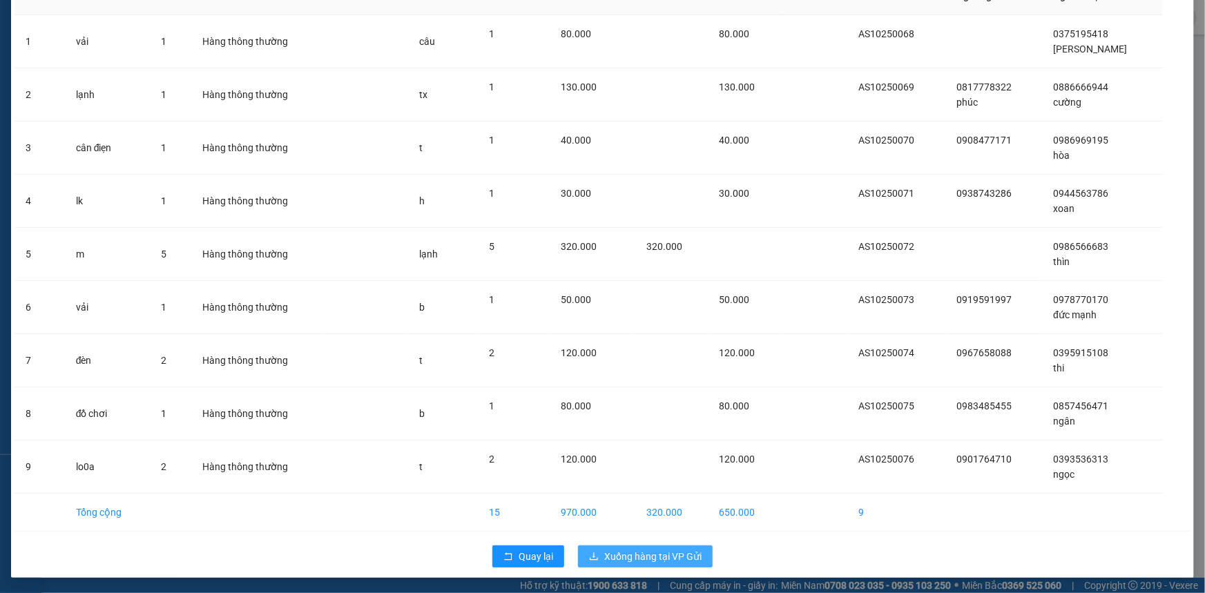
drag, startPoint x: 640, startPoint y: 556, endPoint x: 372, endPoint y: 537, distance: 268.0
click at [638, 557] on span "Xuống hàng tại VP Gửi" at bounding box center [652, 556] width 97 height 15
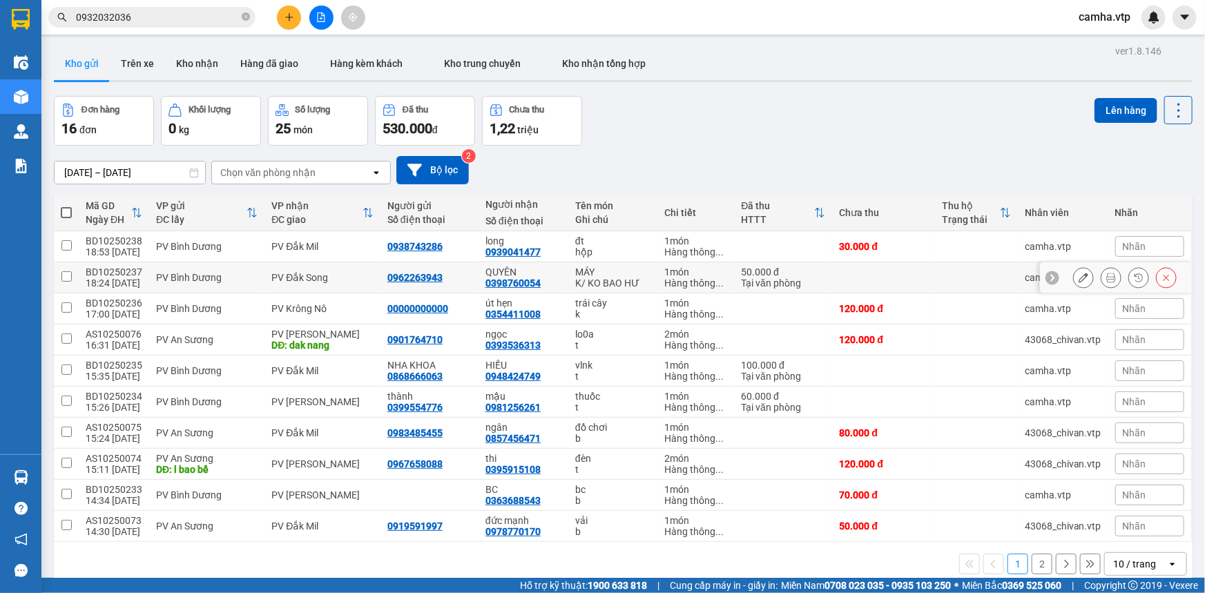
click at [680, 278] on div "Hàng thông ..." at bounding box center [696, 283] width 63 height 11
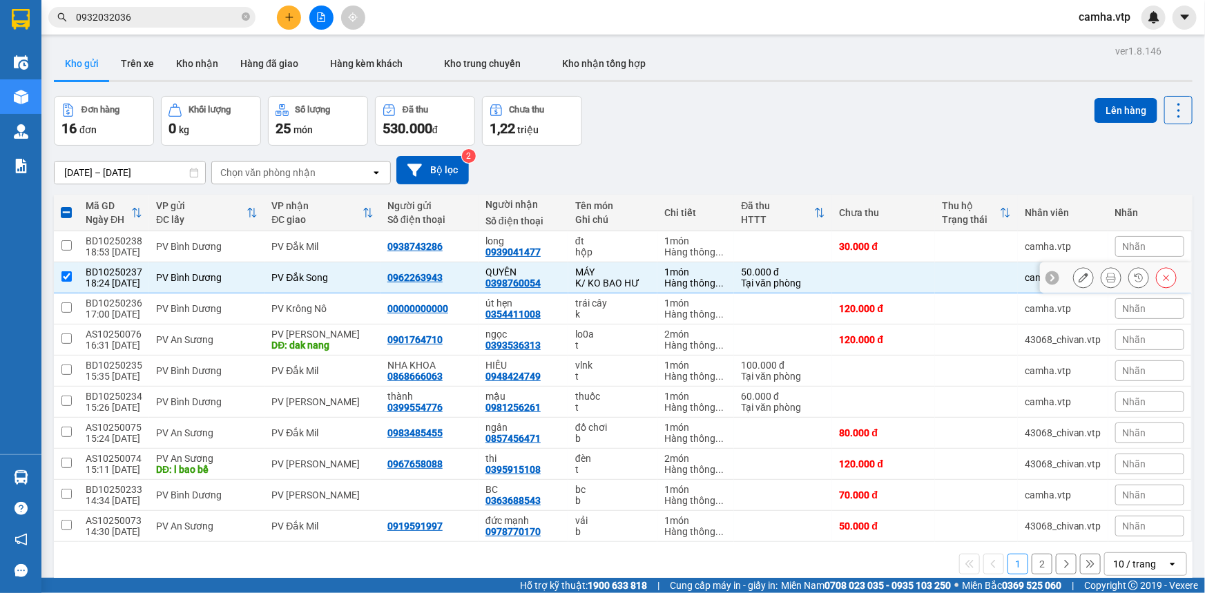
click at [66, 276] on input "checkbox" at bounding box center [66, 276] width 10 height 10
checkbox input "false"
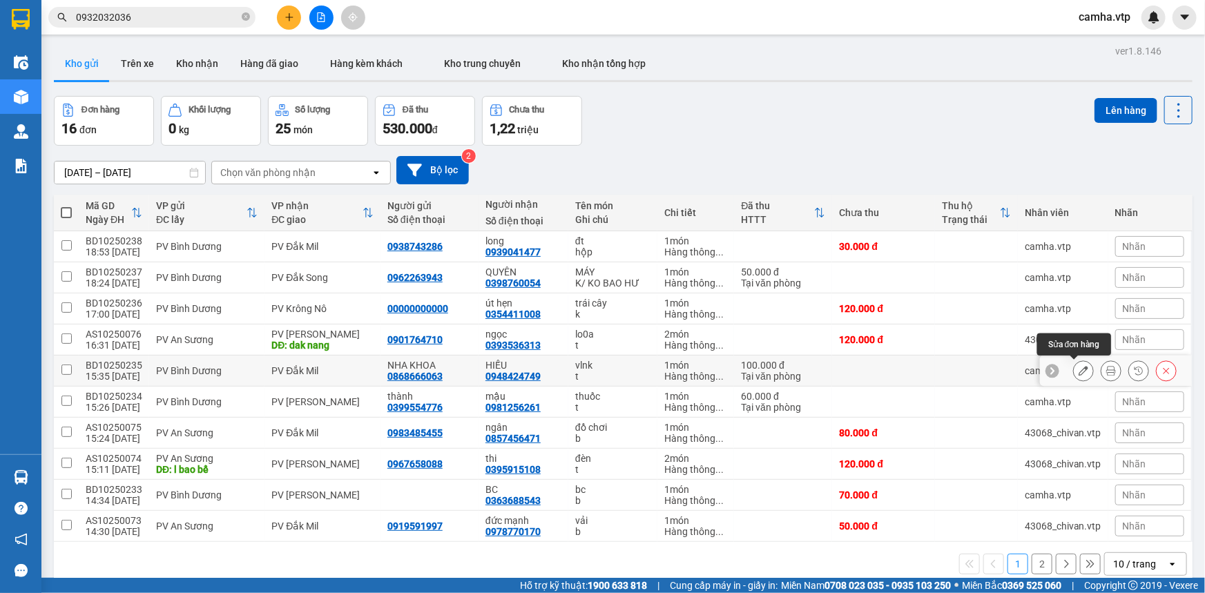
click at [1079, 372] on icon at bounding box center [1084, 371] width 10 height 10
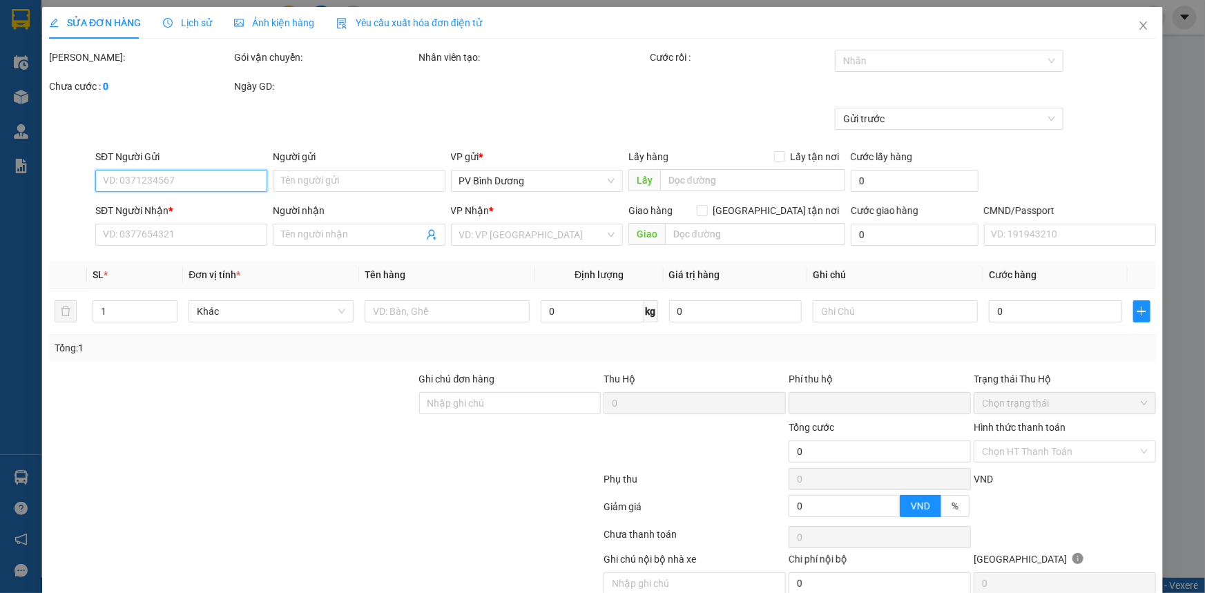
type input "0868666063"
type input "NHA KHOA"
type input "0948424749"
type input "HIẾU"
type input "0878668231/ tuấn"
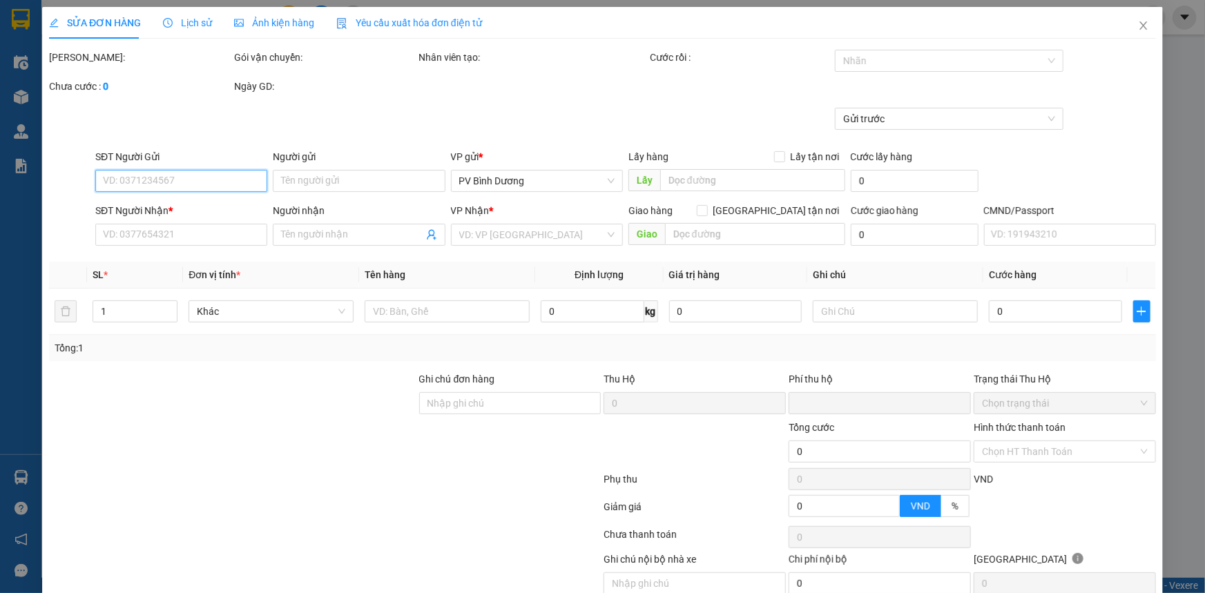
type input "0"
type input "100.000"
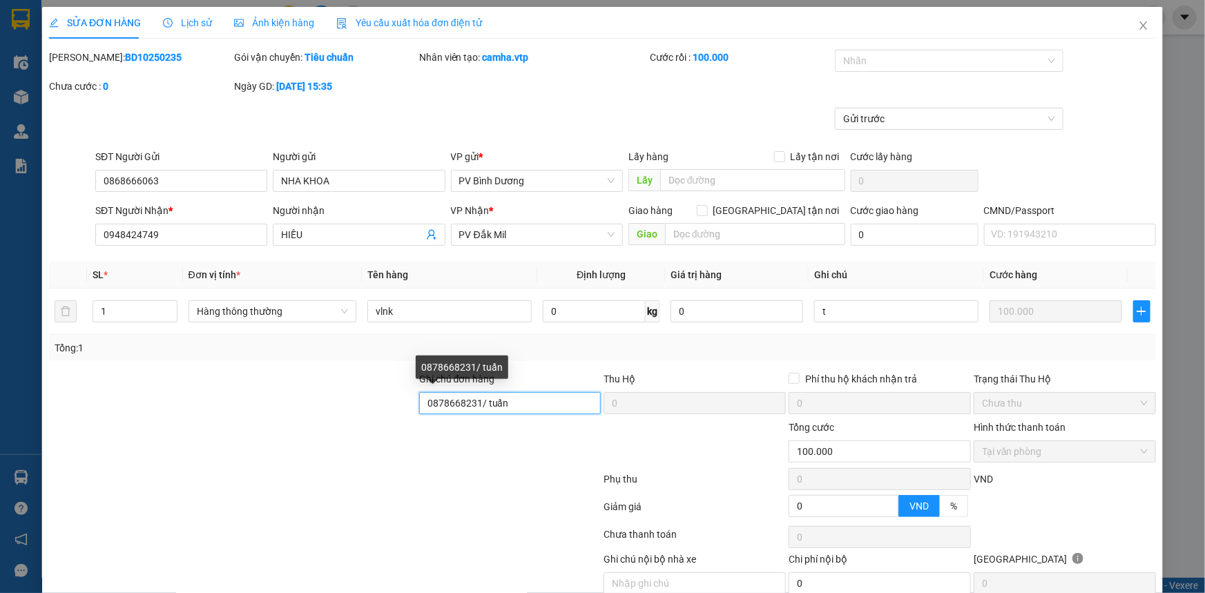
drag, startPoint x: 529, startPoint y: 401, endPoint x: 57, endPoint y: 474, distance: 478.2
click at [115, 464] on form "Ghi chú đơn hàng 0878668231/ tuấn Thu Hộ 0 Phí thu hộ khách nhận trả 0 Trạng th…" at bounding box center [602, 448] width 1107 height 152
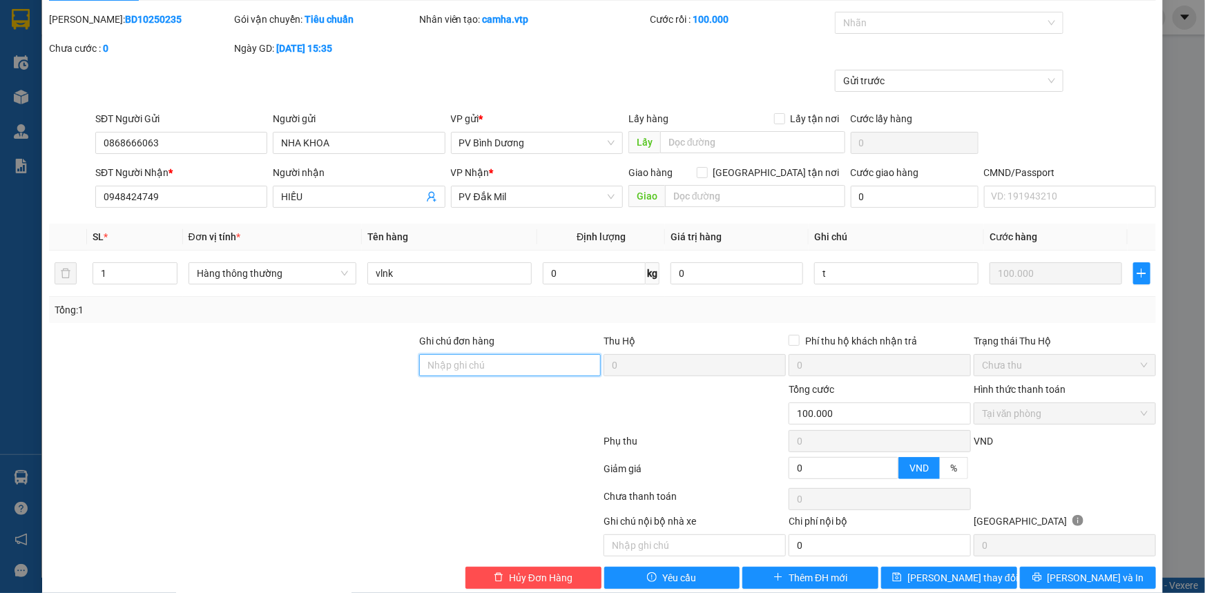
scroll to position [59, 0]
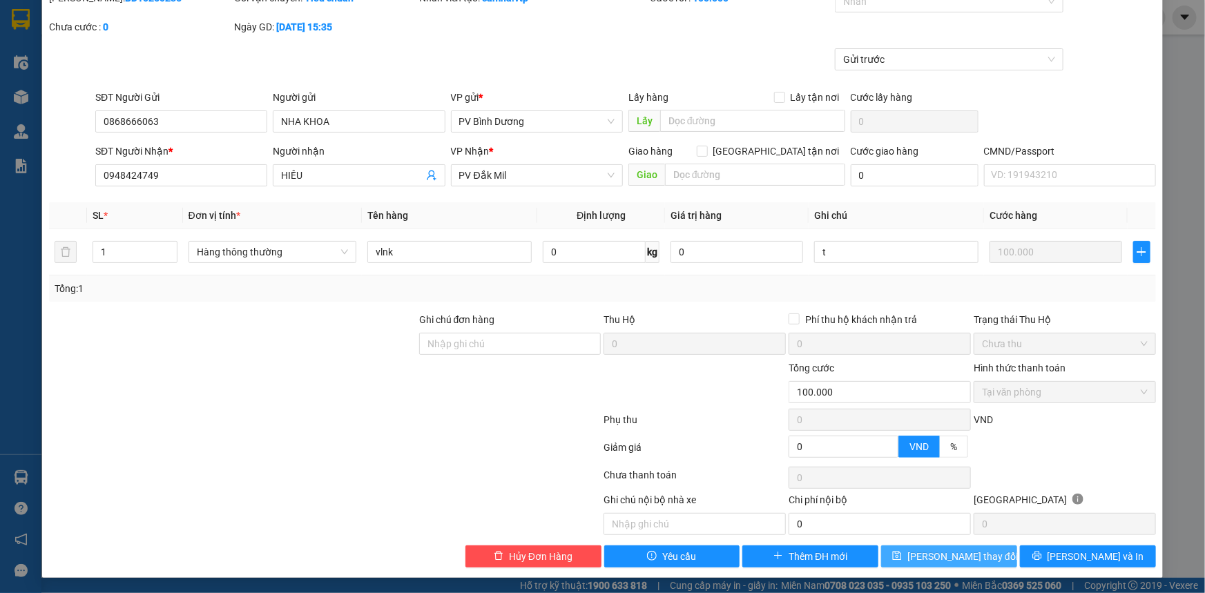
click at [967, 554] on span "[PERSON_NAME] thay đổi" at bounding box center [963, 556] width 111 height 15
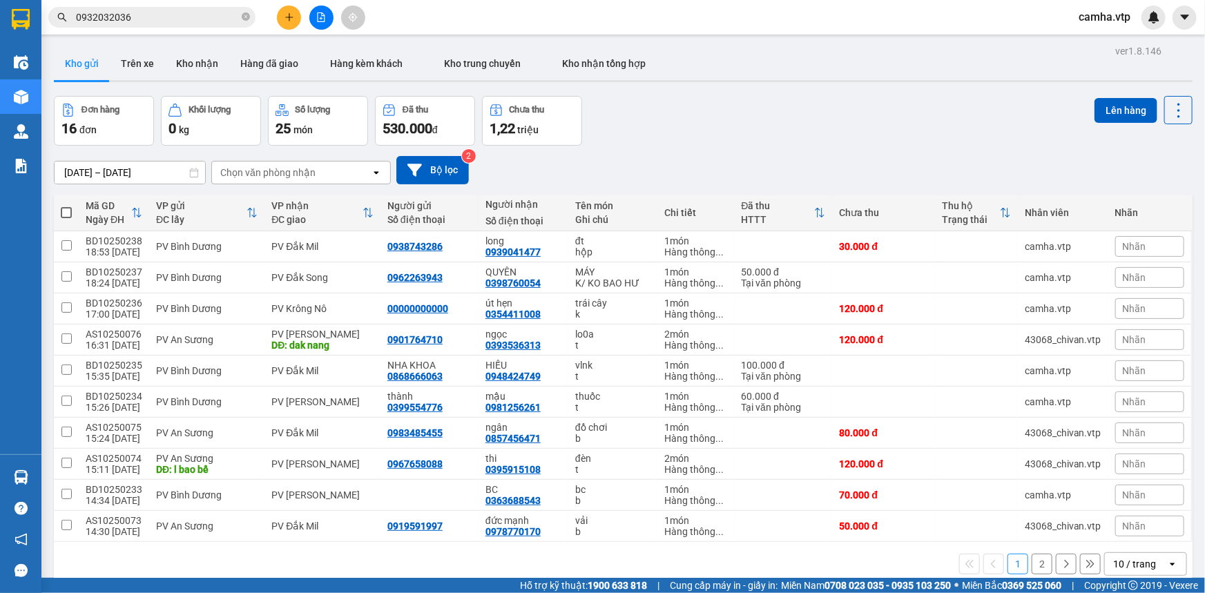
click at [1038, 565] on button "2" at bounding box center [1042, 564] width 21 height 21
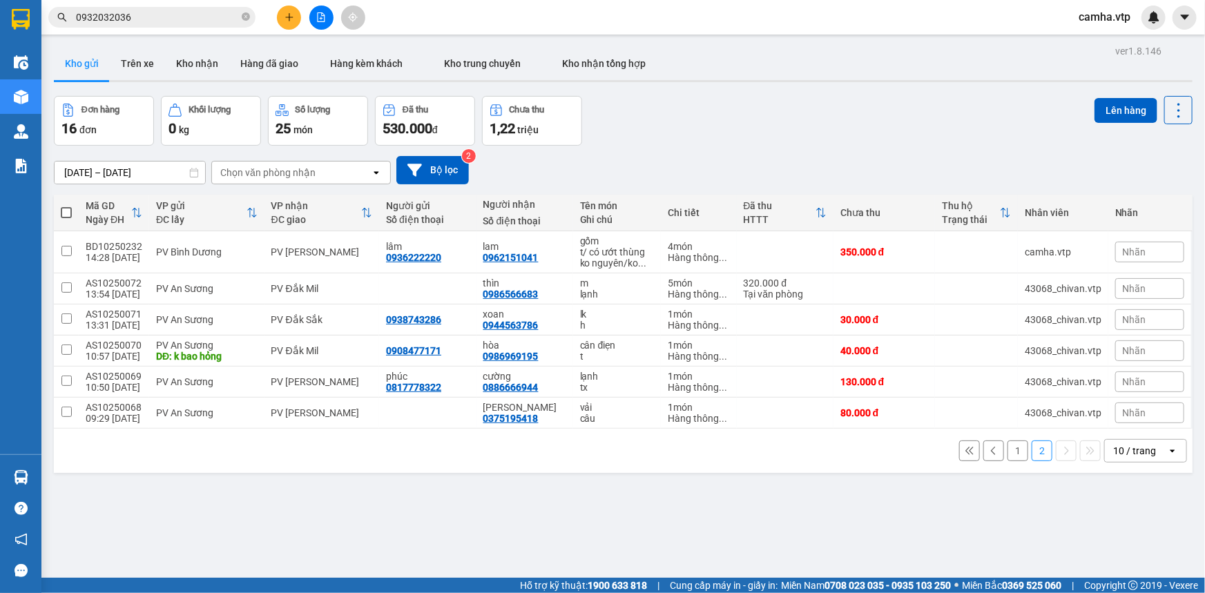
click at [1117, 449] on div "10 / trang" at bounding box center [1135, 451] width 43 height 14
click at [1123, 346] on span "20 / trang" at bounding box center [1128, 346] width 44 height 14
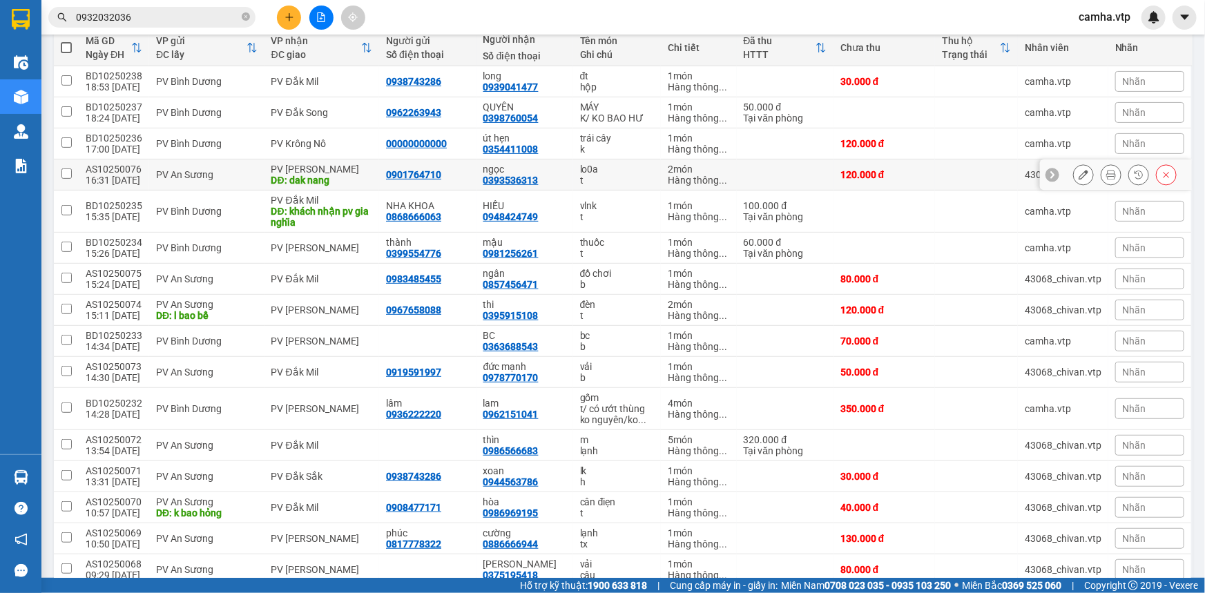
scroll to position [102, 0]
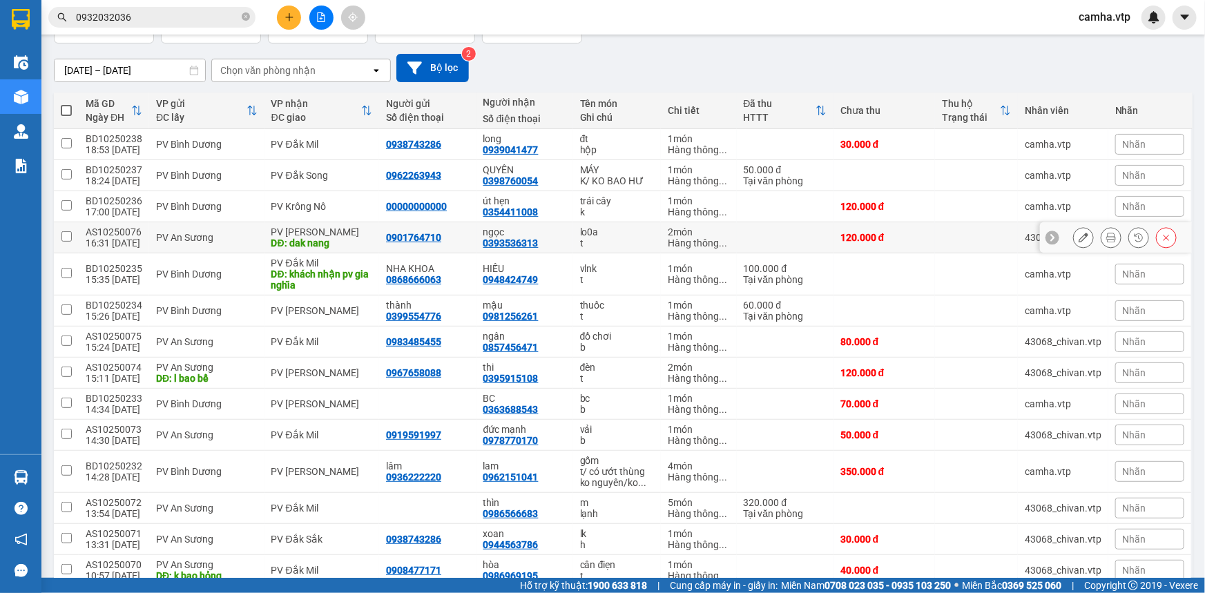
click at [67, 236] on input "checkbox" at bounding box center [66, 236] width 10 height 10
checkbox input "true"
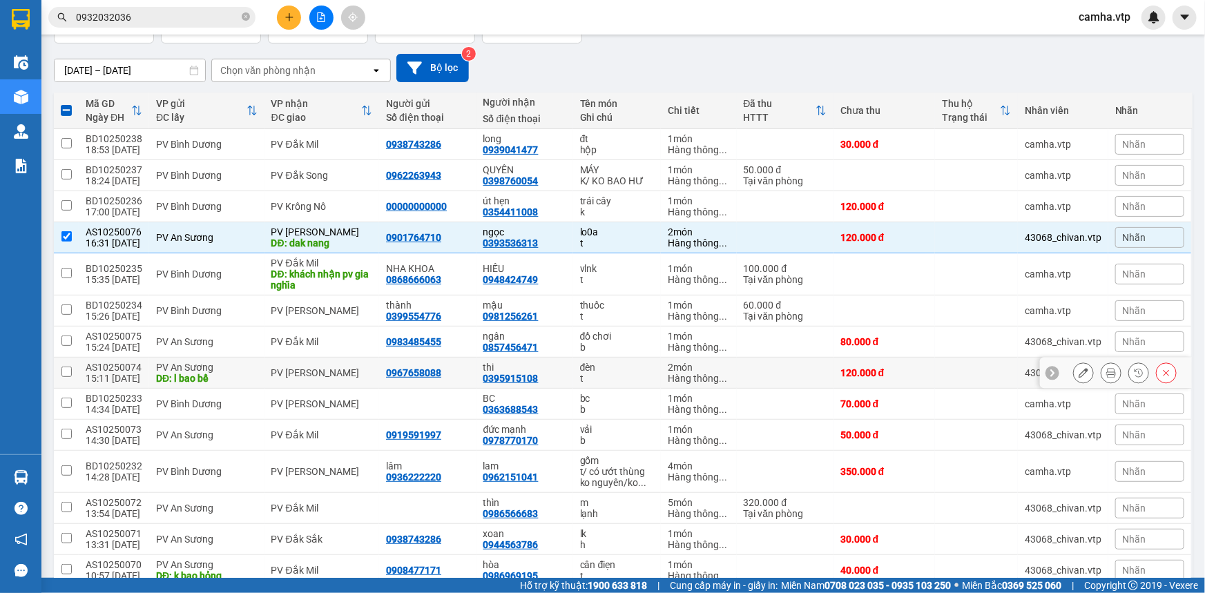
click at [66, 372] on input "checkbox" at bounding box center [66, 372] width 10 height 10
checkbox input "true"
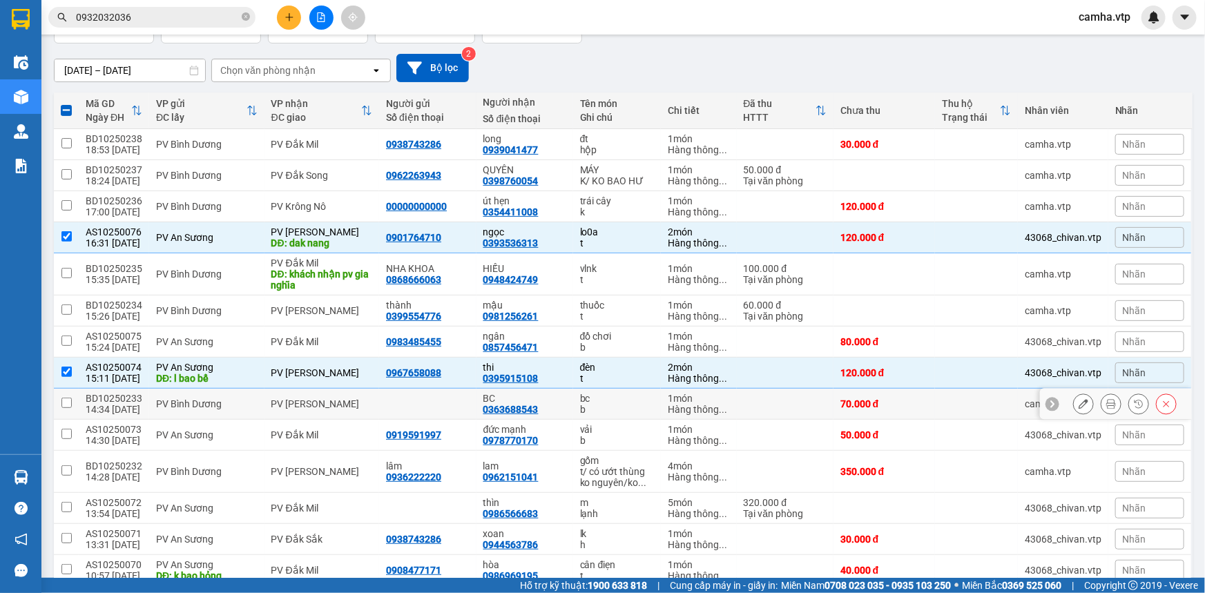
click at [66, 401] on input "checkbox" at bounding box center [66, 403] width 10 height 10
checkbox input "true"
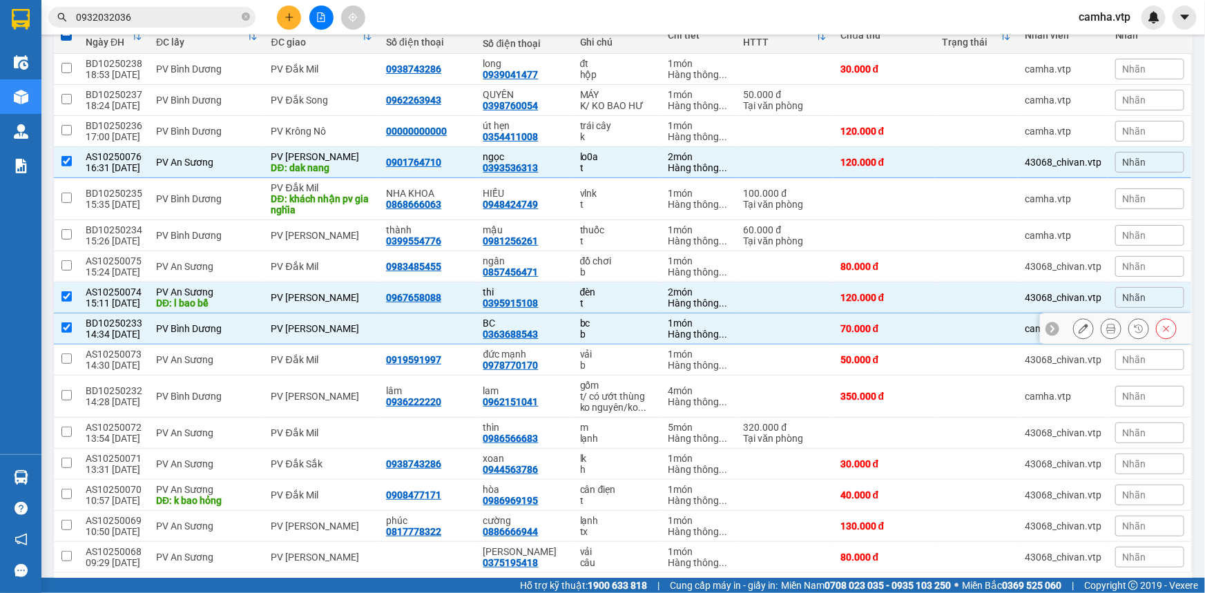
scroll to position [228, 0]
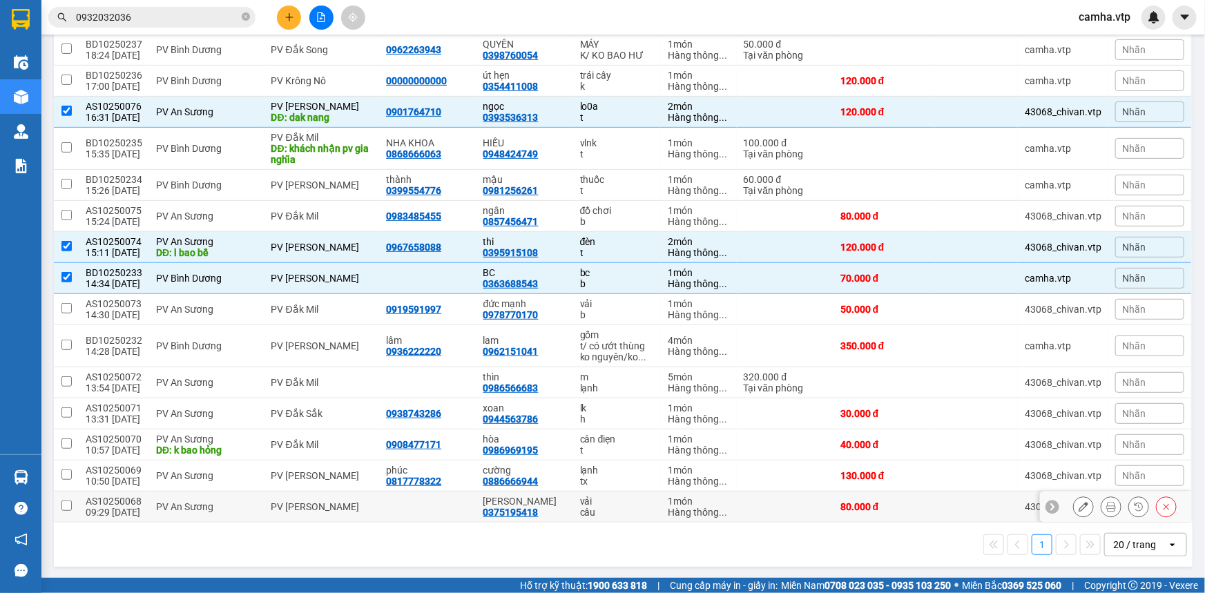
click at [68, 507] on input "checkbox" at bounding box center [66, 506] width 10 height 10
checkbox input "true"
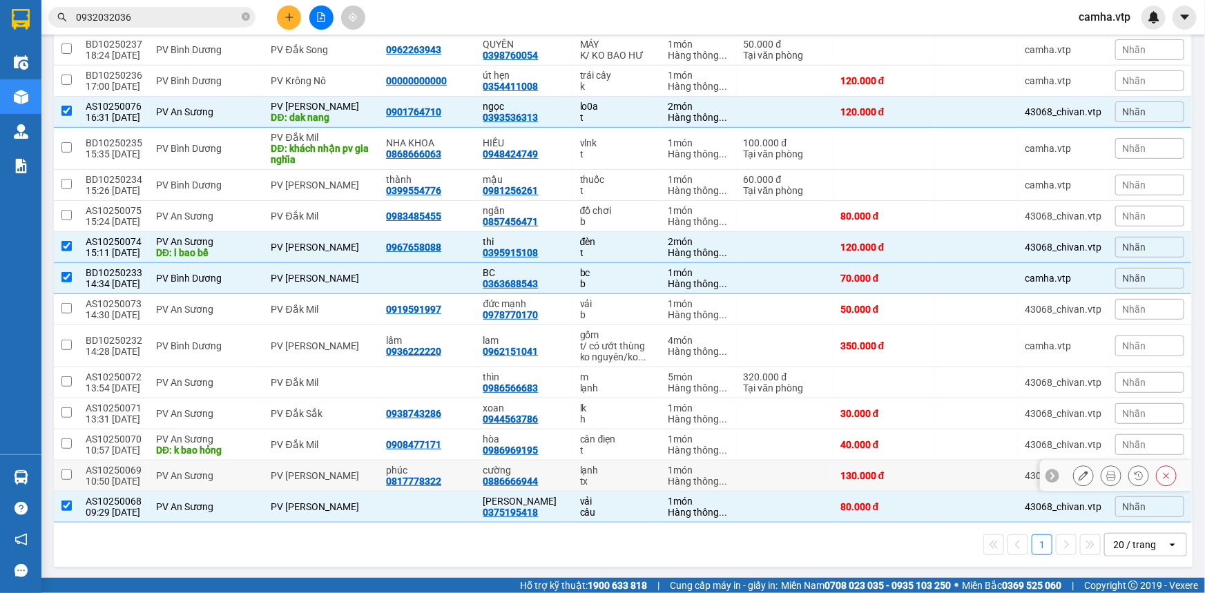
click at [65, 473] on input "checkbox" at bounding box center [66, 475] width 10 height 10
checkbox input "true"
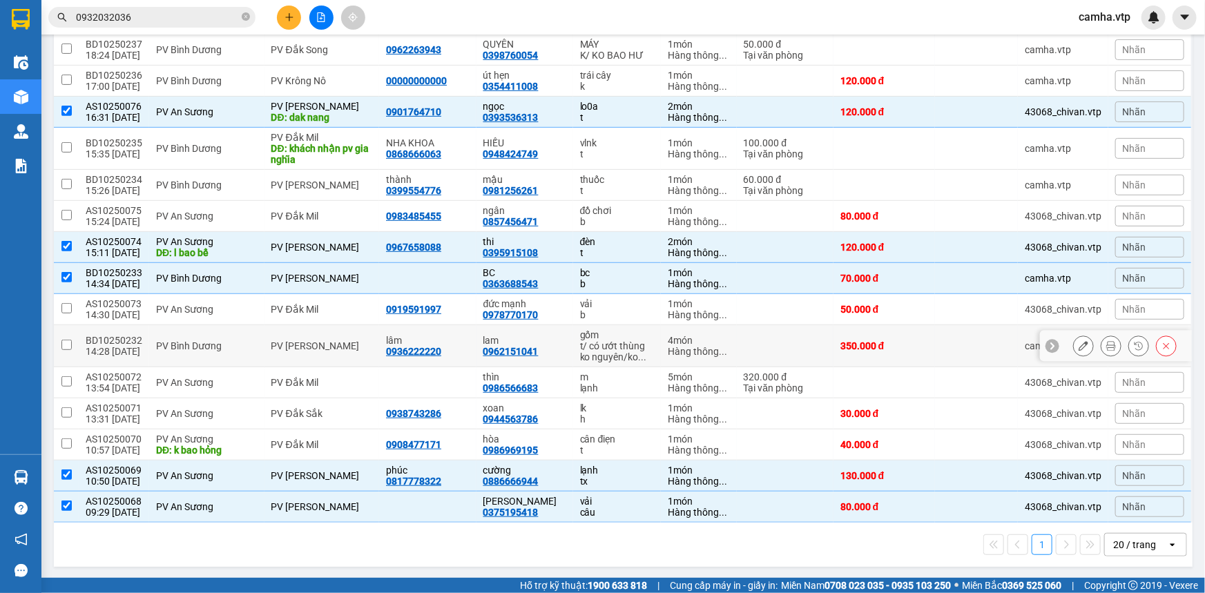
click at [62, 345] on input "checkbox" at bounding box center [66, 345] width 10 height 10
checkbox input "true"
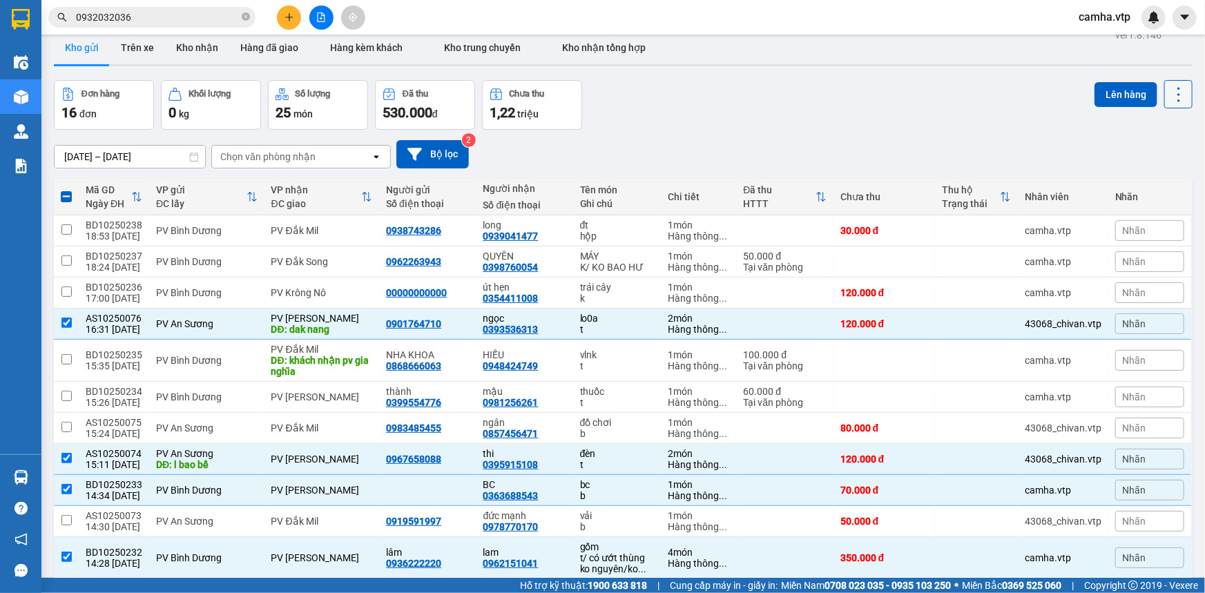
scroll to position [0, 0]
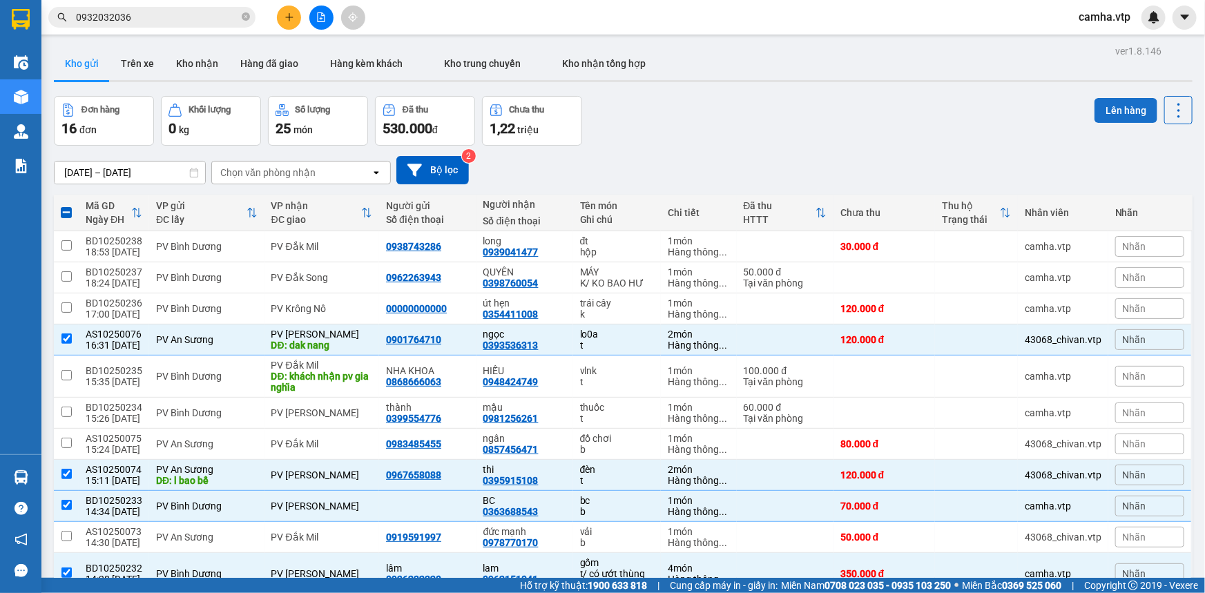
click at [1119, 107] on button "Lên hàng" at bounding box center [1126, 110] width 63 height 25
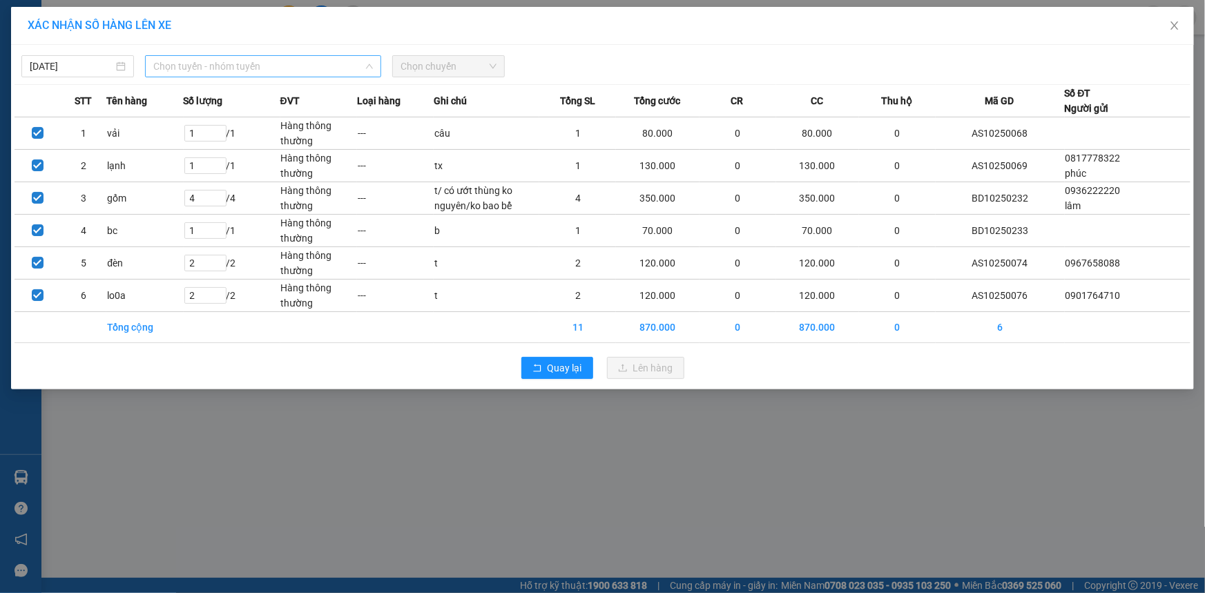
click at [245, 66] on span "Chọn tuyến - nhóm tuyến" at bounding box center [263, 66] width 220 height 21
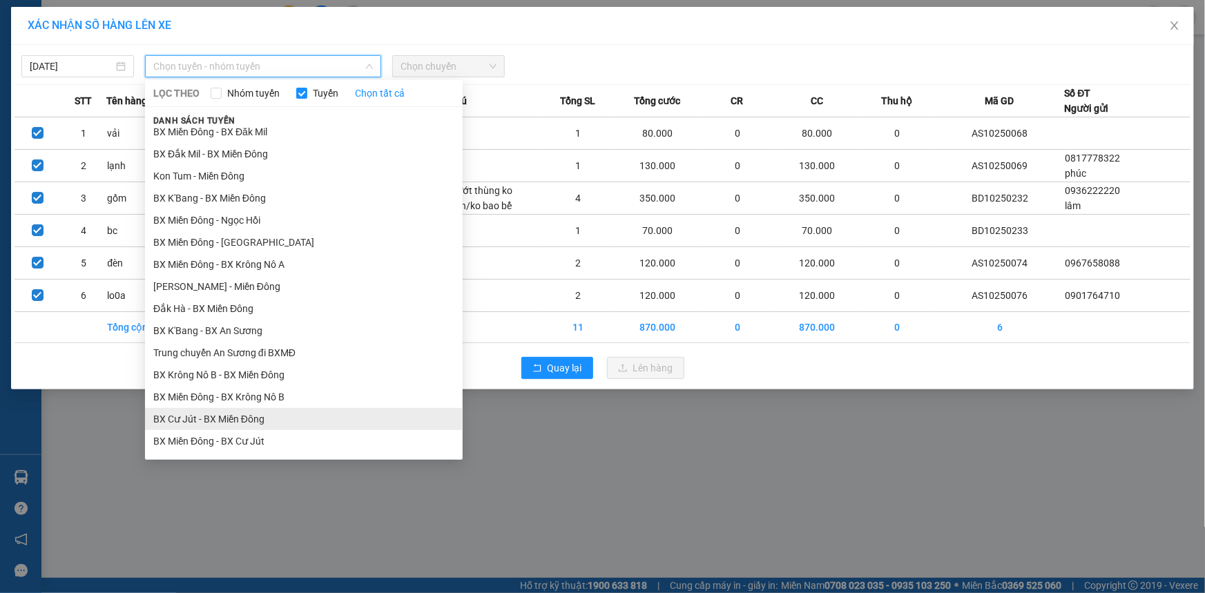
scroll to position [251, 0]
click at [280, 401] on li "BX Miền Đông - BX Krông Nô B" at bounding box center [304, 396] width 318 height 22
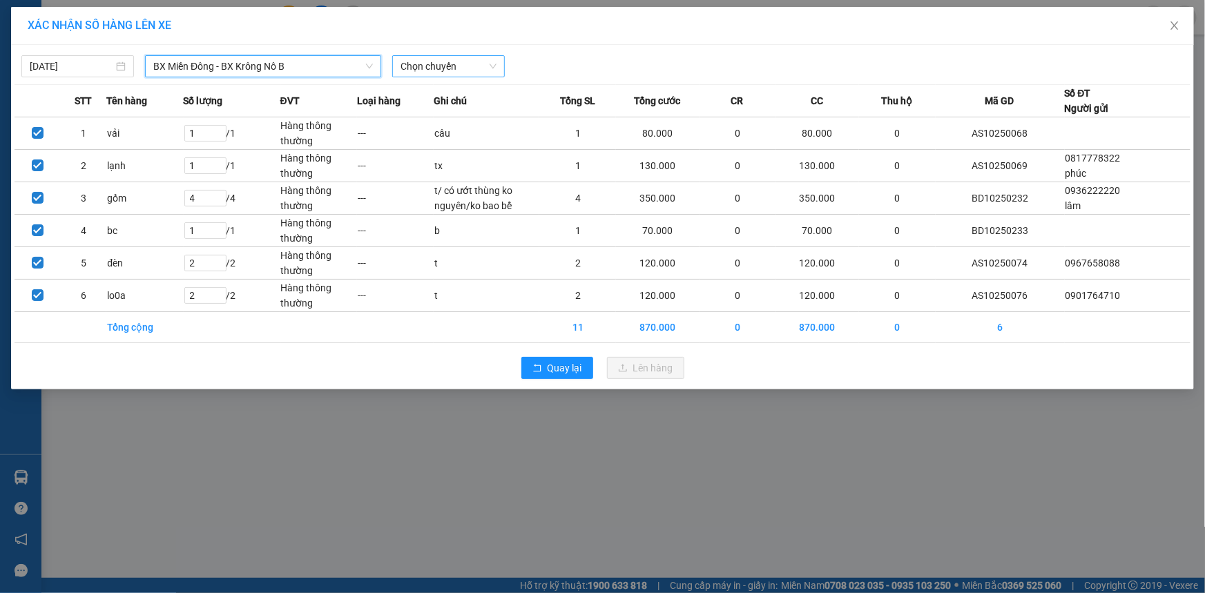
click at [452, 64] on span "Chọn chuyến" at bounding box center [449, 66] width 96 height 21
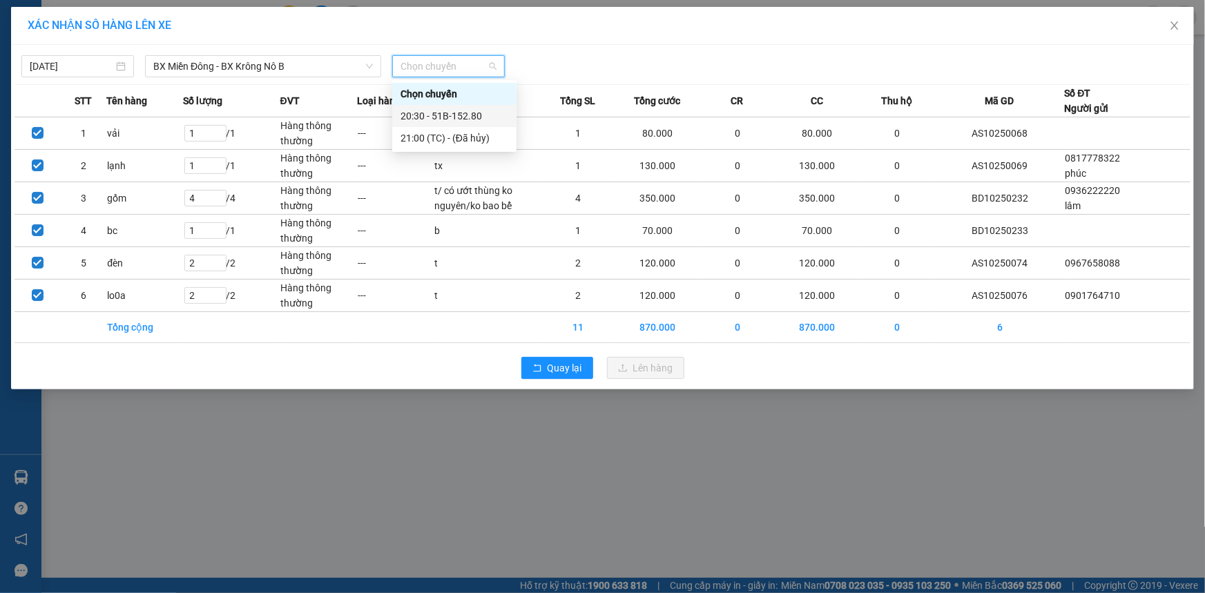
click at [460, 115] on div "20:30 - 51B-152.80" at bounding box center [455, 115] width 108 height 15
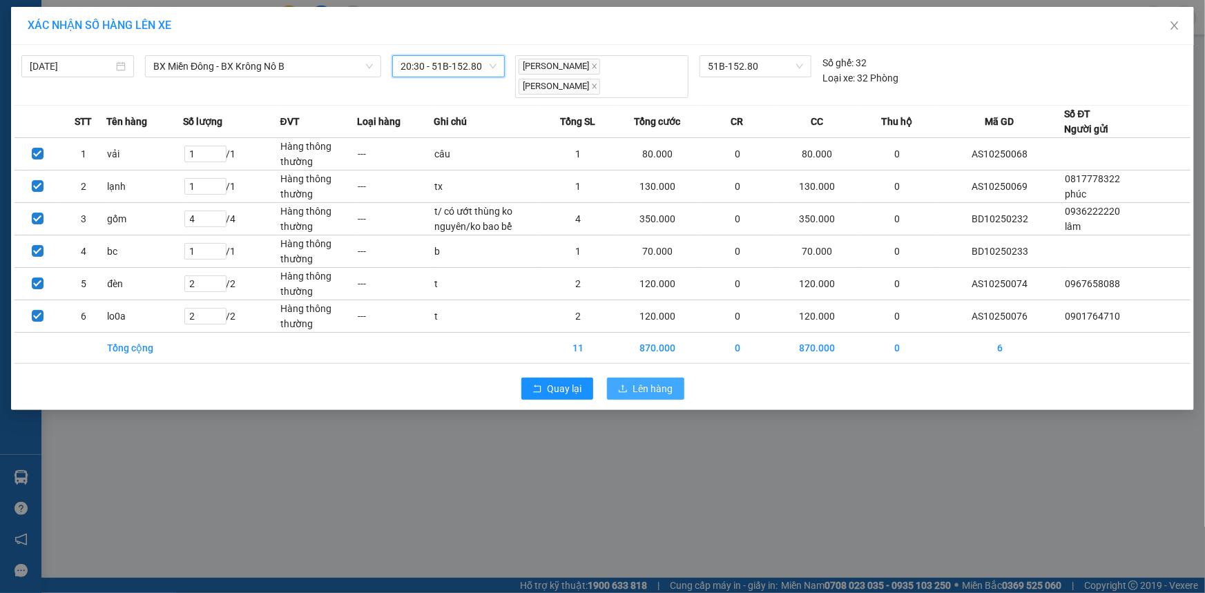
click at [643, 387] on span "Lên hàng" at bounding box center [653, 388] width 40 height 15
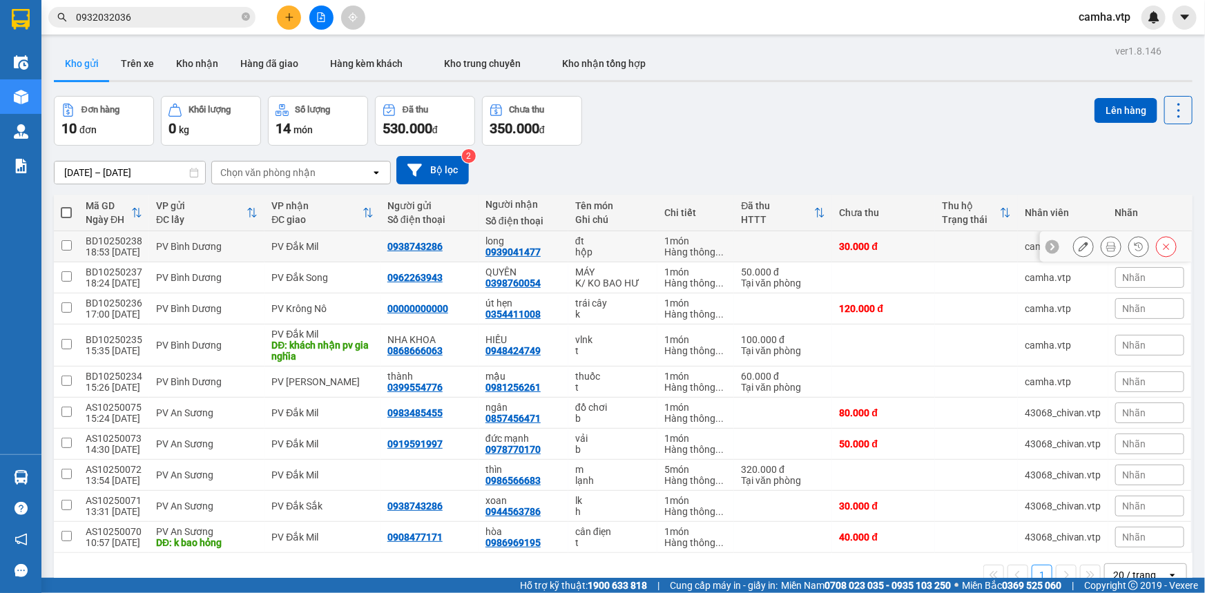
click at [68, 245] on input "checkbox" at bounding box center [66, 245] width 10 height 10
checkbox input "true"
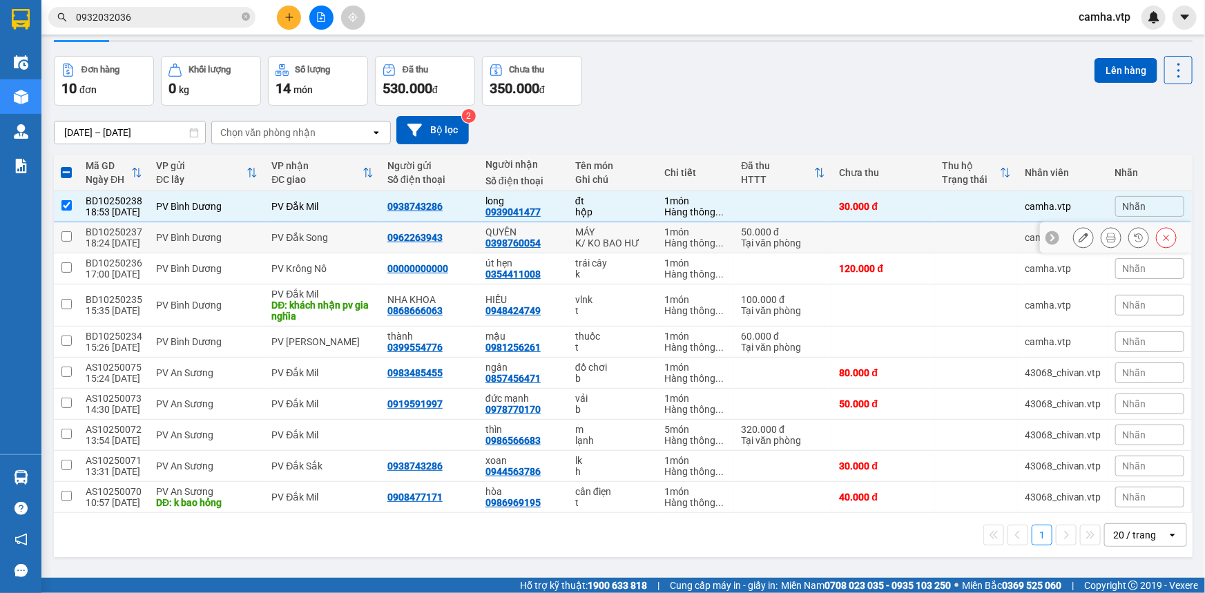
scroll to position [62, 0]
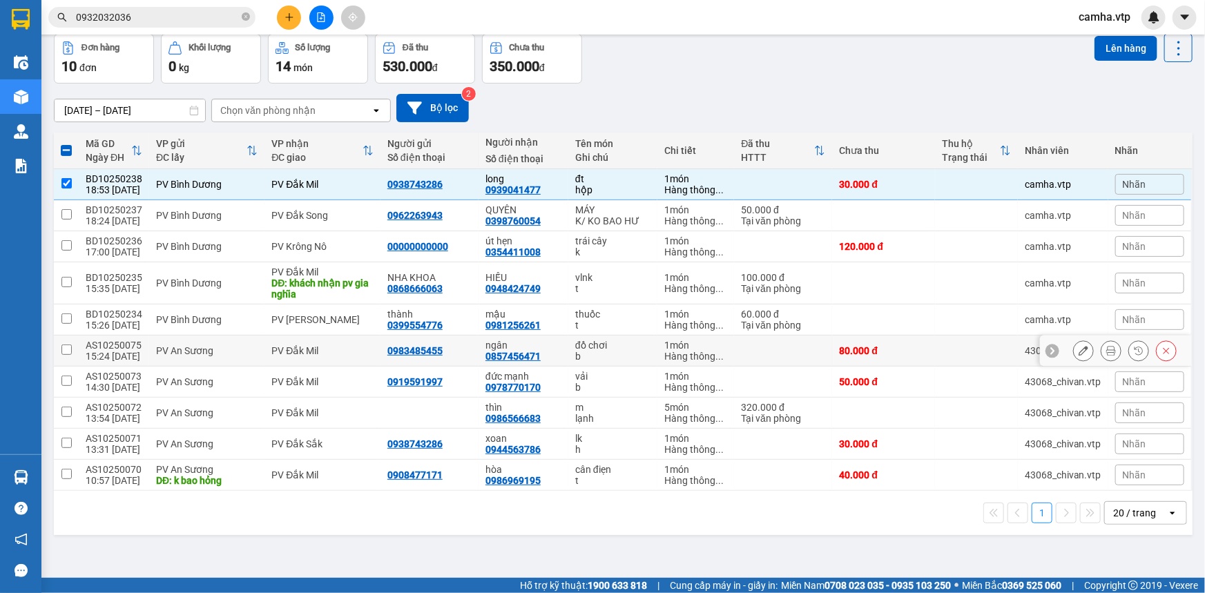
click at [64, 350] on input "checkbox" at bounding box center [66, 350] width 10 height 10
checkbox input "true"
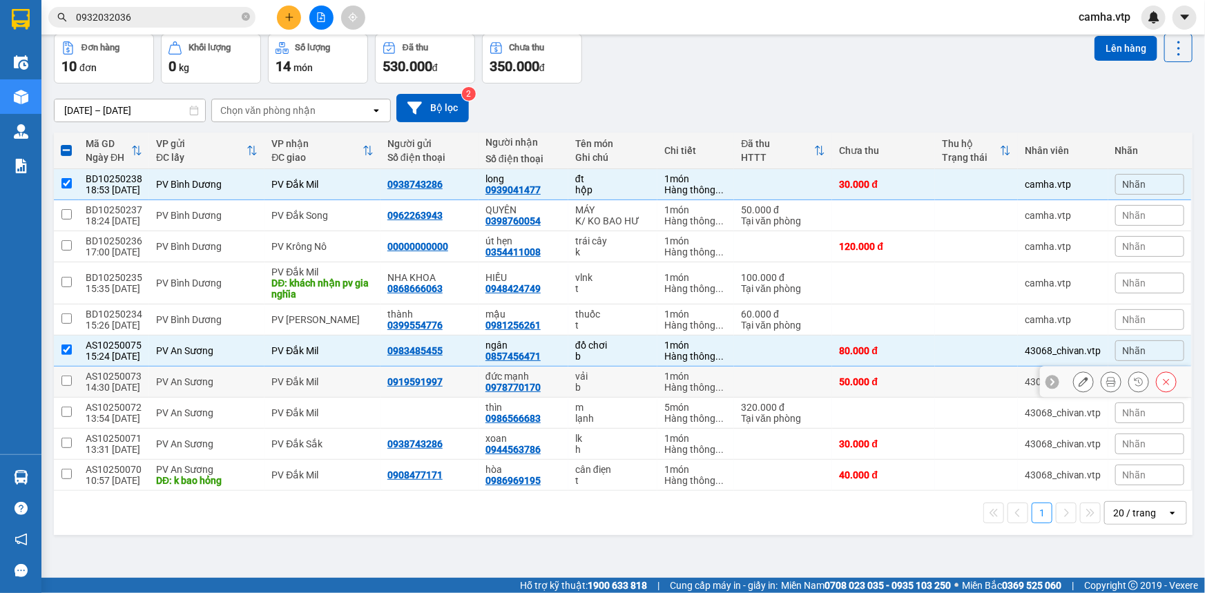
click at [66, 379] on input "checkbox" at bounding box center [66, 381] width 10 height 10
checkbox input "true"
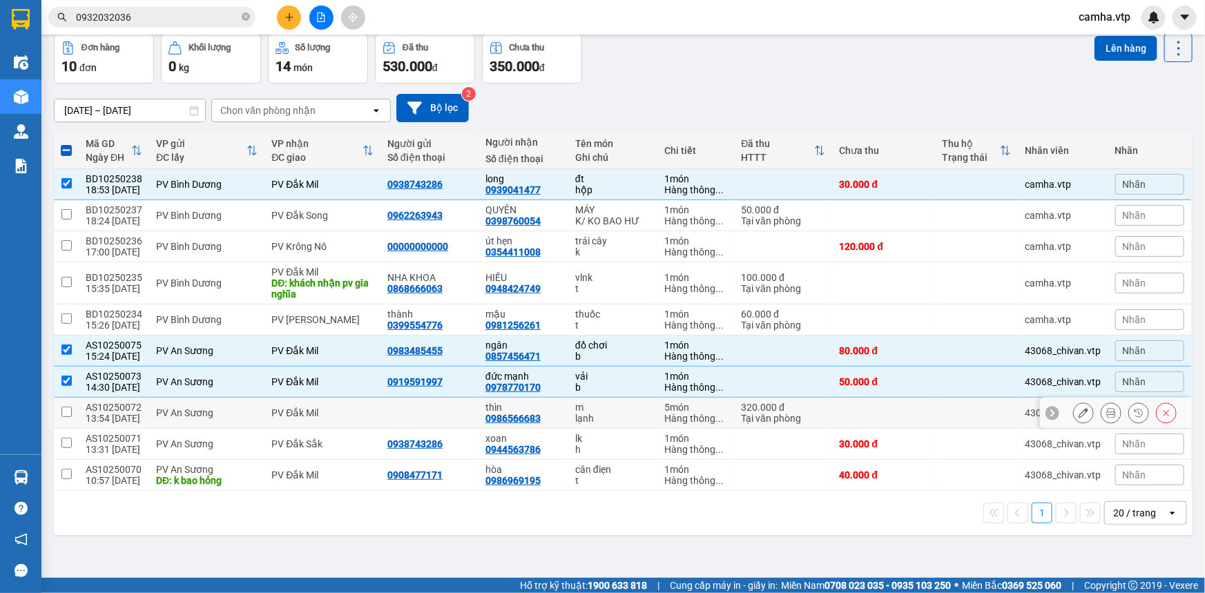
click at [66, 414] on input "checkbox" at bounding box center [66, 412] width 10 height 10
checkbox input "true"
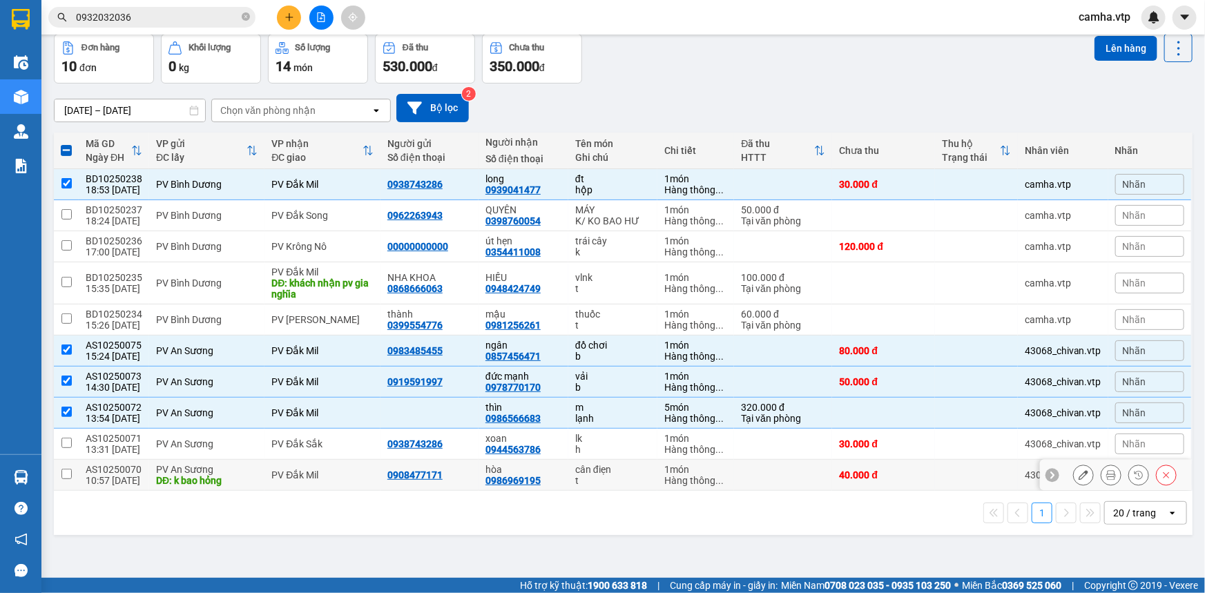
click at [67, 472] on input "checkbox" at bounding box center [66, 474] width 10 height 10
checkbox input "true"
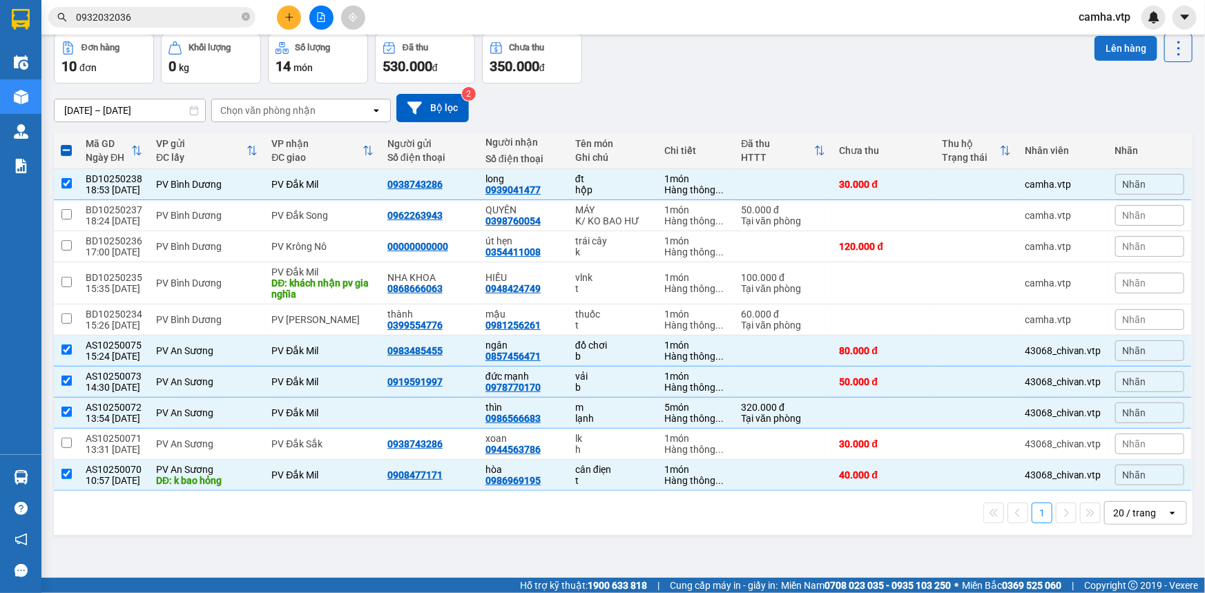
click at [1114, 47] on button "Lên hàng" at bounding box center [1126, 48] width 63 height 25
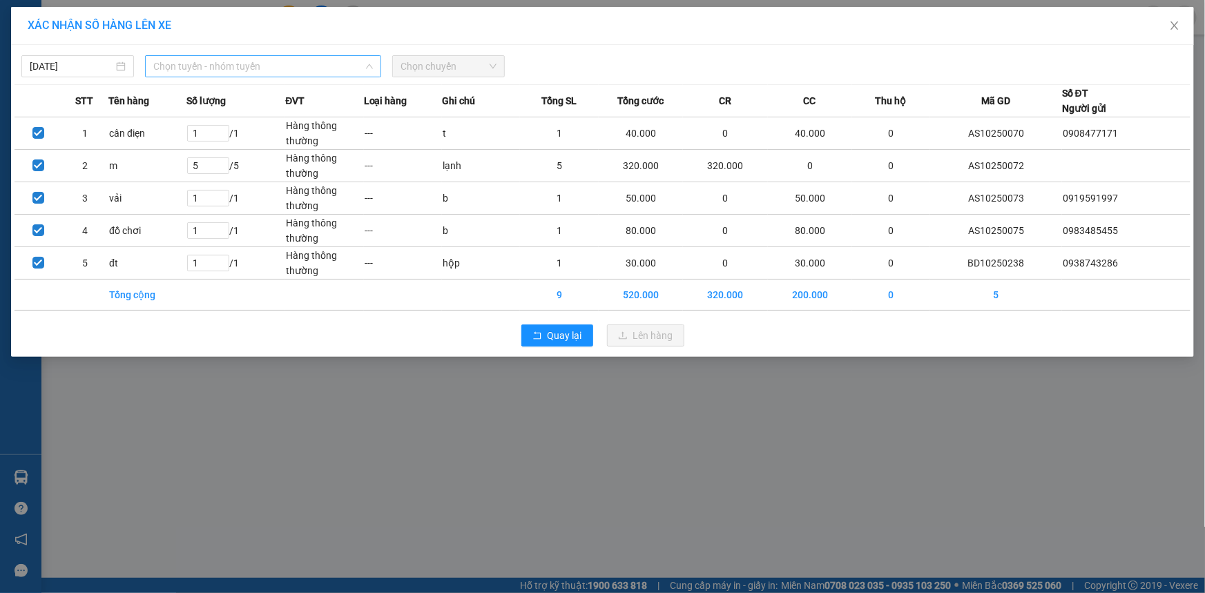
click at [207, 69] on span "Chọn tuyến - nhóm tuyến" at bounding box center [263, 66] width 220 height 21
click at [635, 417] on div "XÁC NHẬN SỐ HÀNG LÊN XE [DATE] Chọn tuyến - nhóm tuyến LỌC THEO Nhóm tuyến Tuyế…" at bounding box center [602, 296] width 1205 height 593
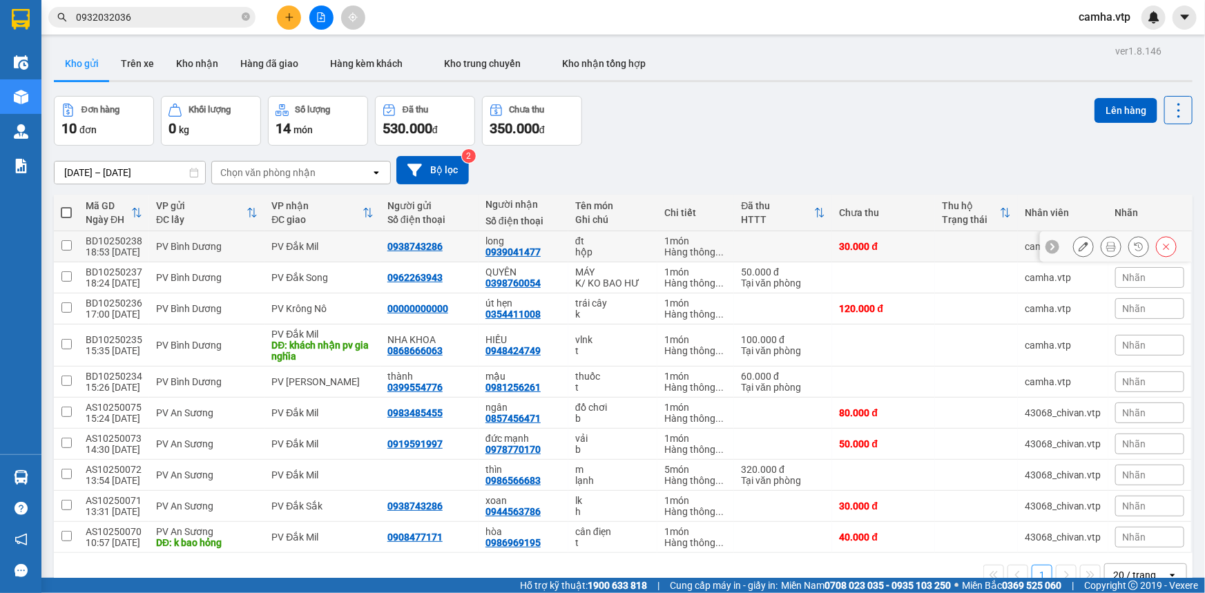
click at [69, 245] on input "checkbox" at bounding box center [66, 245] width 10 height 10
checkbox input "true"
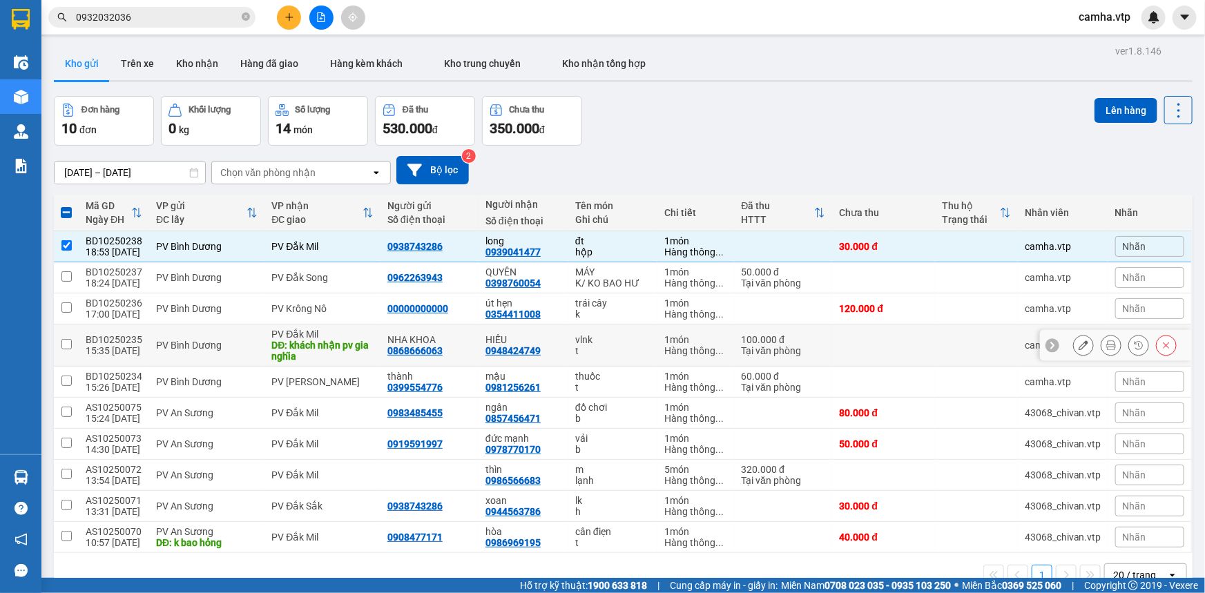
click at [66, 343] on input "checkbox" at bounding box center [66, 344] width 10 height 10
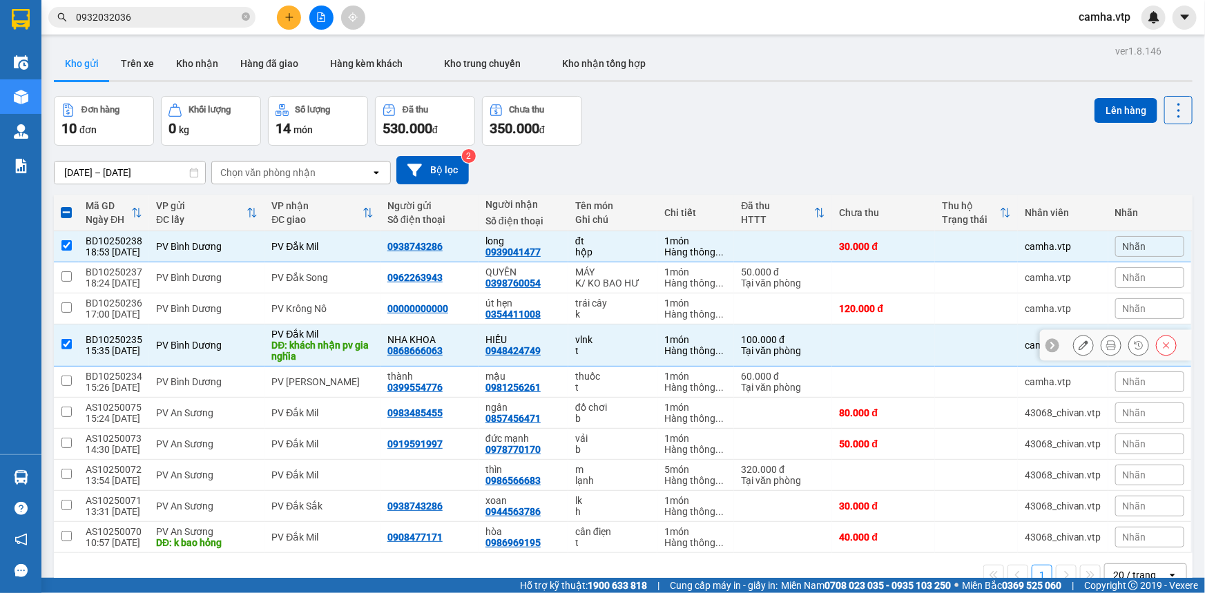
click at [65, 341] on input "checkbox" at bounding box center [66, 344] width 10 height 10
checkbox input "false"
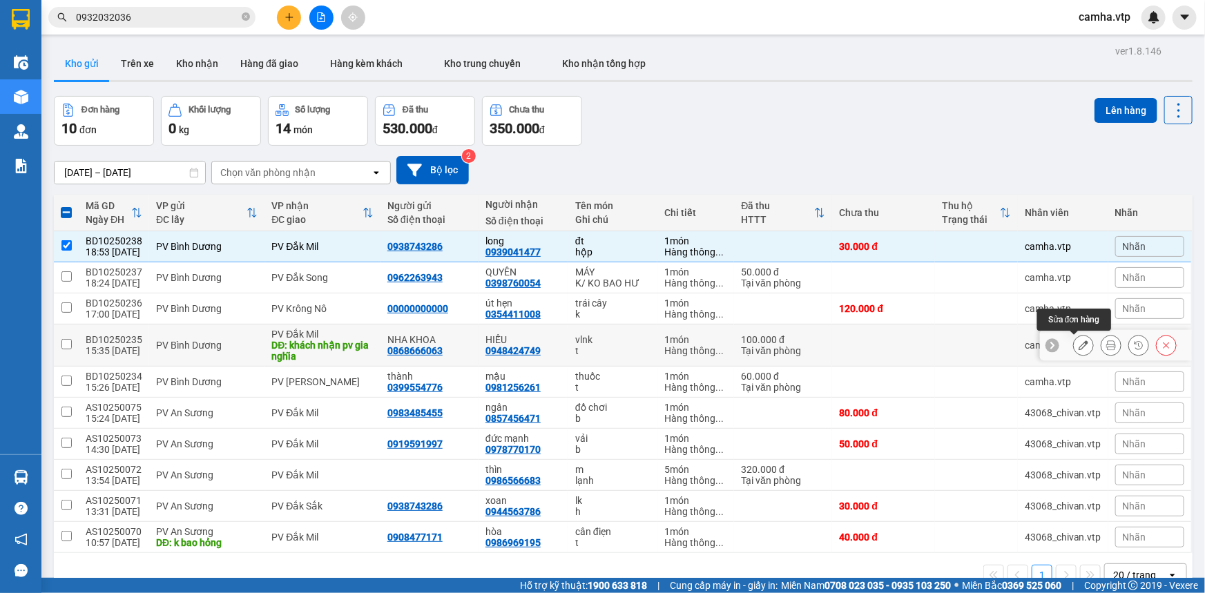
click at [1079, 345] on icon at bounding box center [1084, 346] width 10 height 10
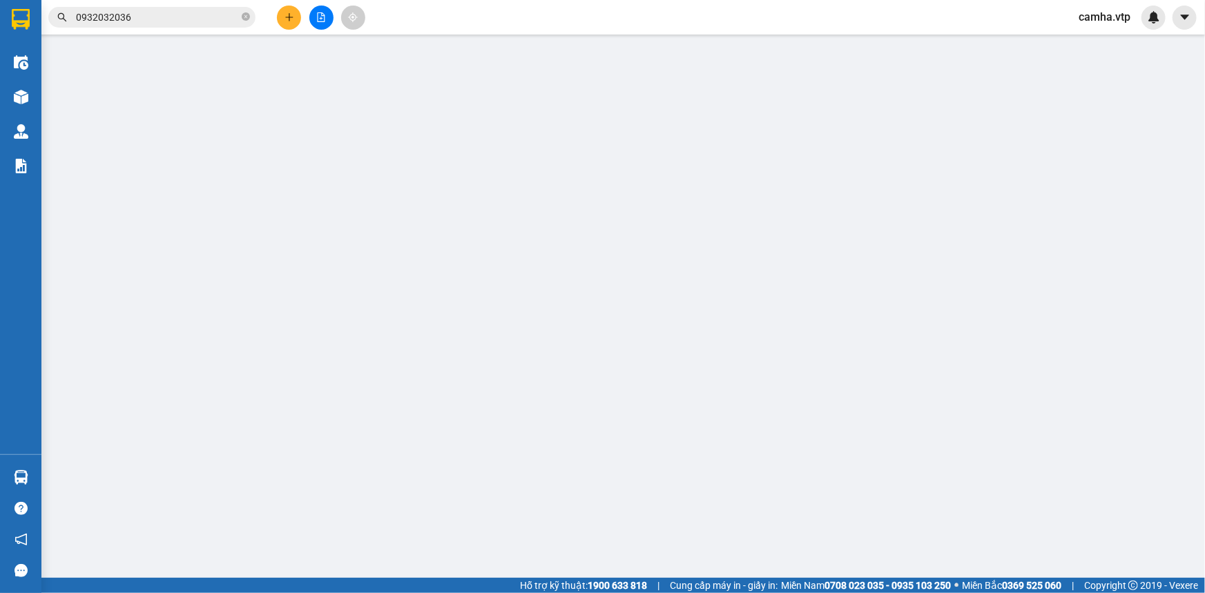
type input "0868666063"
type input "NHA KHOA"
type input "0948424749"
type input "HIẾU"
type input "khách nhận pv gia nghĩa"
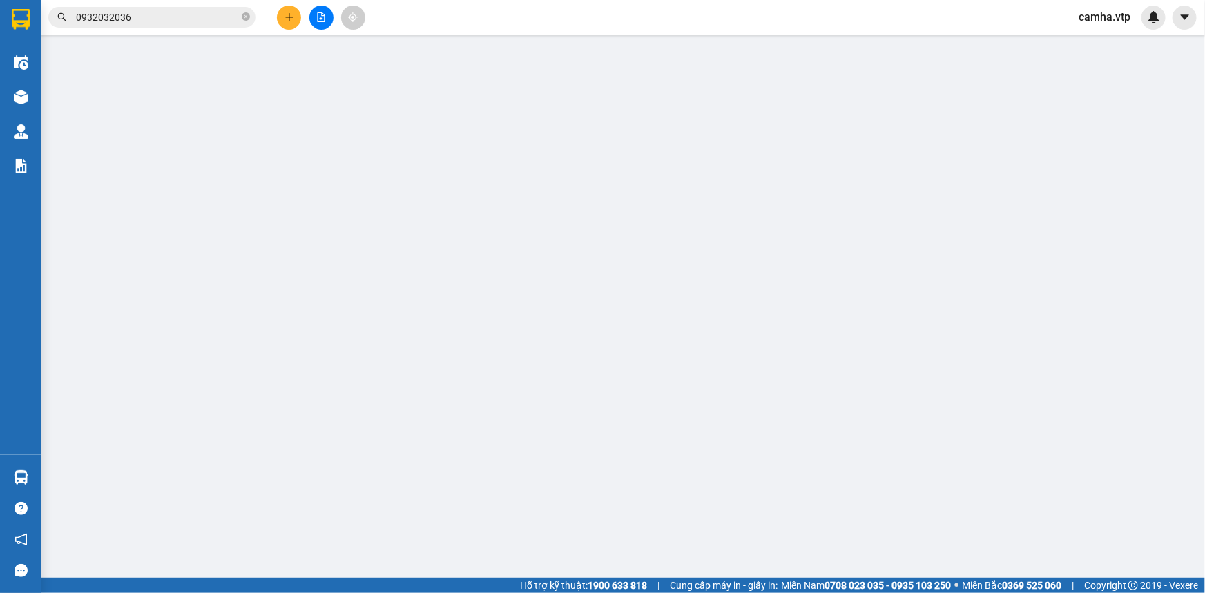
type input "0"
type input "100.000"
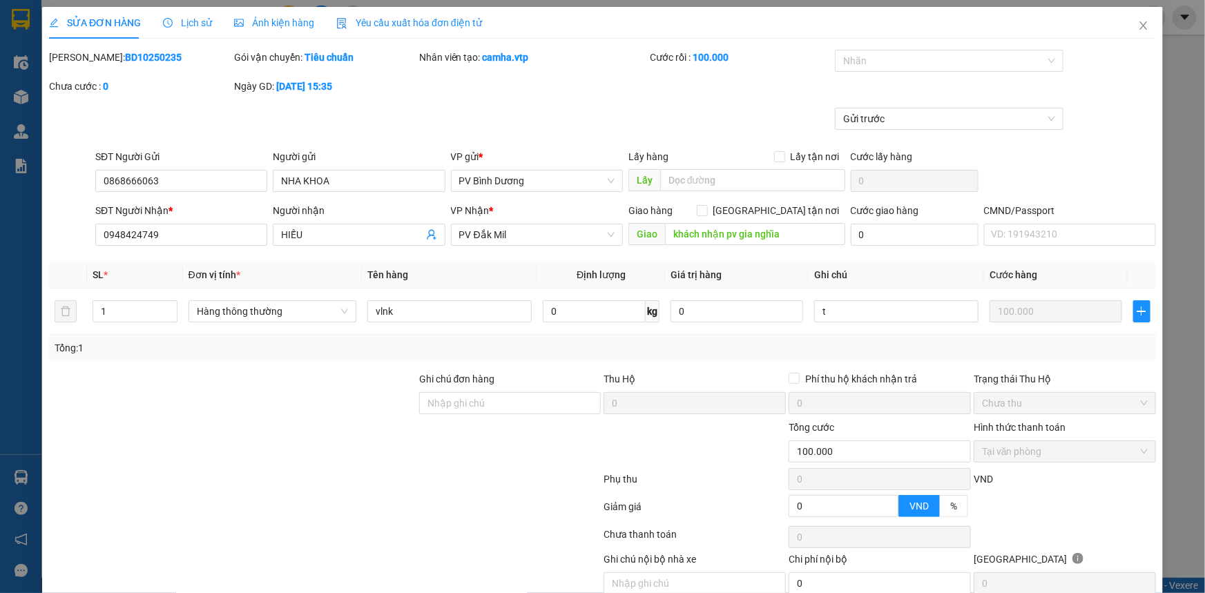
click at [187, 21] on span "Lịch sử" at bounding box center [187, 22] width 49 height 11
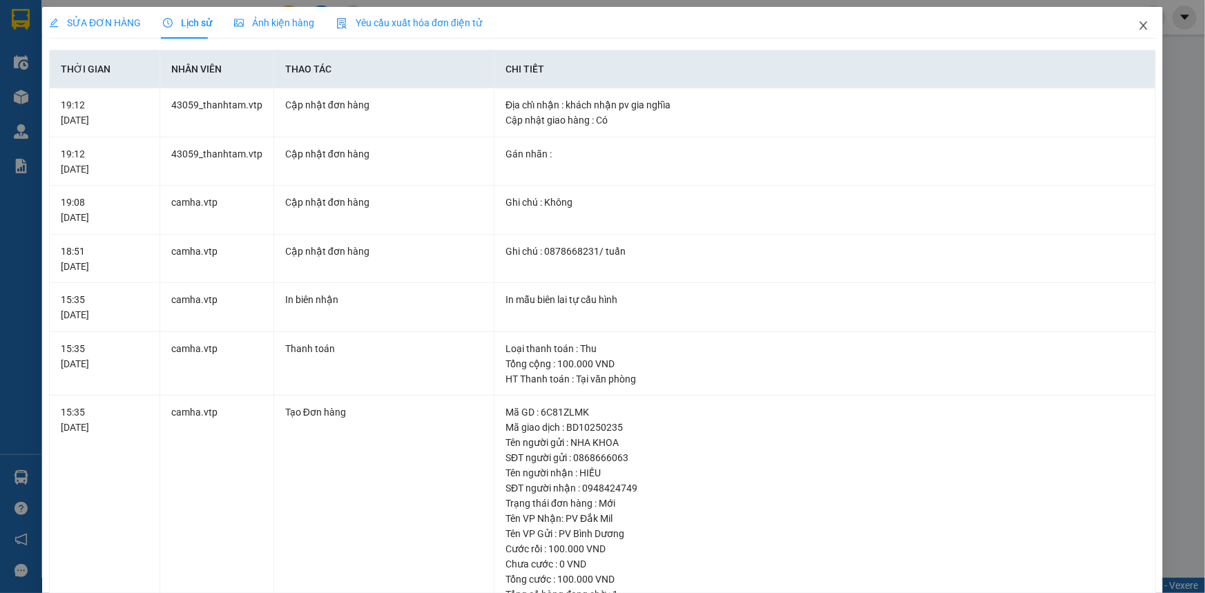
click at [1138, 25] on icon "close" at bounding box center [1143, 25] width 11 height 11
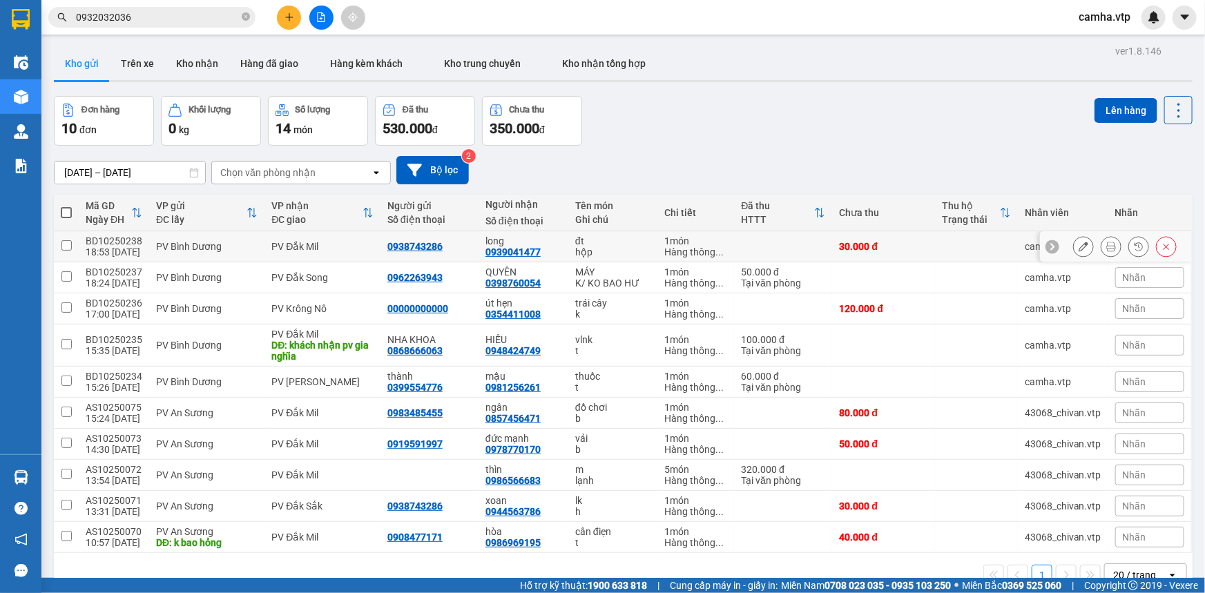
click at [65, 242] on input "checkbox" at bounding box center [66, 245] width 10 height 10
checkbox input "true"
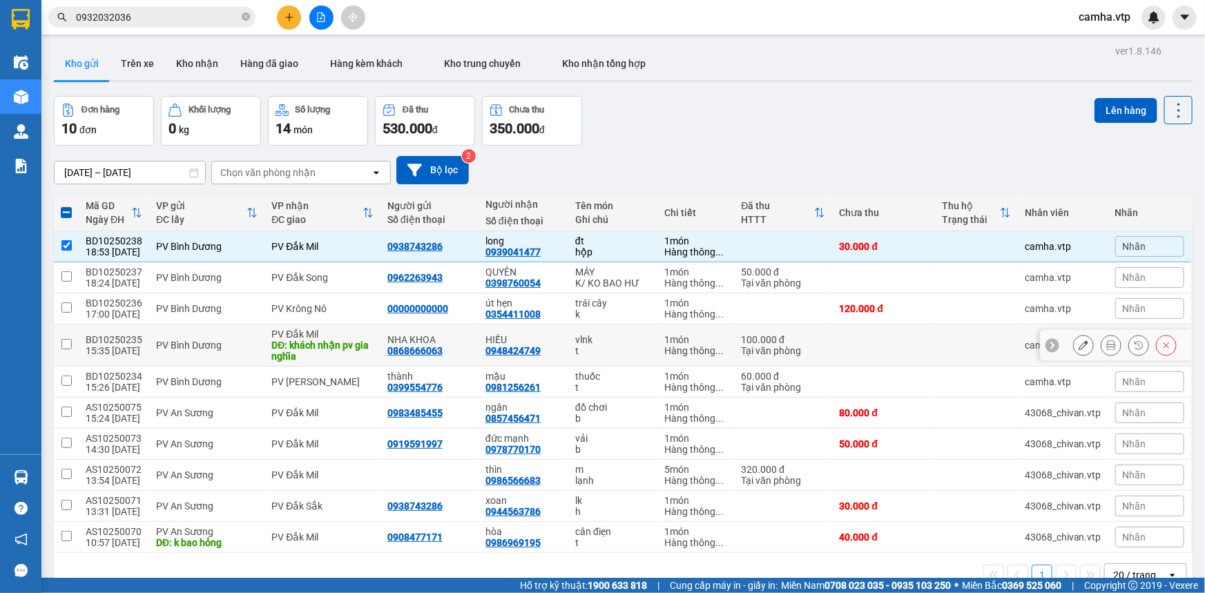
click at [68, 343] on input "checkbox" at bounding box center [66, 344] width 10 height 10
checkbox input "true"
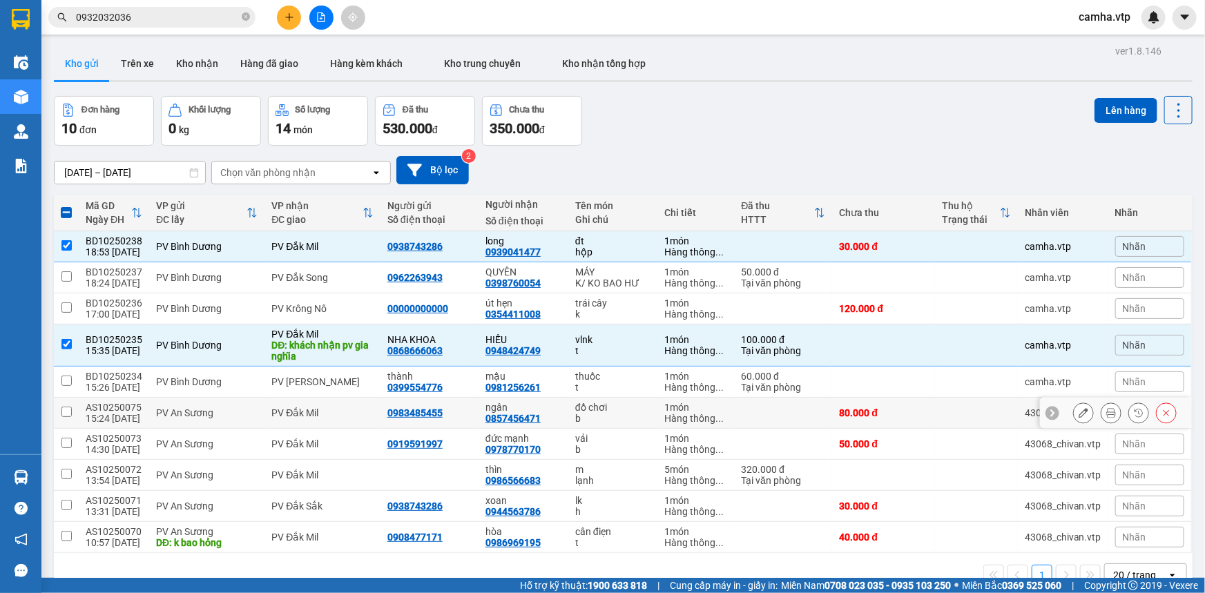
click at [57, 414] on td at bounding box center [66, 413] width 25 height 31
checkbox input "true"
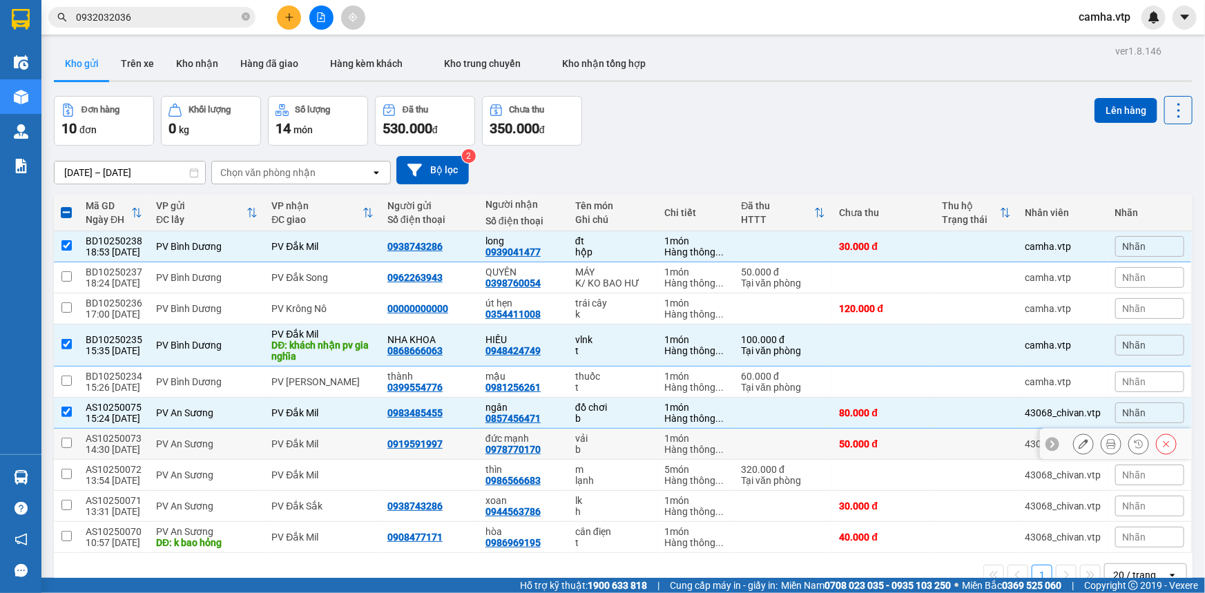
drag, startPoint x: 65, startPoint y: 443, endPoint x: 66, endPoint y: 467, distance: 23.5
click at [66, 443] on input "checkbox" at bounding box center [66, 443] width 10 height 10
checkbox input "true"
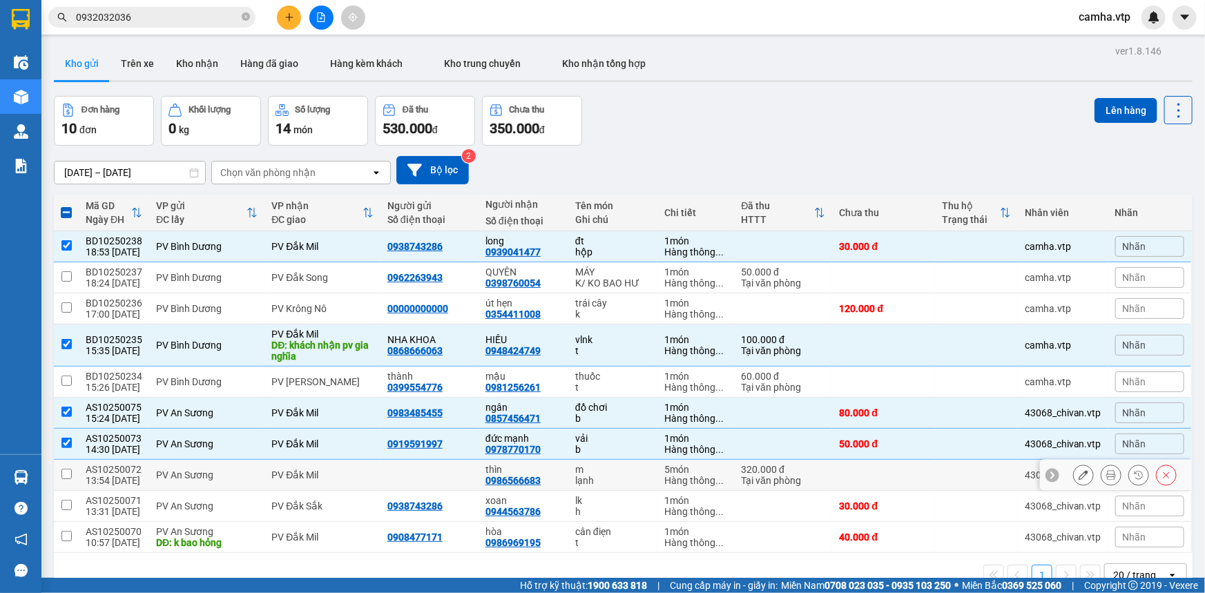
click at [63, 478] on input "checkbox" at bounding box center [66, 474] width 10 height 10
checkbox input "true"
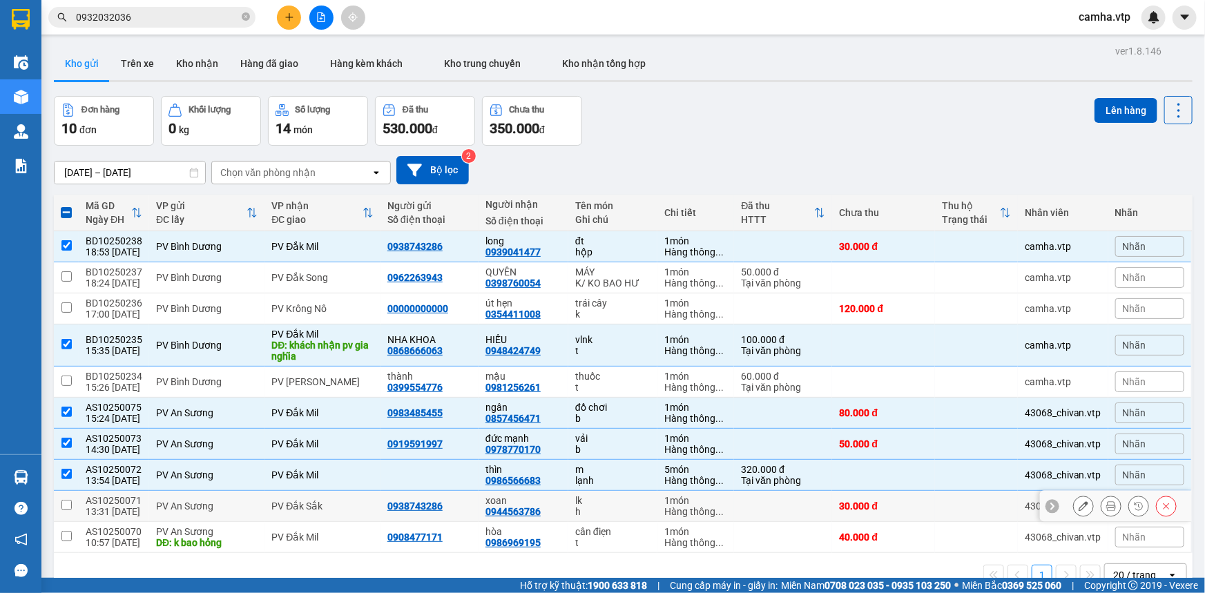
click at [64, 504] on input "checkbox" at bounding box center [66, 505] width 10 height 10
checkbox input "true"
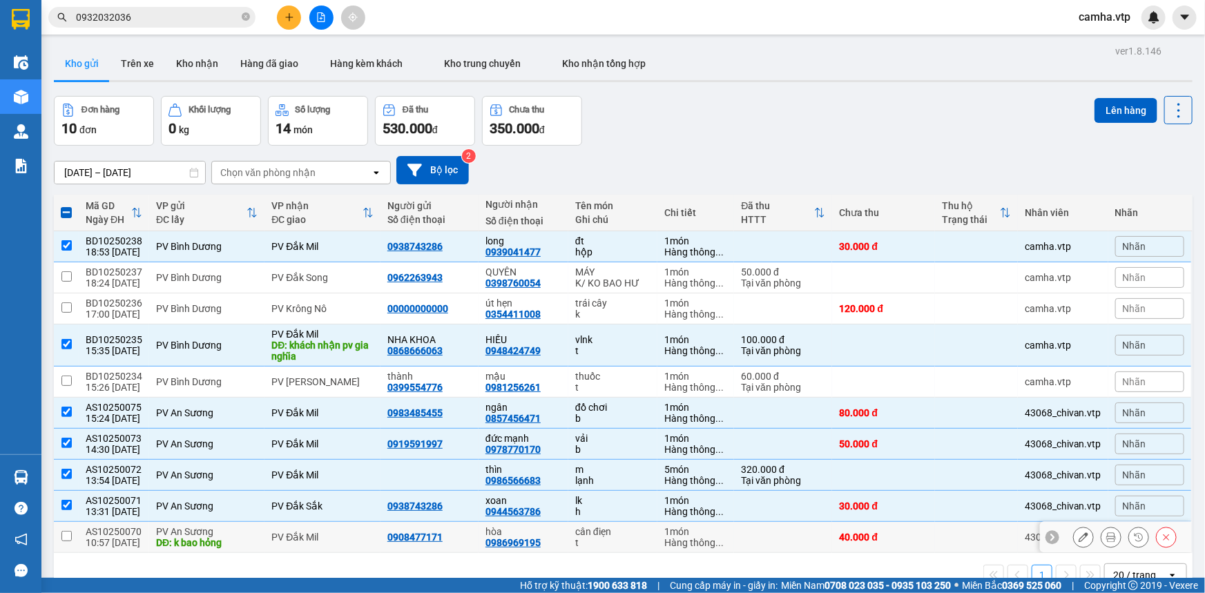
click at [65, 539] on input "checkbox" at bounding box center [66, 536] width 10 height 10
checkbox input "true"
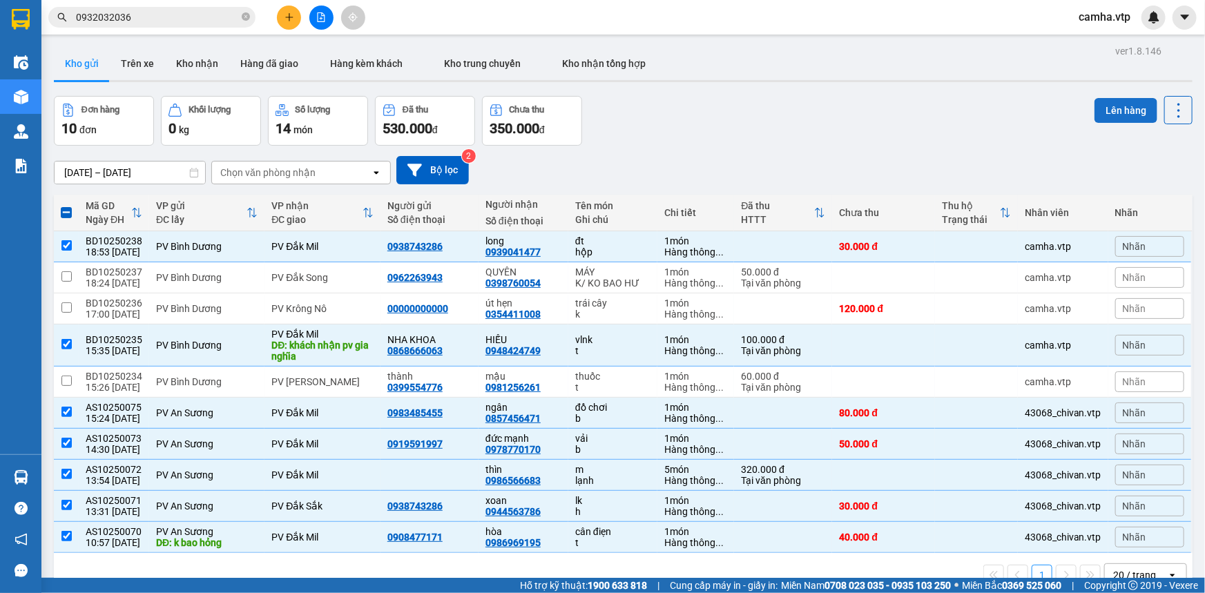
click at [1129, 108] on button "Lên hàng" at bounding box center [1126, 110] width 63 height 25
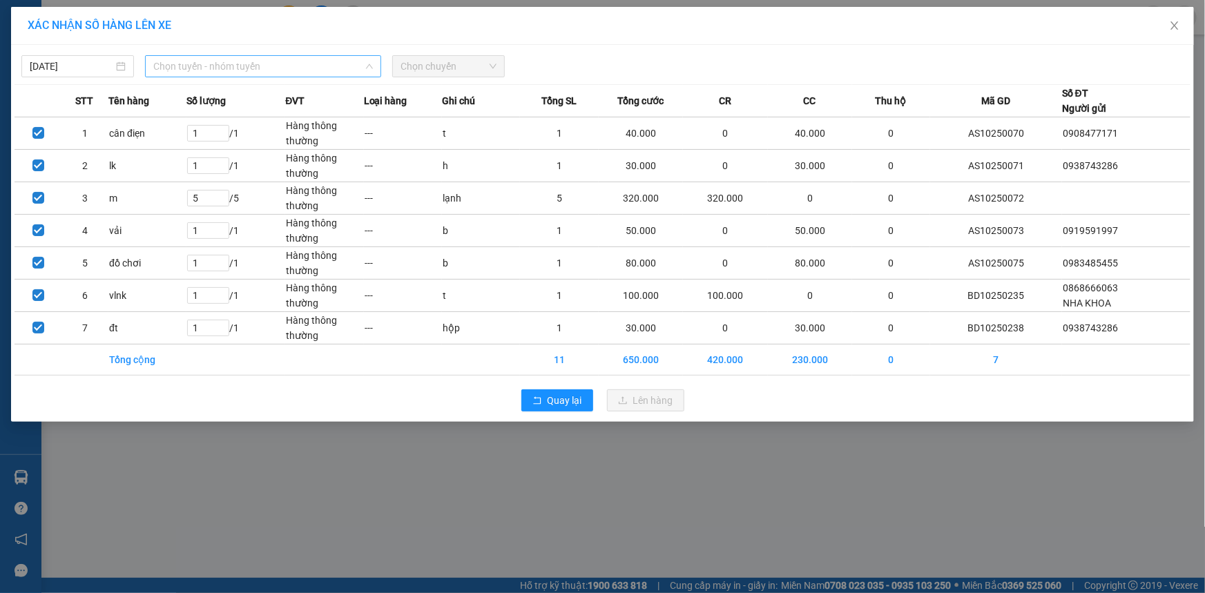
click at [225, 61] on span "Chọn tuyến - nhóm tuyến" at bounding box center [263, 66] width 220 height 21
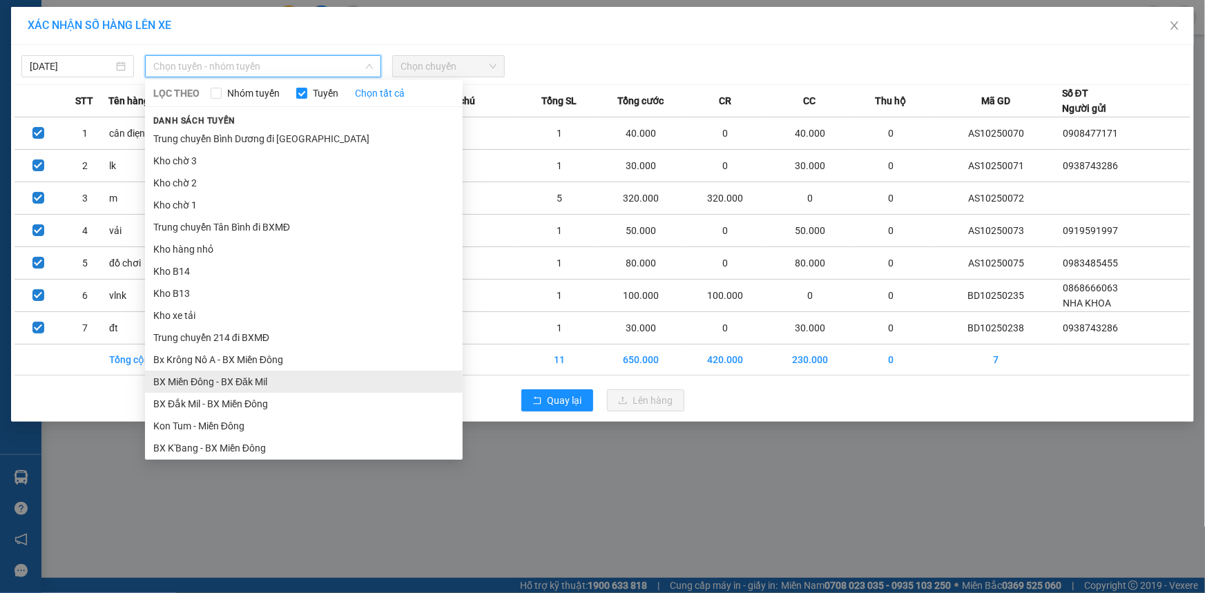
click at [292, 380] on li "BX Miền Đông - BX Đăk Mil" at bounding box center [304, 382] width 318 height 22
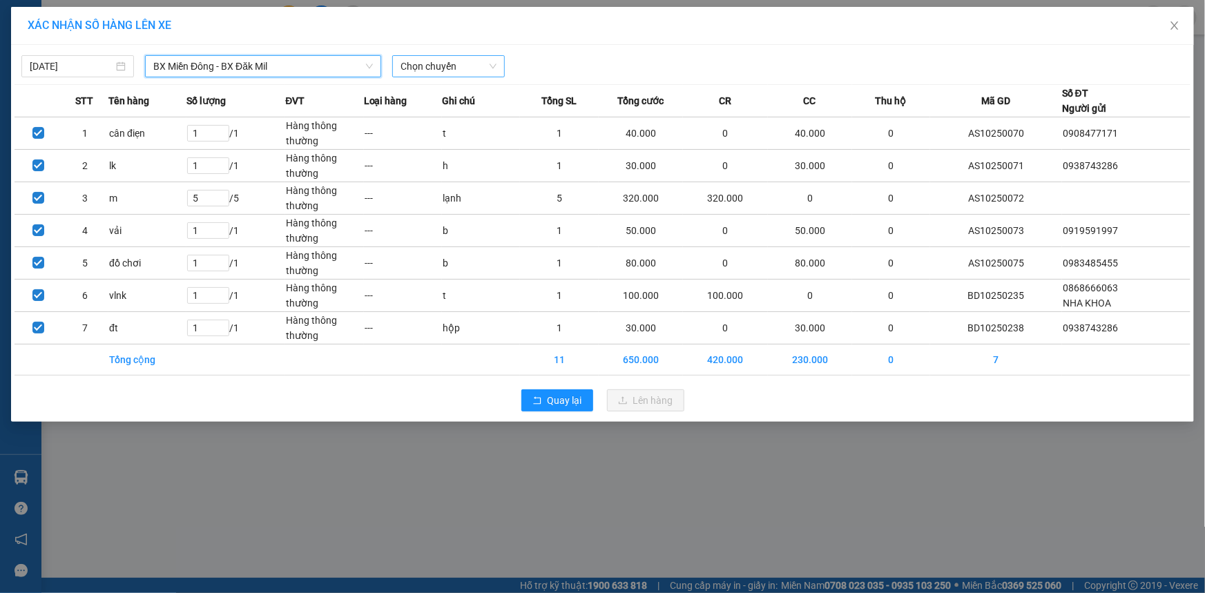
click at [421, 64] on span "Chọn chuyến" at bounding box center [449, 66] width 96 height 21
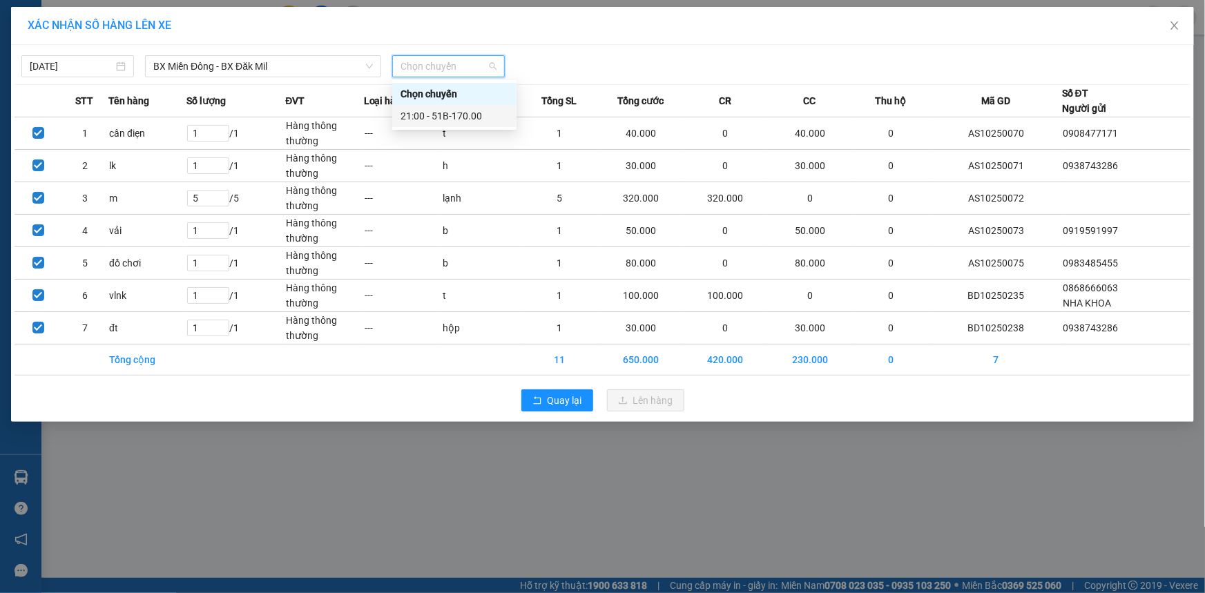
click at [434, 113] on div "21:00 - 51B-170.00" at bounding box center [455, 115] width 108 height 15
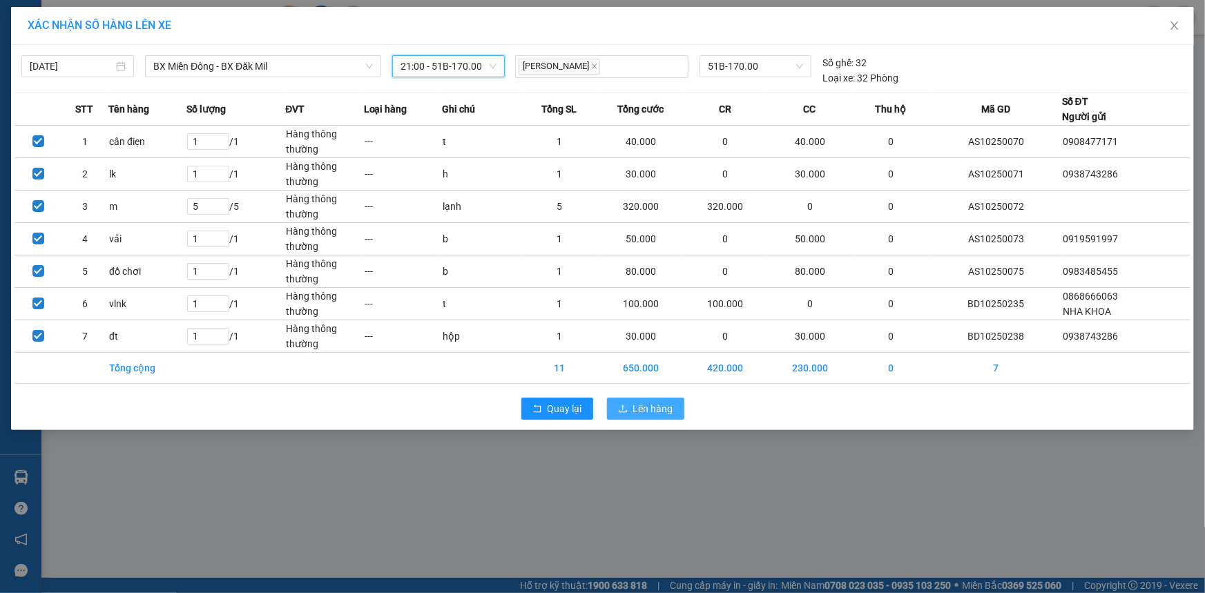
click at [632, 409] on button "Lên hàng" at bounding box center [645, 409] width 77 height 22
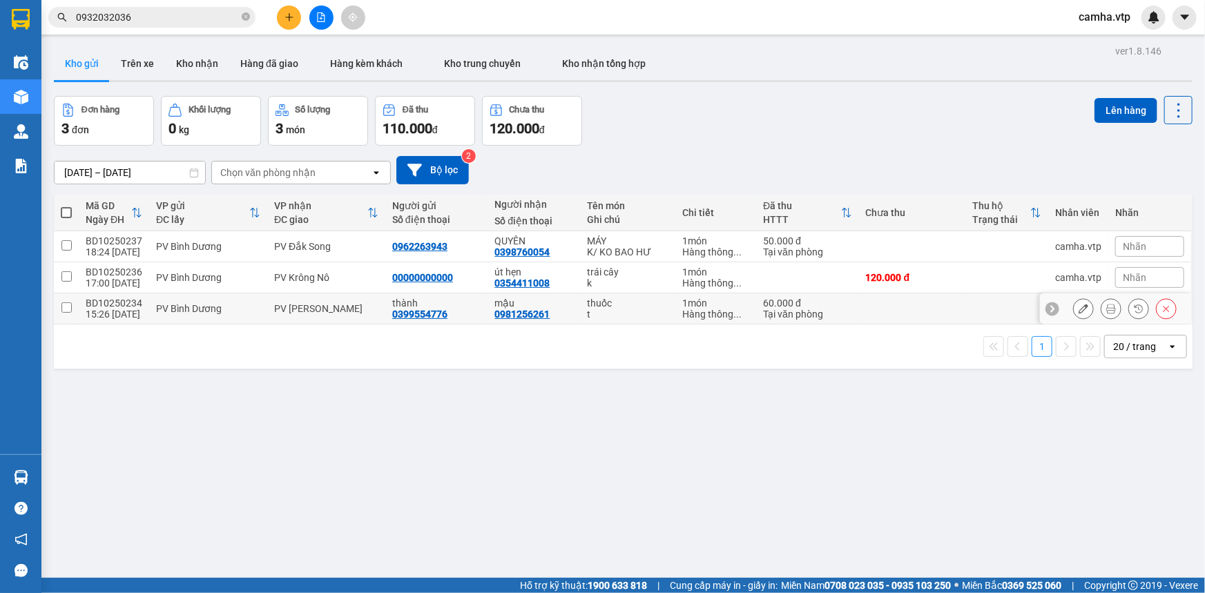
click at [61, 309] on input "checkbox" at bounding box center [66, 308] width 10 height 10
checkbox input "true"
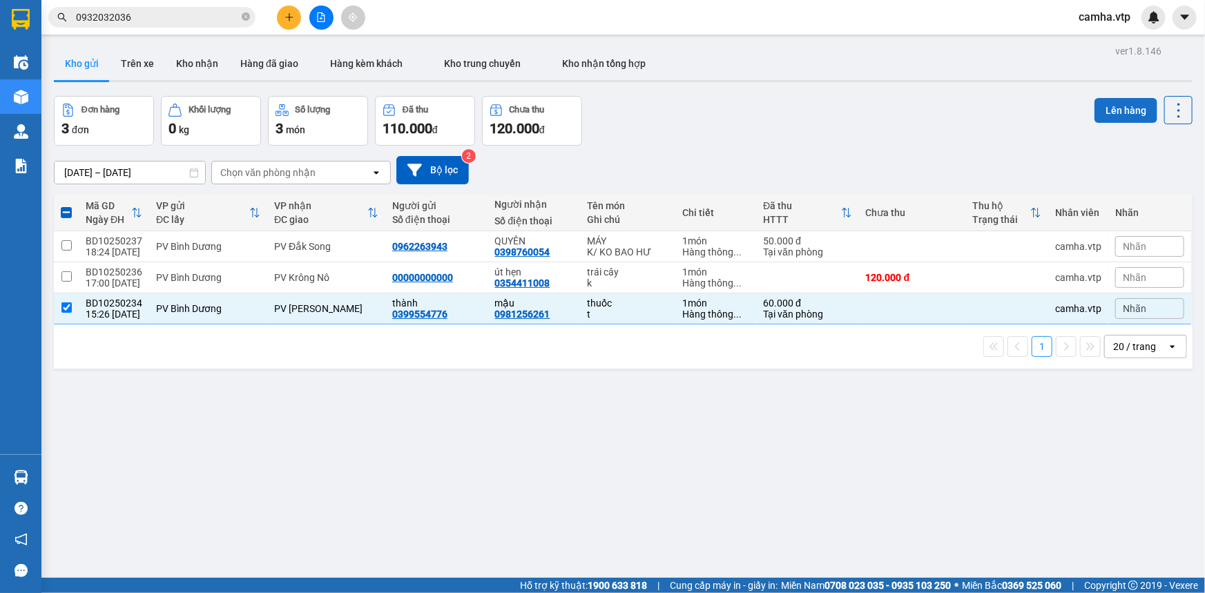
click at [1125, 109] on button "Lên hàng" at bounding box center [1126, 110] width 63 height 25
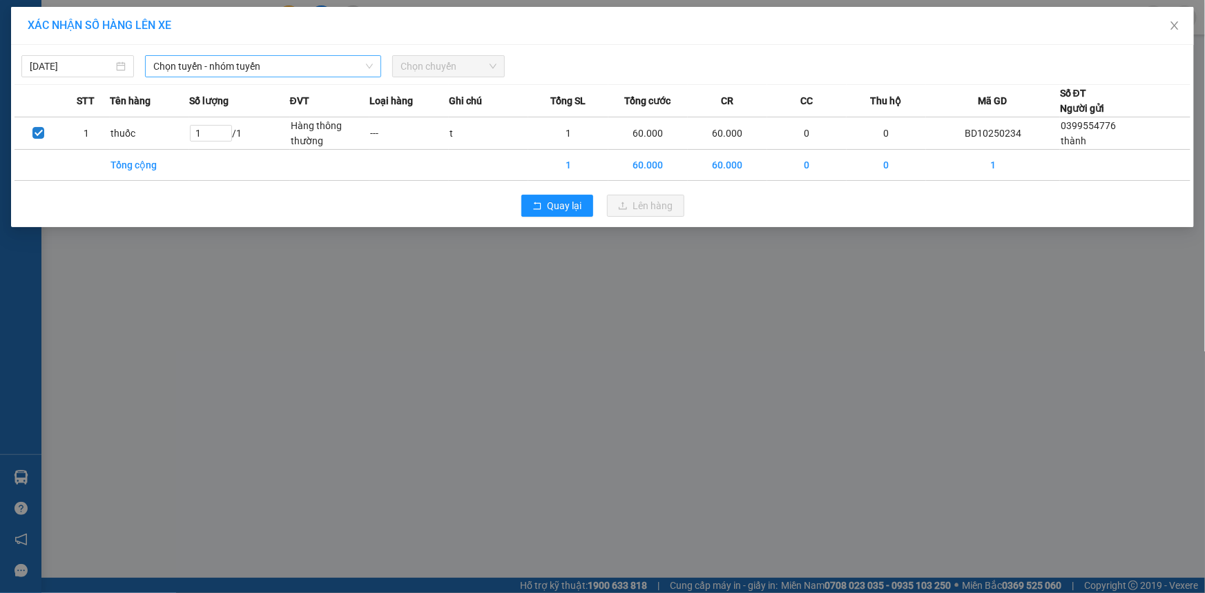
click at [207, 64] on span "Chọn tuyến - nhóm tuyến" at bounding box center [263, 66] width 220 height 21
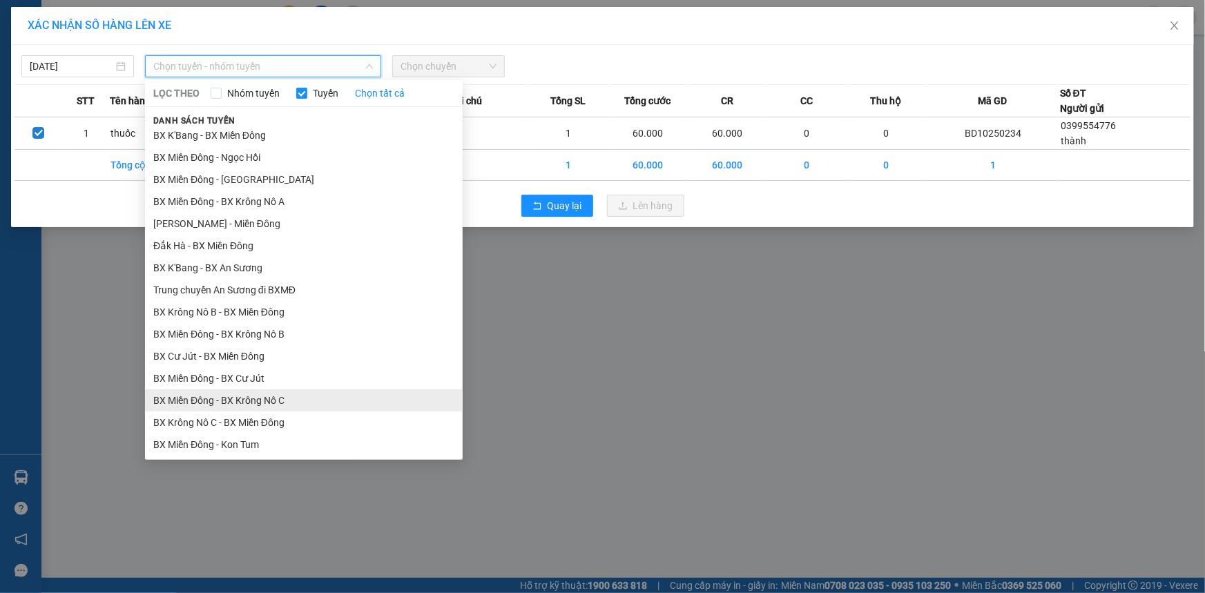
scroll to position [314, 0]
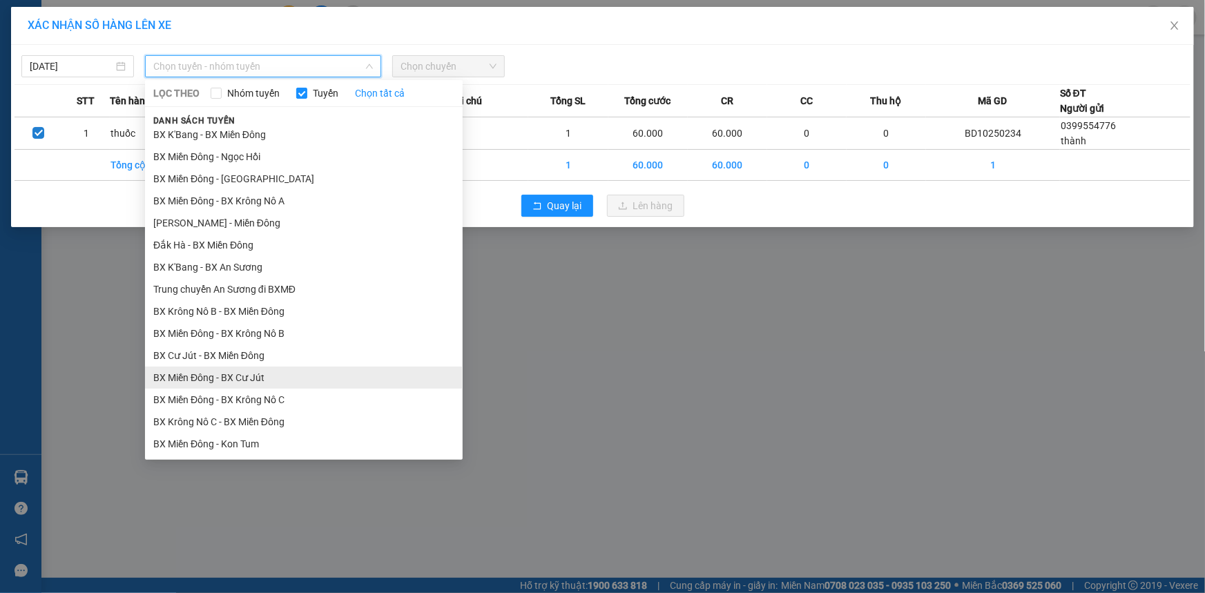
click at [269, 380] on li "BX Miền Đông - BX Cư Jút" at bounding box center [304, 378] width 318 height 22
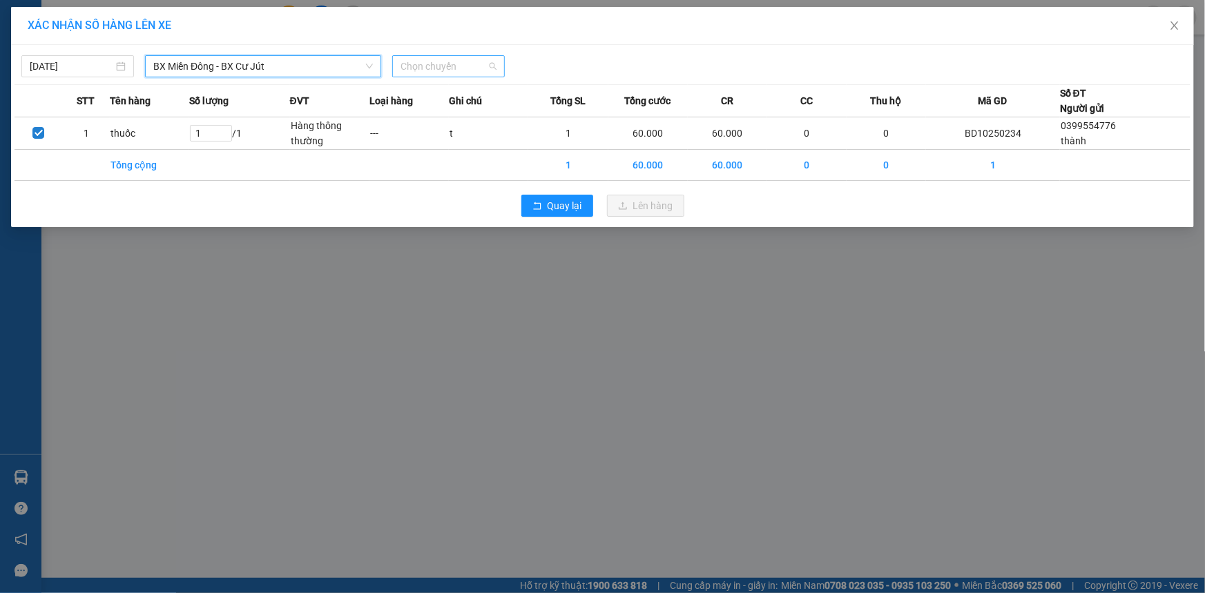
click at [431, 60] on span "Chọn chuyến" at bounding box center [449, 66] width 96 height 21
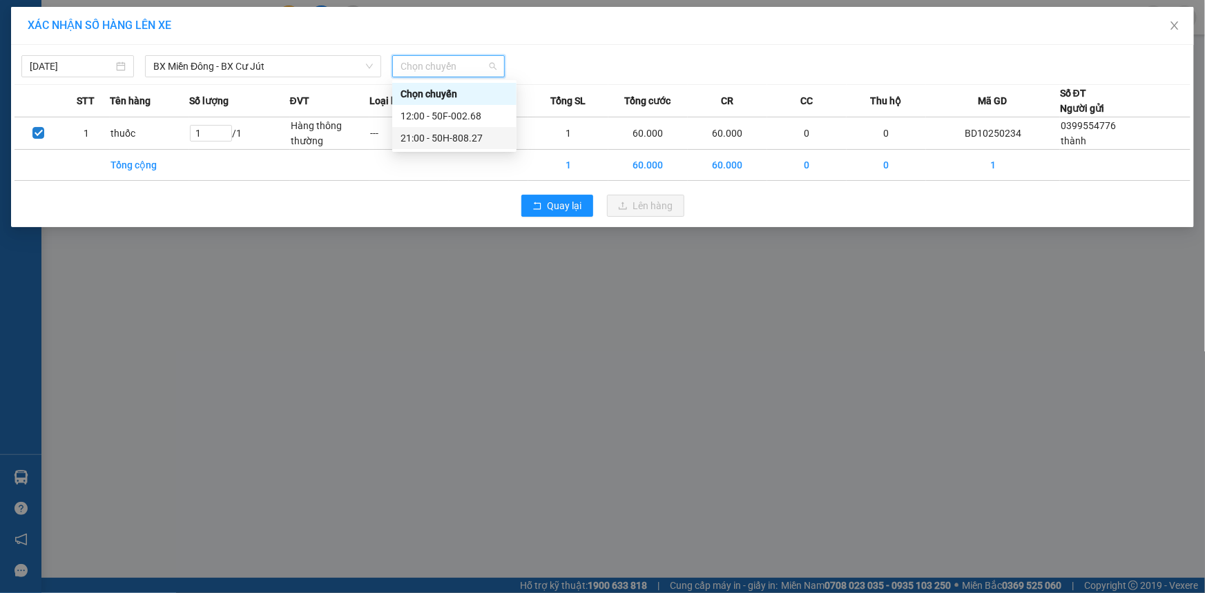
click at [437, 136] on div "21:00 - 50H-808.27" at bounding box center [455, 138] width 108 height 15
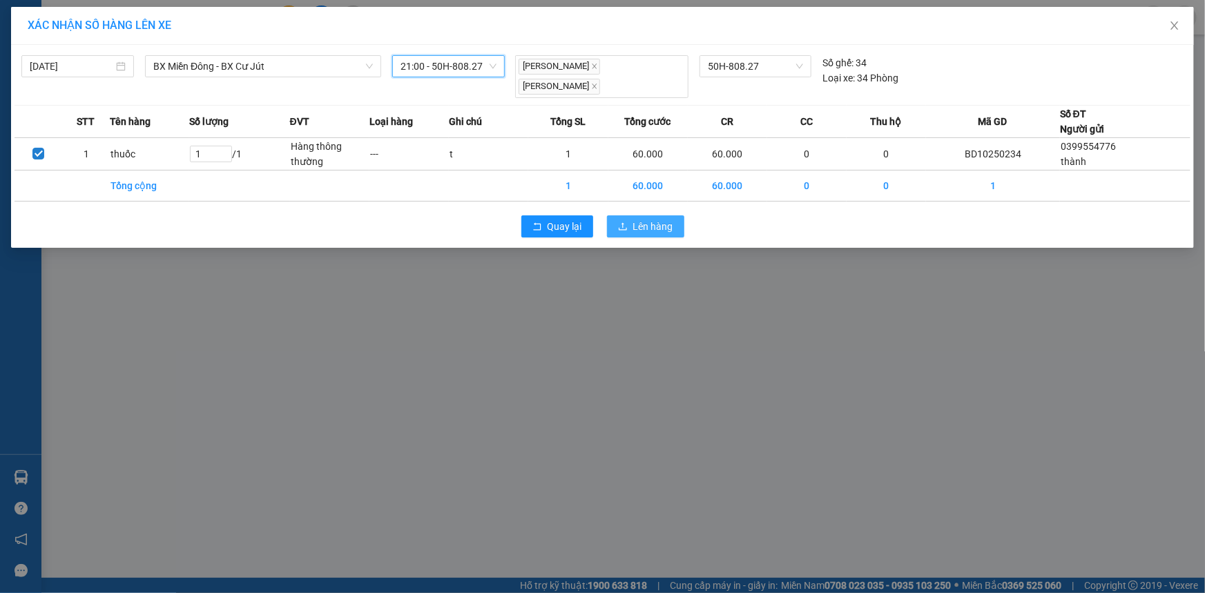
click at [639, 219] on span "Lên hàng" at bounding box center [653, 226] width 40 height 15
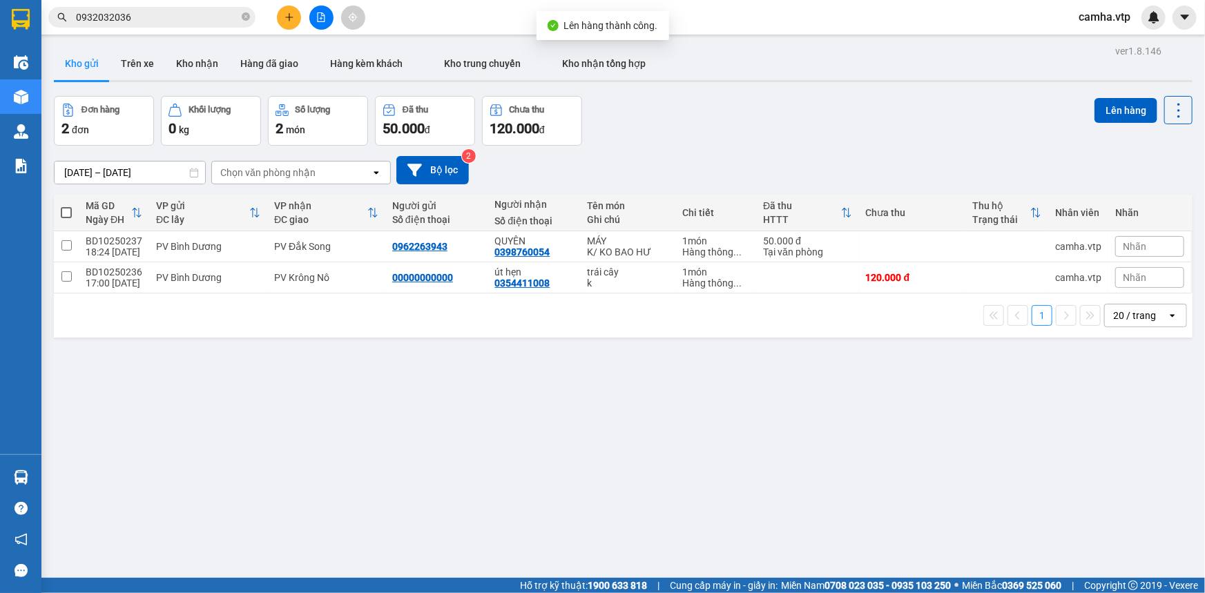
click at [65, 209] on span at bounding box center [66, 212] width 11 height 11
click at [66, 206] on input "checkbox" at bounding box center [66, 206] width 0 height 0
checkbox input "true"
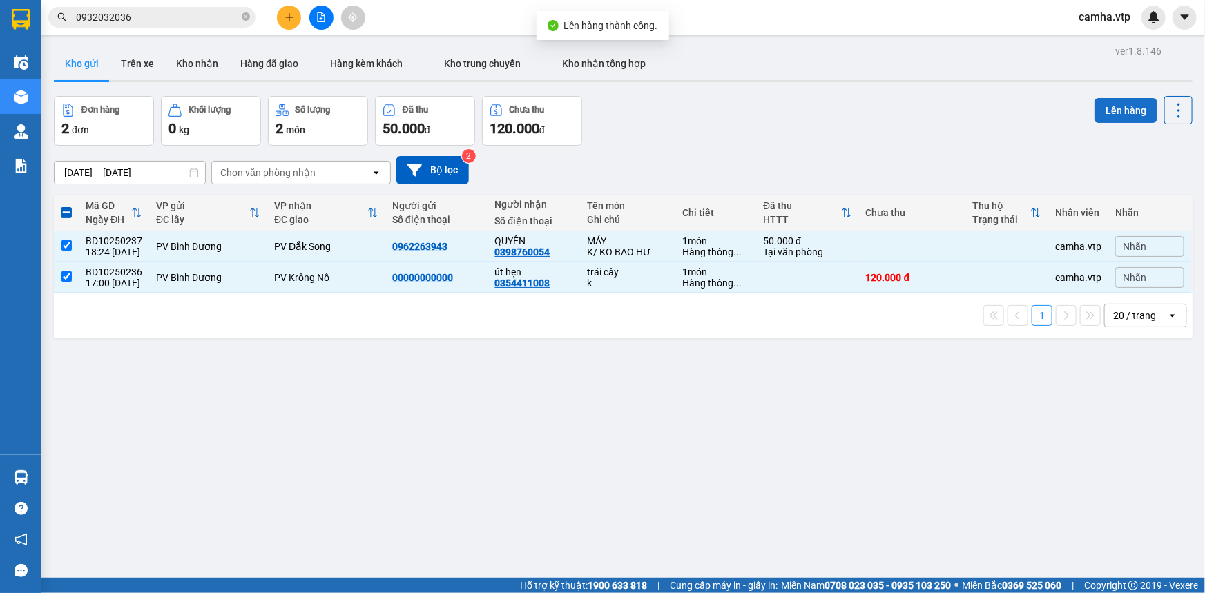
click at [1126, 111] on button "Lên hàng" at bounding box center [1126, 110] width 63 height 25
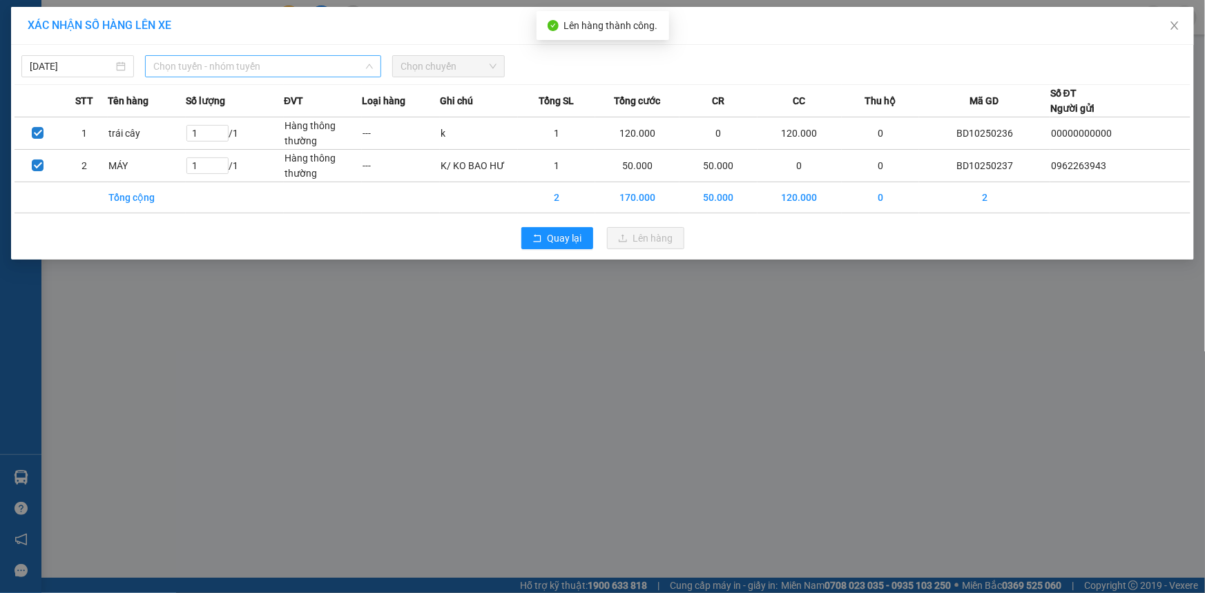
click at [197, 66] on span "Chọn tuyến - nhóm tuyến" at bounding box center [263, 66] width 220 height 21
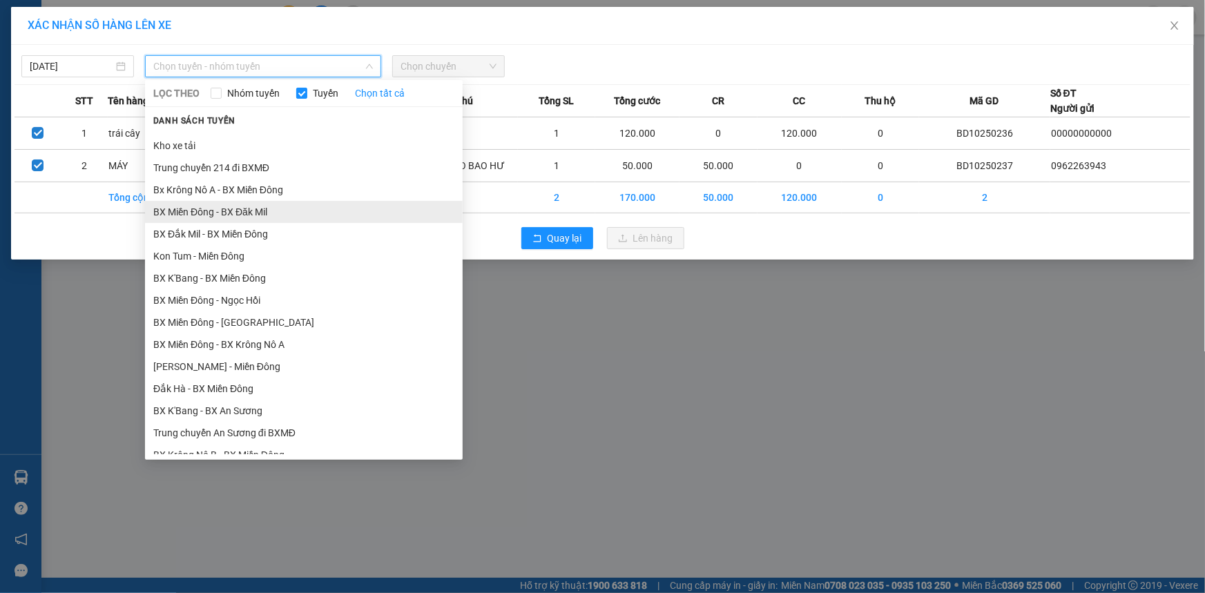
scroll to position [188, 0]
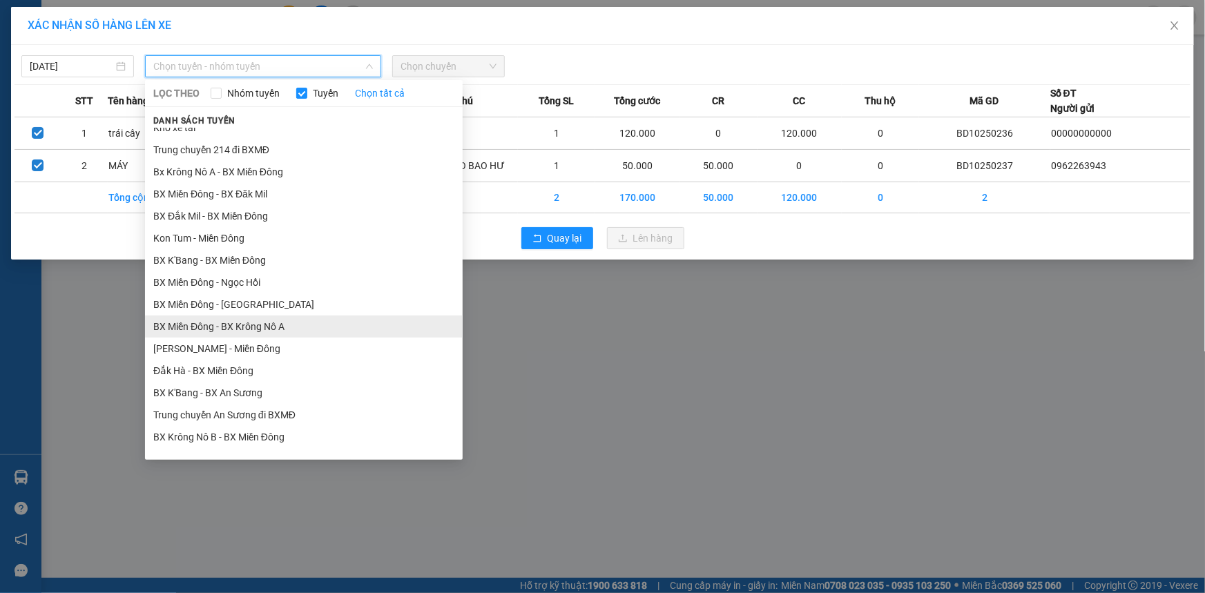
click at [310, 321] on li "BX Miền Đông - BX Krông Nô A" at bounding box center [304, 327] width 318 height 22
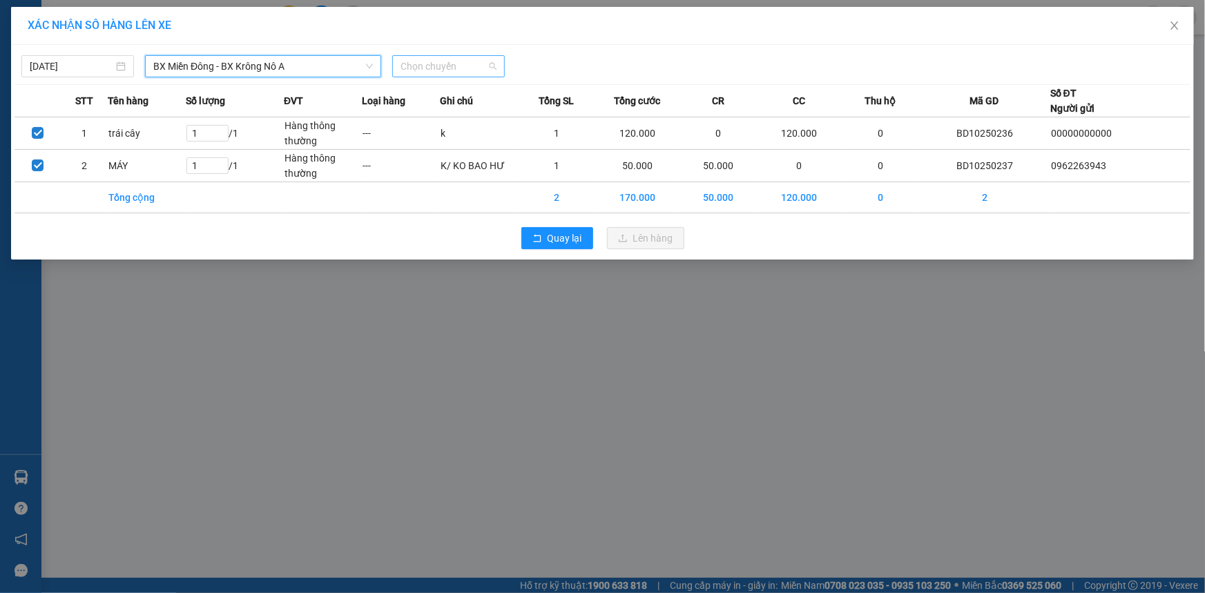
click at [456, 72] on span "Chọn chuyến" at bounding box center [449, 66] width 96 height 21
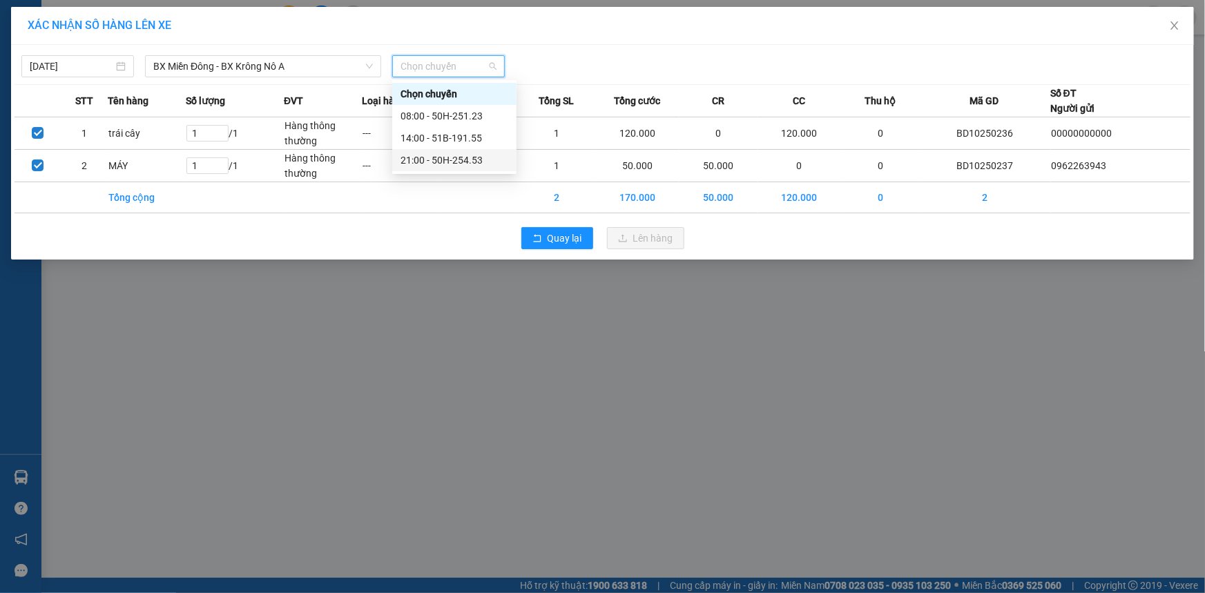
click at [446, 161] on div "21:00 - 50H-254.53" at bounding box center [455, 160] width 108 height 15
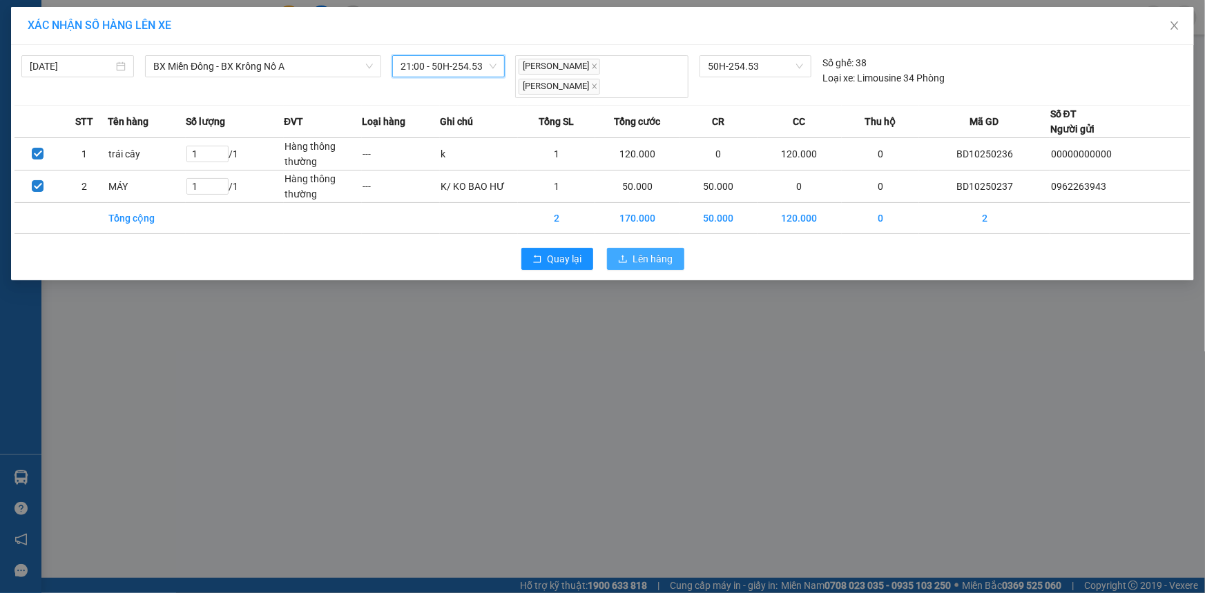
click at [658, 251] on span "Lên hàng" at bounding box center [653, 258] width 40 height 15
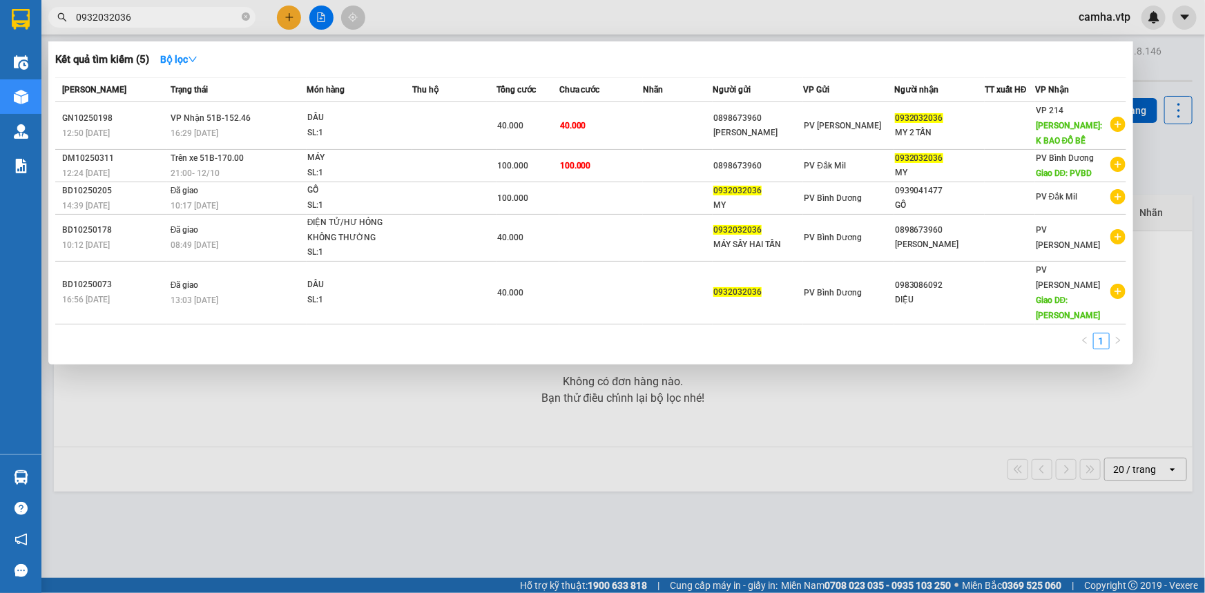
click at [121, 18] on input "0932032036" at bounding box center [157, 17] width 163 height 15
click at [566, 426] on div at bounding box center [602, 296] width 1205 height 593
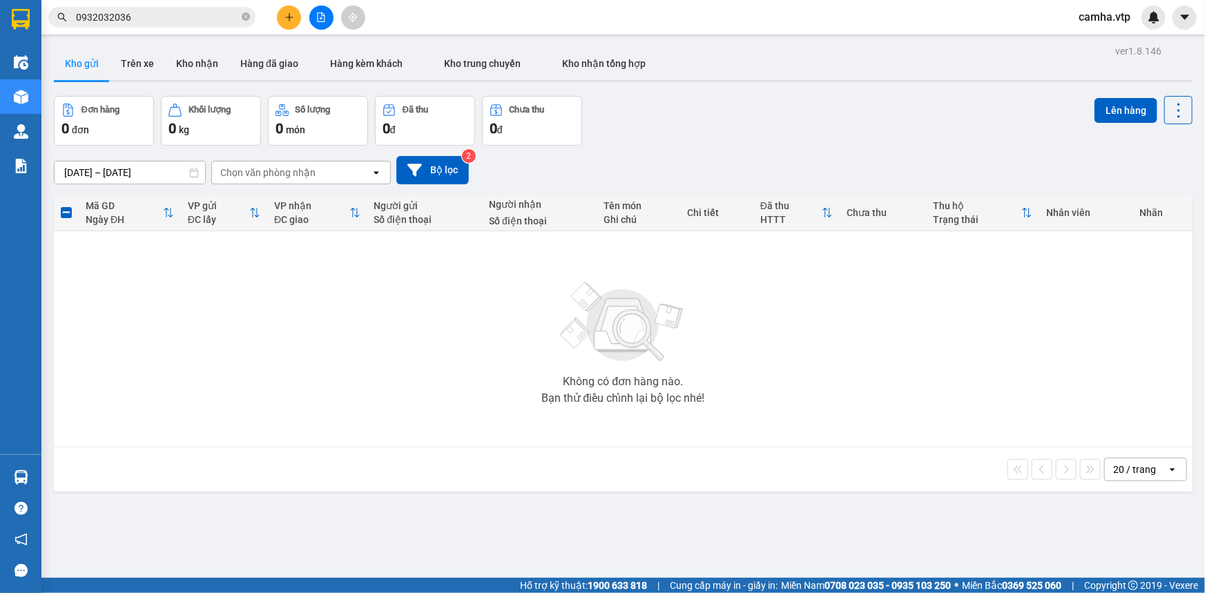
click at [555, 314] on img at bounding box center [623, 322] width 138 height 97
